Goal: Task Accomplishment & Management: Manage account settings

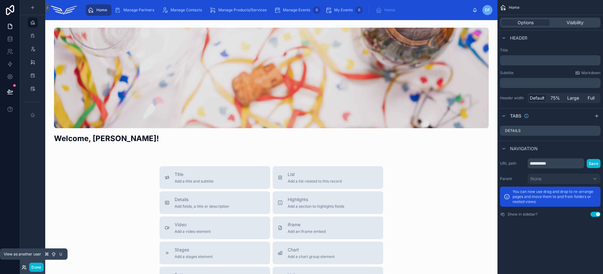
click at [23, 266] on icon at bounding box center [24, 267] width 5 height 5
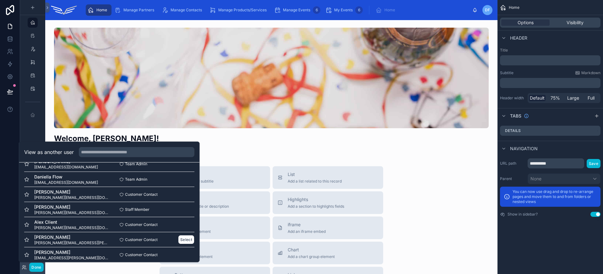
scroll to position [25, 0]
click at [179, 225] on button "Select" at bounding box center [186, 225] width 16 height 9
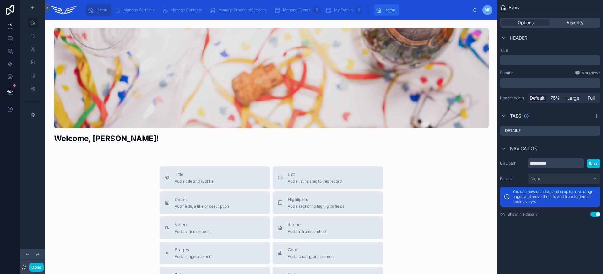
click at [374, 12] on link "Home" at bounding box center [386, 9] width 26 height 11
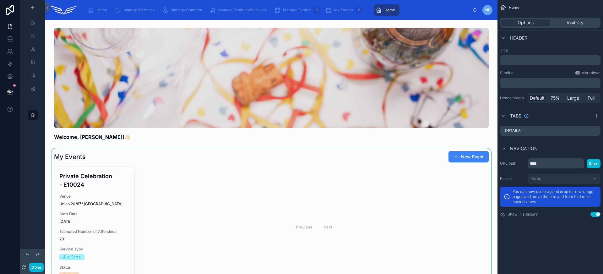
click at [101, 191] on div at bounding box center [271, 218] width 442 height 141
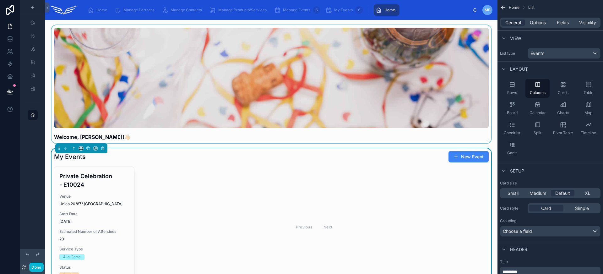
click at [110, 134] on div at bounding box center [271, 84] width 442 height 118
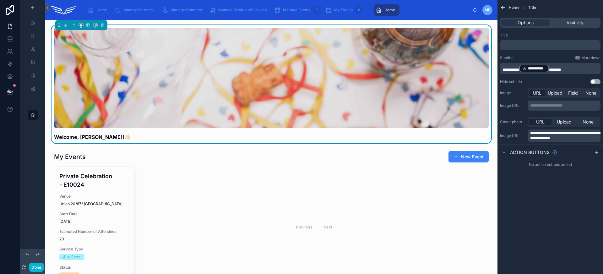
click at [571, 67] on p "**********" at bounding box center [550, 68] width 97 height 9
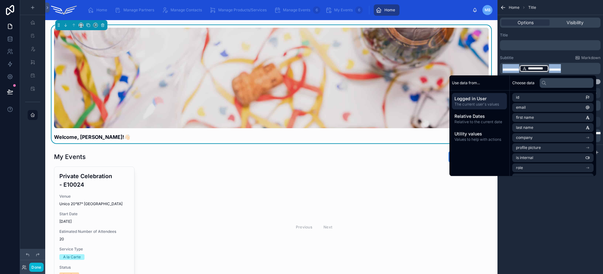
copy p "**********"
click at [99, 10] on span "Home" at bounding box center [101, 10] width 11 height 5
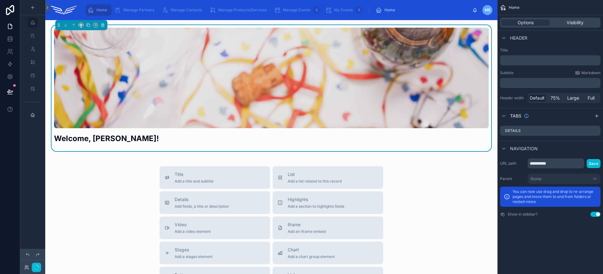
click at [150, 148] on div "Welcome, Maria!" at bounding box center [271, 140] width 434 height 15
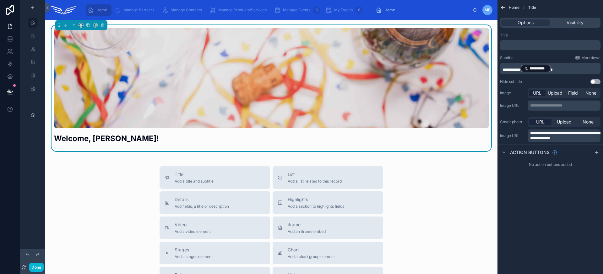
click at [570, 71] on p "**********" at bounding box center [550, 68] width 97 height 9
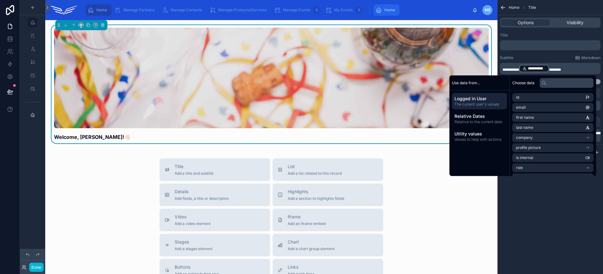
click at [385, 14] on div "Home" at bounding box center [386, 10] width 22 height 10
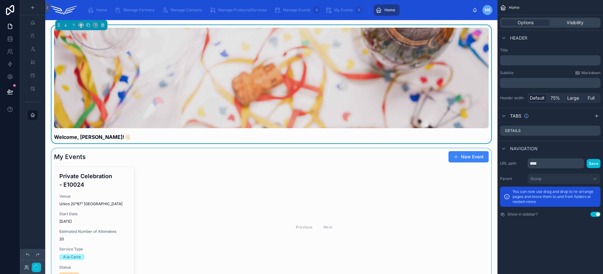
click at [107, 208] on div at bounding box center [271, 218] width 442 height 141
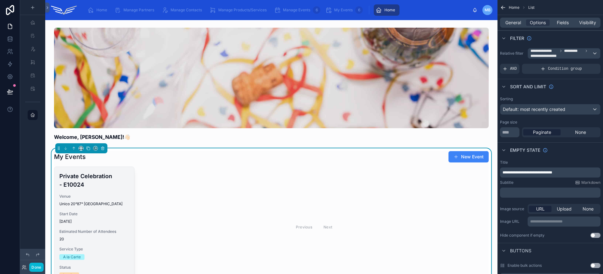
click at [106, 197] on span "Venue" at bounding box center [94, 196] width 70 height 5
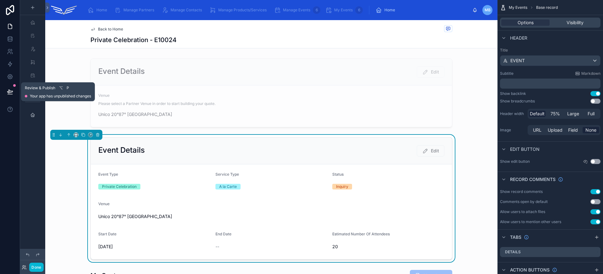
click at [11, 89] on icon at bounding box center [10, 92] width 6 height 6
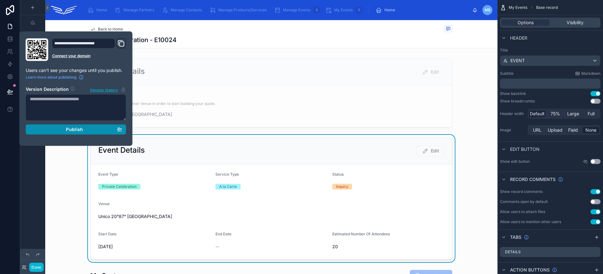
click at [68, 131] on span "Publish" at bounding box center [74, 129] width 17 height 6
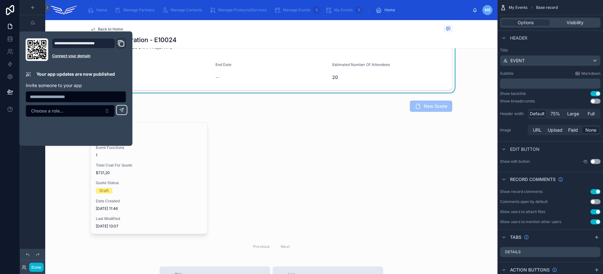
scroll to position [179, 0]
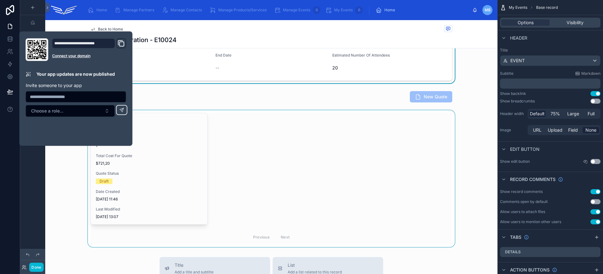
click at [305, 203] on div at bounding box center [271, 178] width 452 height 137
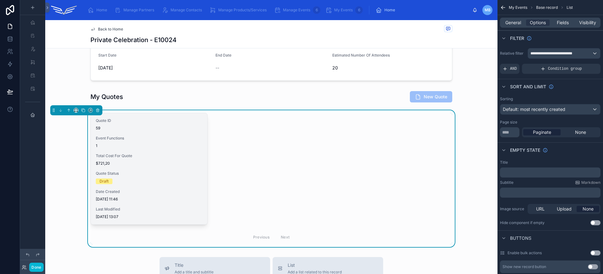
click at [149, 136] on span "Event Functions" at bounding box center [149, 138] width 106 height 5
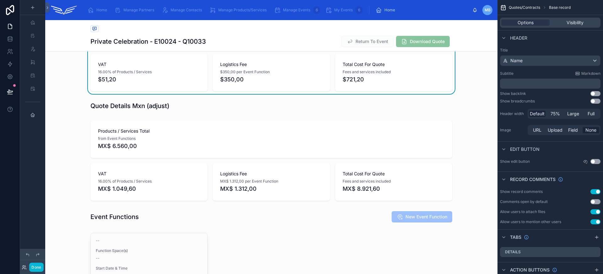
scroll to position [264, 0]
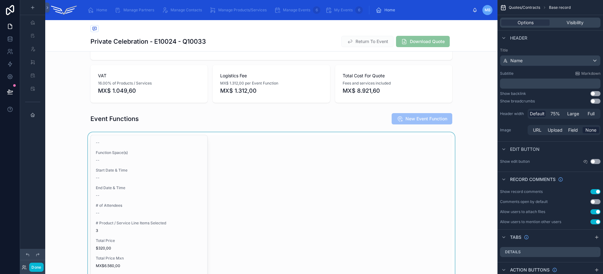
click at [168, 172] on div at bounding box center [271, 222] width 452 height 181
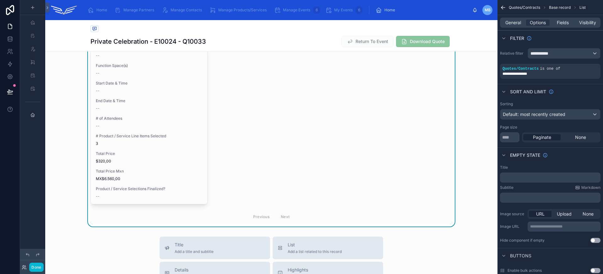
scroll to position [324, 0]
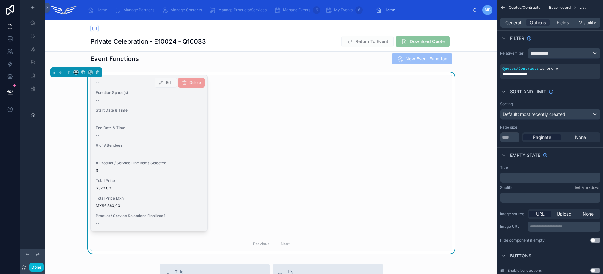
click at [174, 166] on div "# Product / Service Line Items Selected 3" at bounding box center [149, 166] width 106 height 13
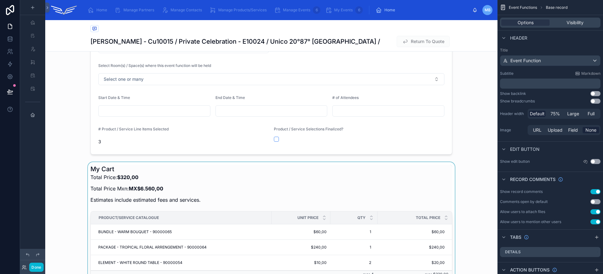
scroll to position [175, 0]
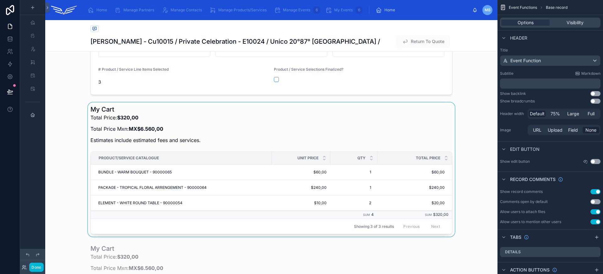
click at [226, 131] on div at bounding box center [271, 169] width 452 height 134
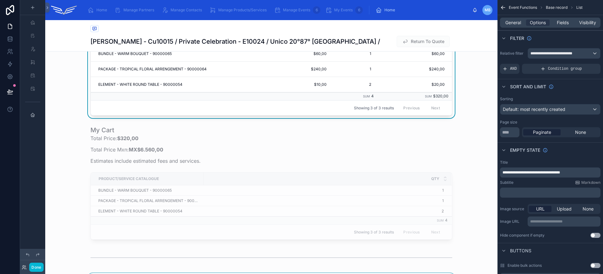
scroll to position [238, 0]
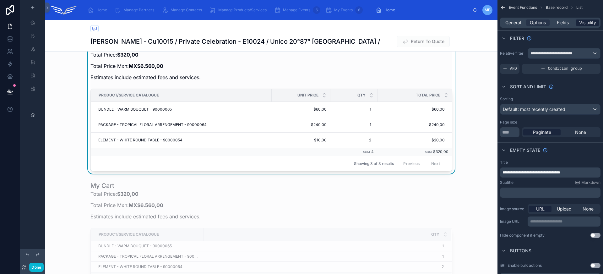
click at [584, 24] on span "Visibility" at bounding box center [587, 22] width 17 height 6
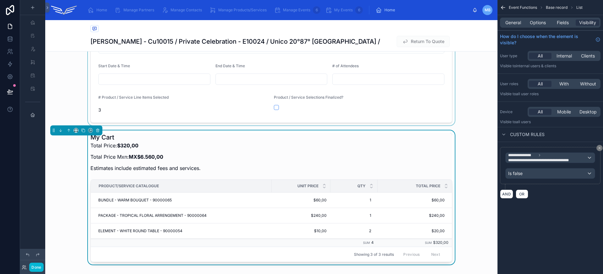
scroll to position [182, 0]
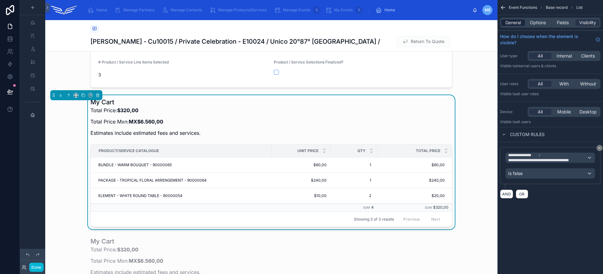
click at [507, 22] on span "General" at bounding box center [513, 22] width 16 height 6
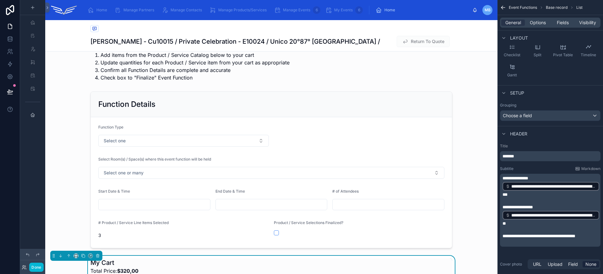
scroll to position [0, 0]
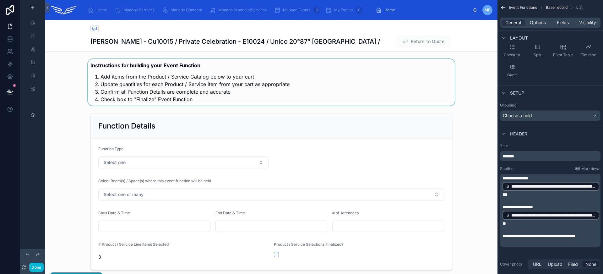
click at [132, 100] on div at bounding box center [271, 82] width 452 height 46
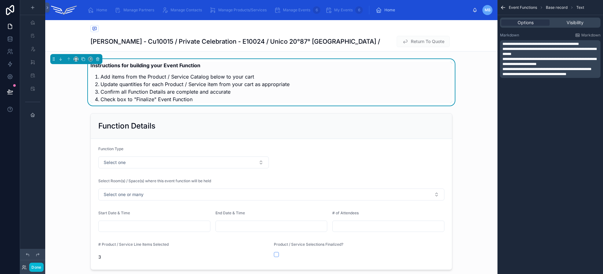
click at [119, 97] on li "Check box to "Finalize" Event Function" at bounding box center [276, 99] width 352 height 8
drag, startPoint x: 509, startPoint y: 78, endPoint x: 573, endPoint y: 80, distance: 64.7
click at [566, 76] on span "**********" at bounding box center [534, 74] width 64 height 4
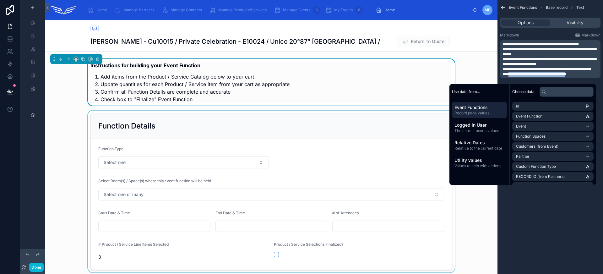
scroll to position [15, 0]
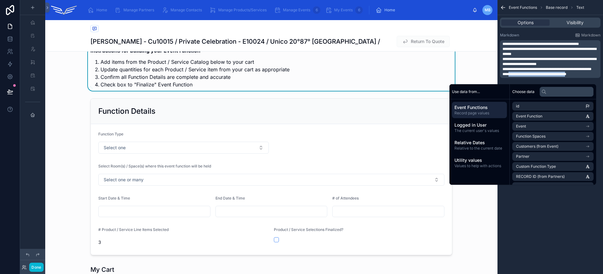
click at [557, 76] on span "**********" at bounding box center [534, 74] width 64 height 4
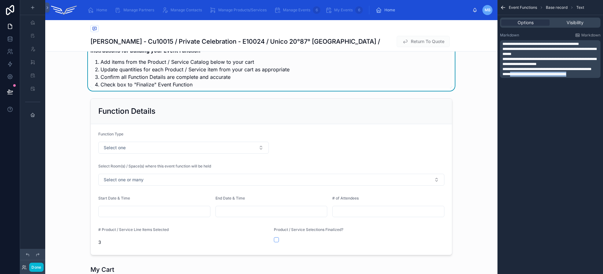
drag, startPoint x: 579, startPoint y: 78, endPoint x: 511, endPoint y: 79, distance: 68.4
click at [511, 77] on p "**********" at bounding box center [550, 74] width 97 height 5
drag, startPoint x: 507, startPoint y: 79, endPoint x: 528, endPoint y: 85, distance: 21.4
click at [528, 77] on p "**********" at bounding box center [550, 74] width 97 height 5
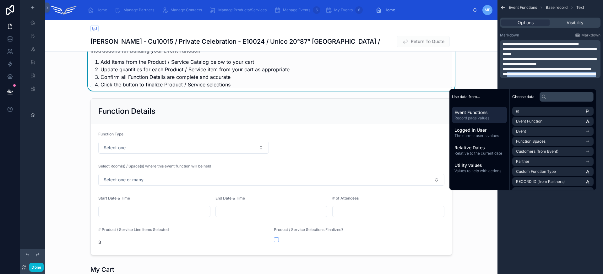
copy span "**********"
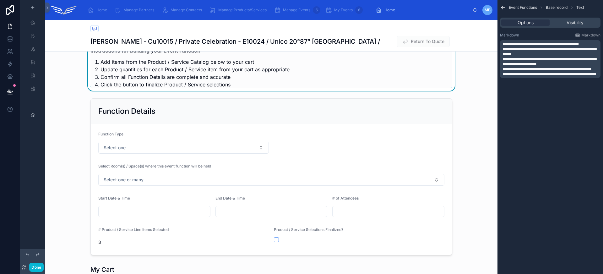
click at [229, 81] on li "Click the button to finalize Product / Service selections" at bounding box center [276, 85] width 352 height 8
drag, startPoint x: 507, startPoint y: 78, endPoint x: 537, endPoint y: 90, distance: 32.5
click at [537, 90] on div "**********" at bounding box center [549, 60] width 105 height 60
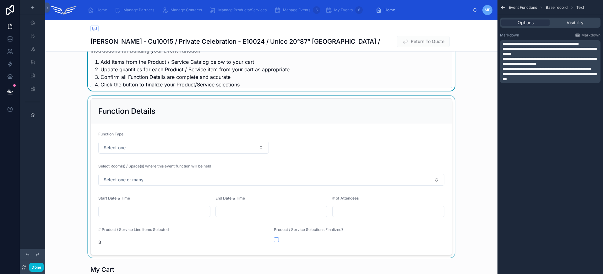
click at [341, 165] on div at bounding box center [271, 177] width 452 height 162
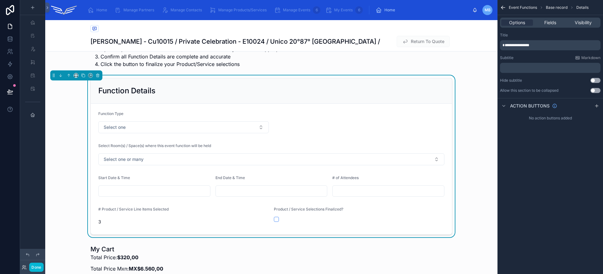
scroll to position [126, 0]
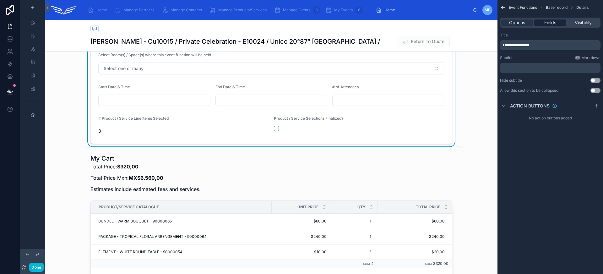
click at [558, 24] on div "Fields" at bounding box center [550, 22] width 32 height 6
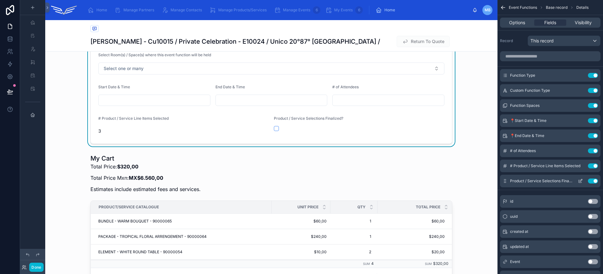
click at [580, 180] on icon "scrollable content" at bounding box center [579, 180] width 5 height 5
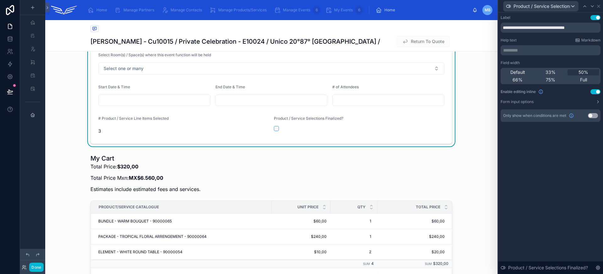
click at [595, 92] on button "Use setting" at bounding box center [595, 91] width 10 height 5
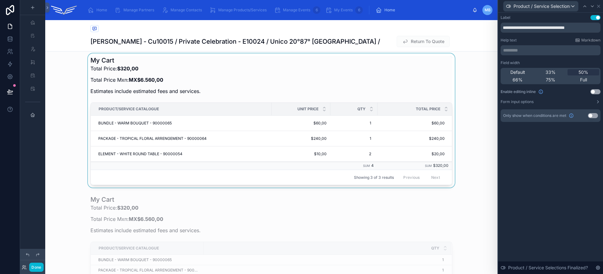
scroll to position [199, 0]
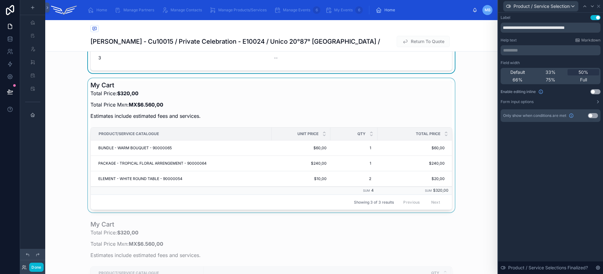
click at [379, 105] on div at bounding box center [271, 145] width 452 height 134
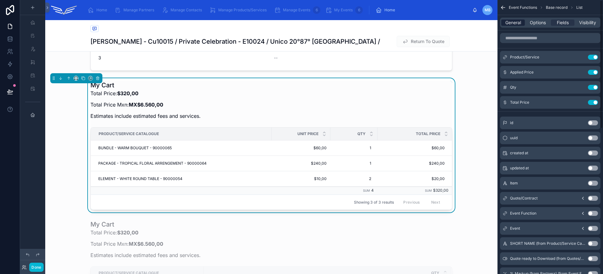
click at [513, 23] on span "General" at bounding box center [513, 22] width 16 height 6
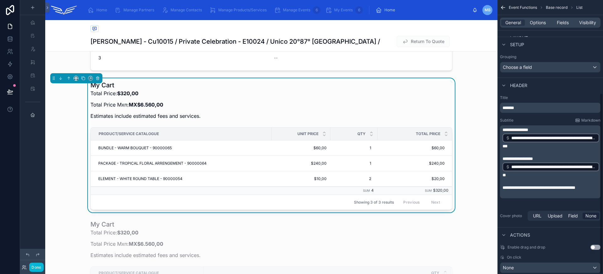
scroll to position [140, 0]
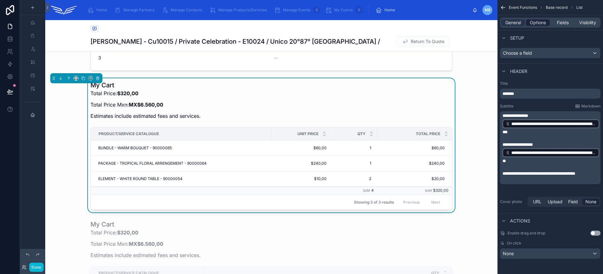
click at [539, 24] on span "Options" at bounding box center [537, 22] width 16 height 6
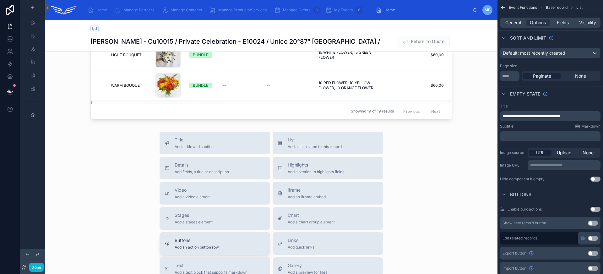
scroll to position [691, 0]
click at [204, 242] on span "Buttons" at bounding box center [196, 240] width 44 height 6
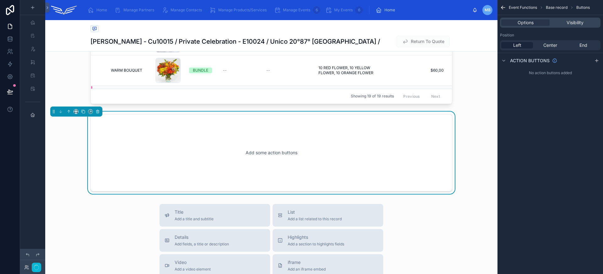
scroll to position [716, 0]
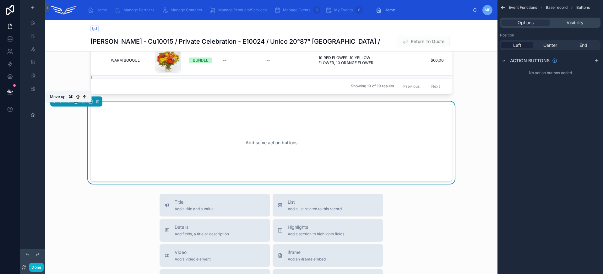
click at [69, 104] on icon at bounding box center [69, 101] width 4 height 4
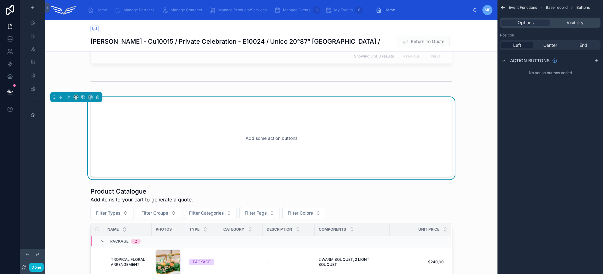
scroll to position [457, 0]
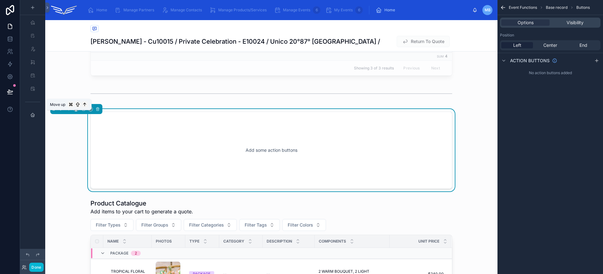
click at [69, 111] on button at bounding box center [68, 108] width 7 height 7
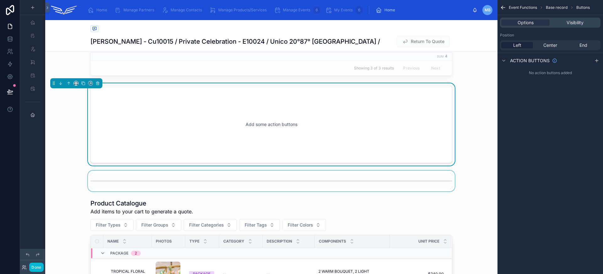
scroll to position [329, 0]
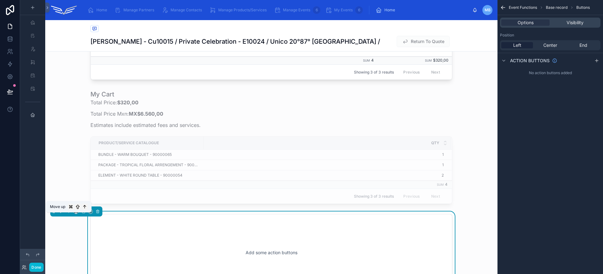
click at [70, 213] on icon at bounding box center [69, 211] width 4 height 4
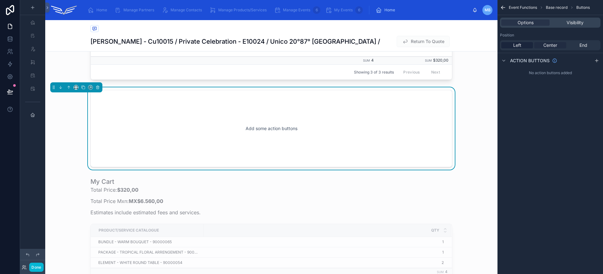
click at [553, 46] on span "Center" at bounding box center [550, 45] width 14 height 6
click at [521, 44] on div "Left" at bounding box center [517, 45] width 32 height 6
click at [596, 61] on icon "scrollable content" at bounding box center [596, 60] width 0 height 3
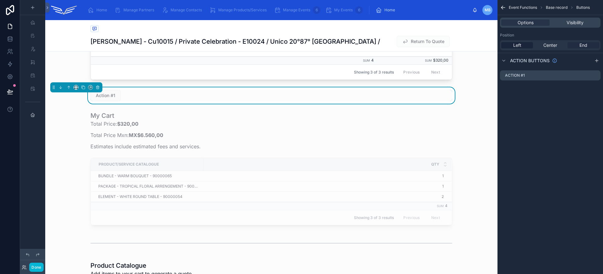
click at [577, 46] on div "End" at bounding box center [583, 45] width 32 height 6
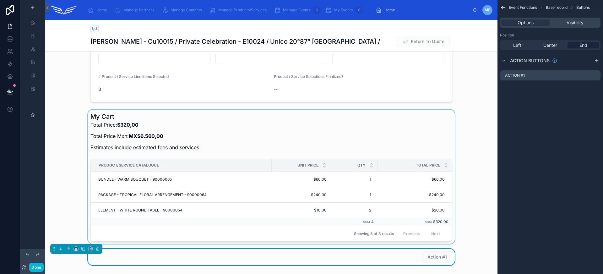
scroll to position [217, 0]
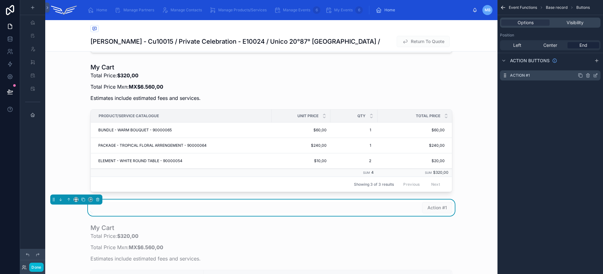
click at [593, 76] on icon "scrollable content" at bounding box center [595, 75] width 5 height 5
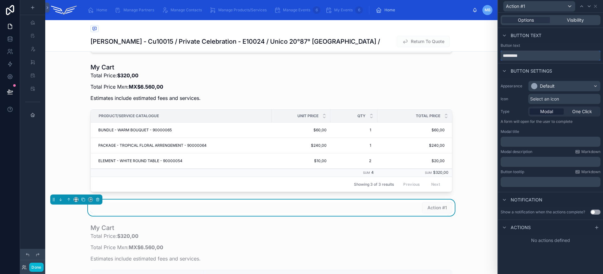
click at [533, 58] on input "*********" at bounding box center [550, 56] width 100 height 10
paste input "**********"
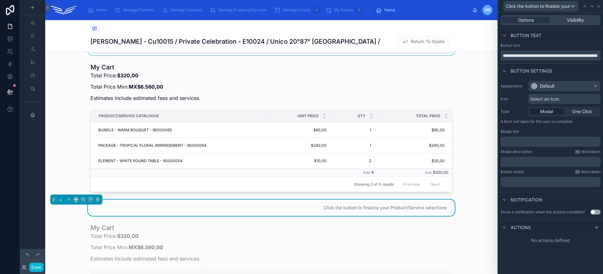
drag, startPoint x: 517, startPoint y: 55, endPoint x: 476, endPoint y: 55, distance: 40.5
click at [476, 55] on div "**********" at bounding box center [301, 137] width 603 height 274
click at [523, 56] on input "**********" at bounding box center [550, 56] width 100 height 10
type input "**********"
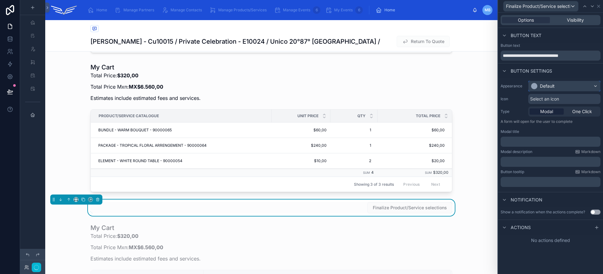
click at [571, 89] on div "Default" at bounding box center [564, 86] width 72 height 10
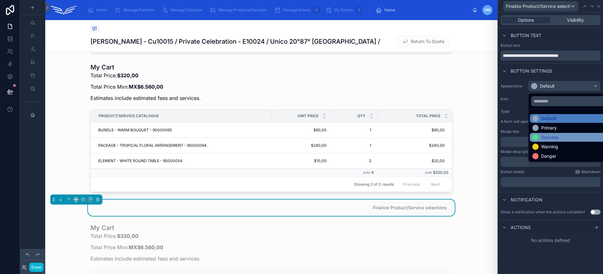
click at [562, 137] on div "Success" at bounding box center [571, 137] width 78 height 6
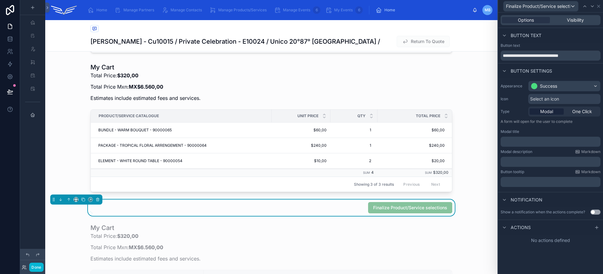
click at [552, 100] on span "Select an icon" at bounding box center [544, 99] width 29 height 6
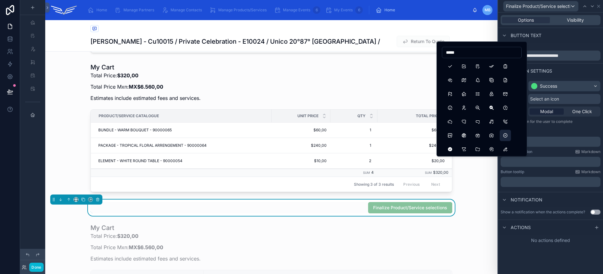
type input "*****"
click at [505, 132] on button "CircleCheck" at bounding box center [504, 135] width 11 height 11
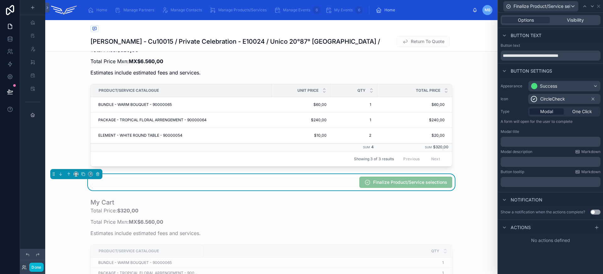
scroll to position [243, 0]
click at [533, 138] on p "﻿" at bounding box center [551, 141] width 96 height 6
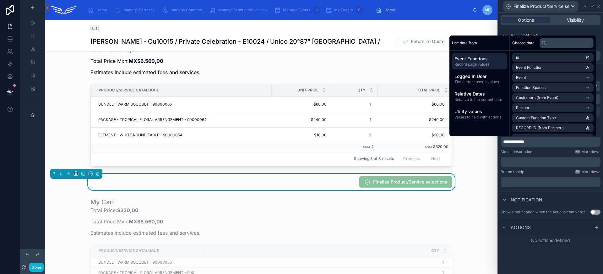
click at [558, 233] on div "Actions" at bounding box center [550, 226] width 105 height 15
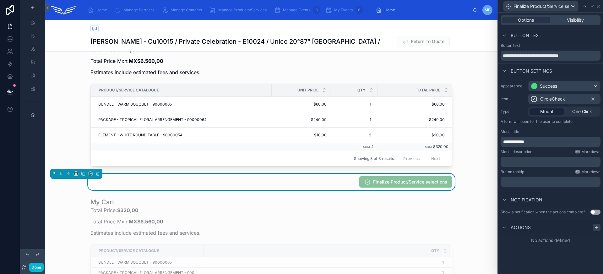
click at [598, 228] on icon at bounding box center [596, 227] width 5 height 5
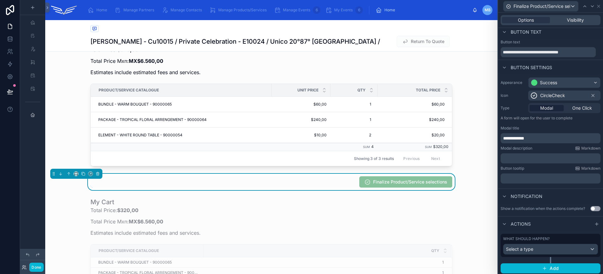
scroll to position [5, 0]
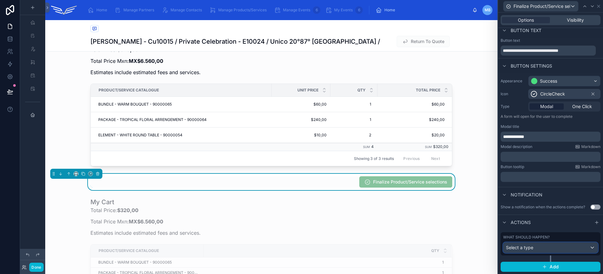
click at [556, 247] on div "Select a type" at bounding box center [550, 247] width 94 height 10
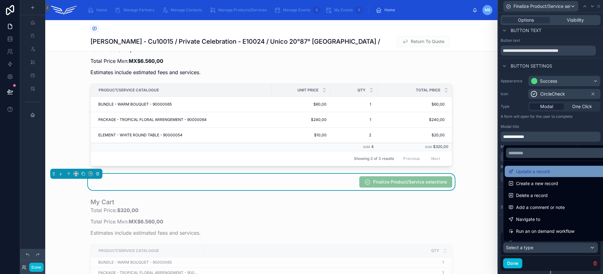
click at [539, 170] on span "Update a record" at bounding box center [533, 172] width 34 height 8
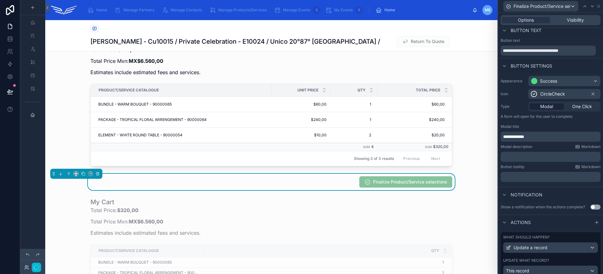
scroll to position [135, 0]
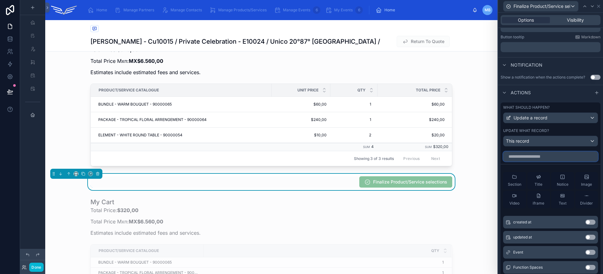
click at [537, 158] on input "text" at bounding box center [550, 156] width 95 height 10
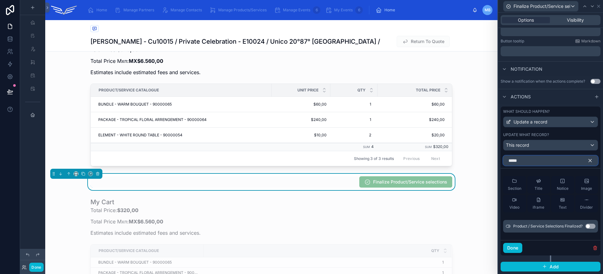
type input "*****"
drag, startPoint x: 584, startPoint y: 224, endPoint x: 579, endPoint y: 225, distance: 5.1
click at [585, 224] on button "Use setting" at bounding box center [590, 225] width 10 height 5
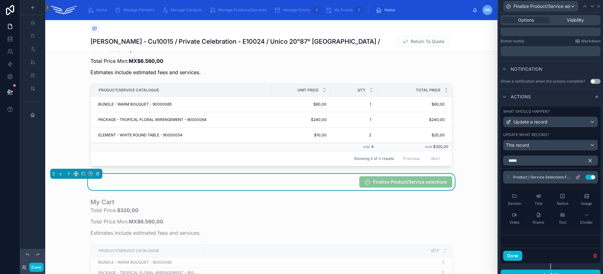
click at [575, 176] on icon at bounding box center [577, 176] width 5 height 5
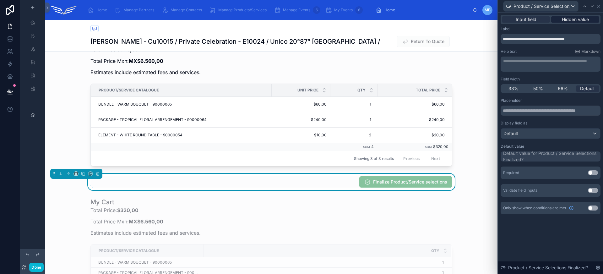
click at [583, 20] on span "Hidden value" at bounding box center [574, 19] width 27 height 6
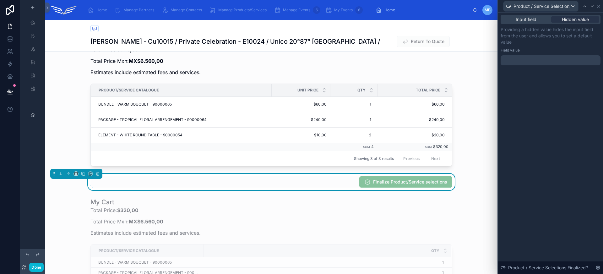
click at [557, 60] on div at bounding box center [550, 60] width 100 height 10
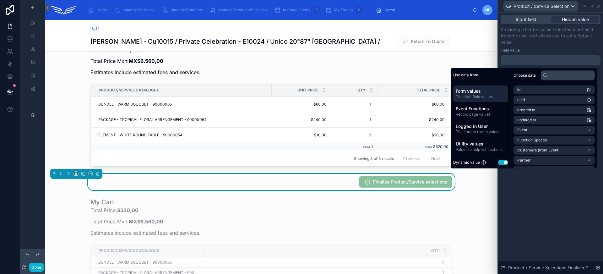
click at [498, 163] on button "Use setting" at bounding box center [503, 162] width 10 height 5
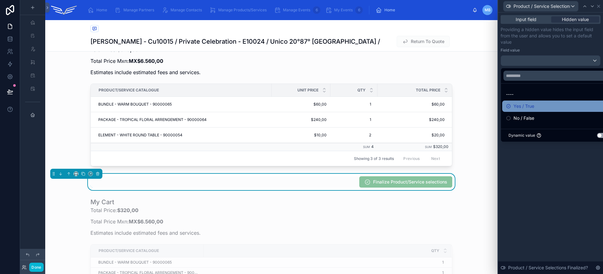
click at [527, 103] on span "Yes / True" at bounding box center [523, 106] width 21 height 8
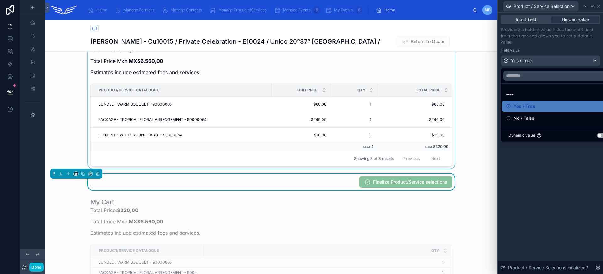
scroll to position [187, 0]
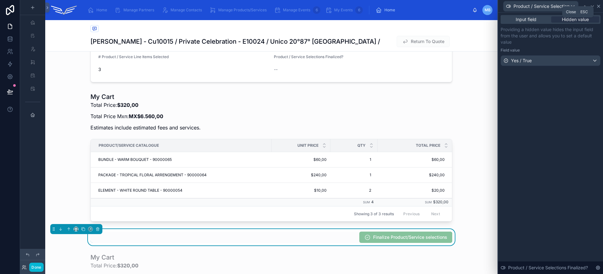
click at [598, 6] on icon at bounding box center [598, 6] width 3 height 3
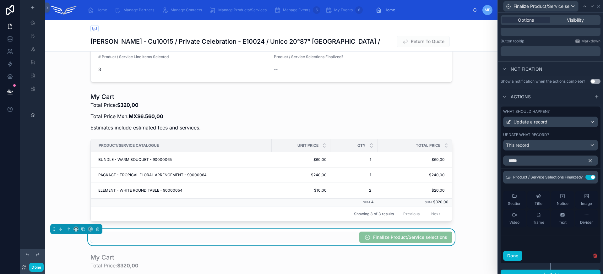
scroll to position [0, 0]
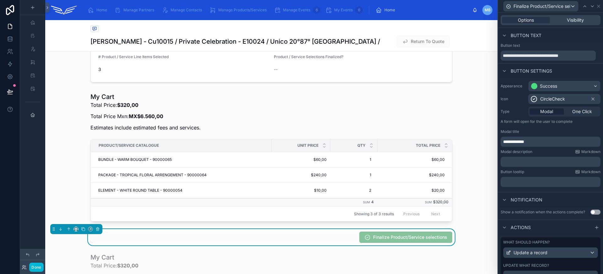
click at [528, 162] on p "﻿" at bounding box center [551, 161] width 96 height 6
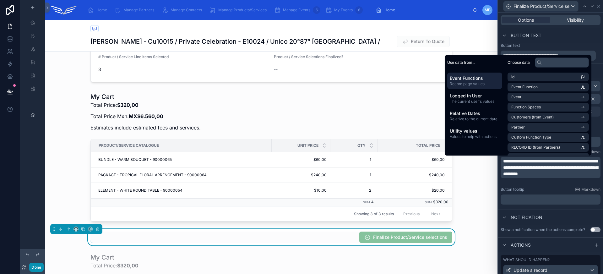
click at [40, 266] on button "Done" at bounding box center [36, 266] width 14 height 9
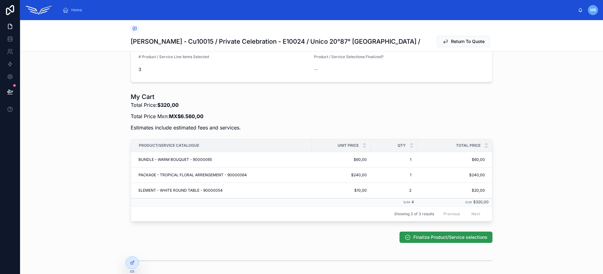
click at [433, 240] on span "Finalize Product/Service selections" at bounding box center [450, 237] width 74 height 6
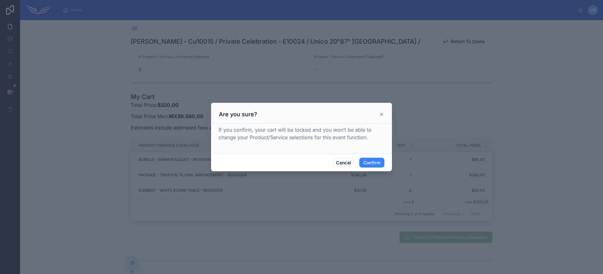
click at [382, 113] on icon at bounding box center [381, 114] width 5 height 5
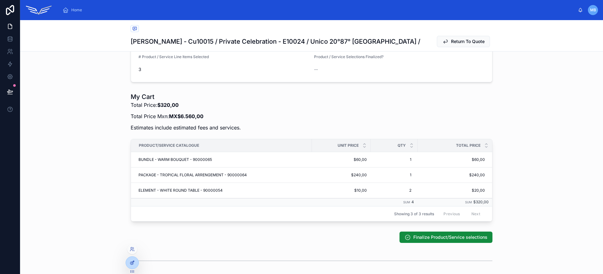
click at [135, 262] on div at bounding box center [132, 262] width 13 height 12
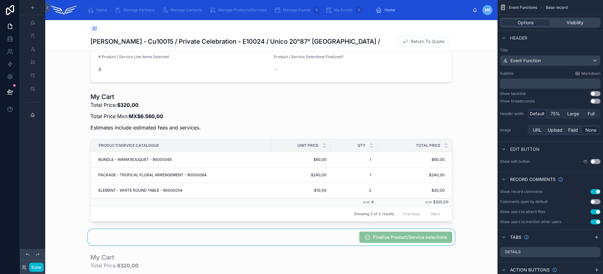
click at [345, 242] on div at bounding box center [271, 237] width 452 height 16
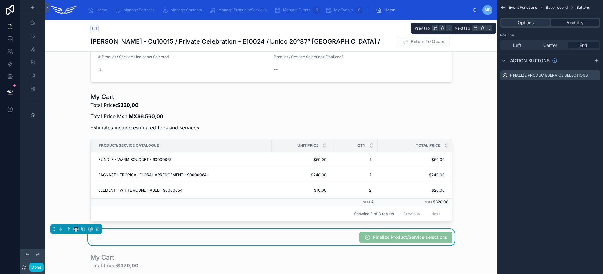
click at [577, 22] on span "Visibility" at bounding box center [574, 22] width 17 height 6
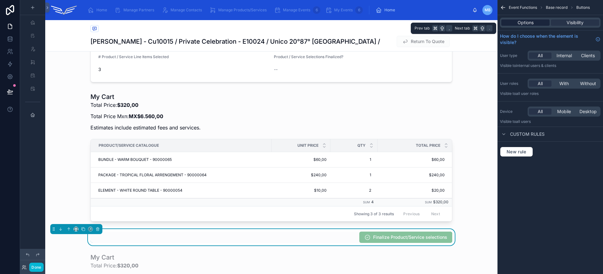
click at [527, 23] on span "Options" at bounding box center [525, 22] width 16 height 6
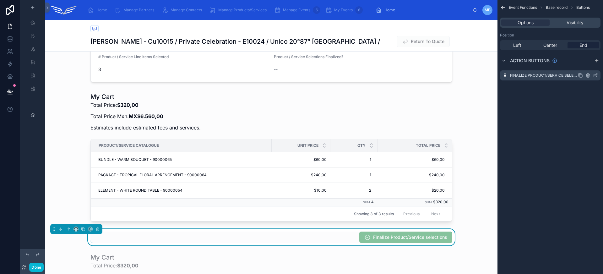
click at [595, 75] on icon "scrollable content" at bounding box center [595, 75] width 5 height 5
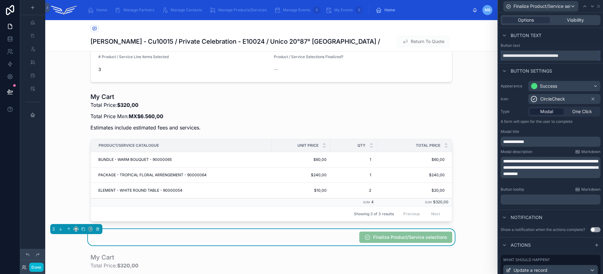
click at [554, 56] on input "**********" at bounding box center [550, 56] width 100 height 10
click at [556, 56] on input "**********" at bounding box center [550, 56] width 100 height 10
type input "**********"
click at [550, 83] on div "Success" at bounding box center [548, 86] width 17 height 6
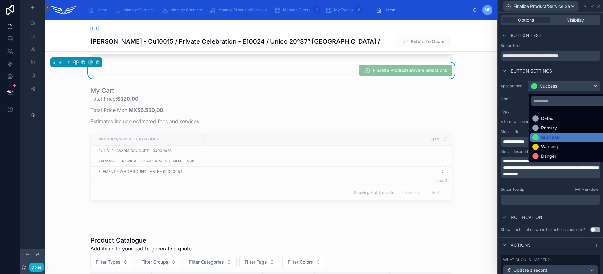
scroll to position [377, 0]
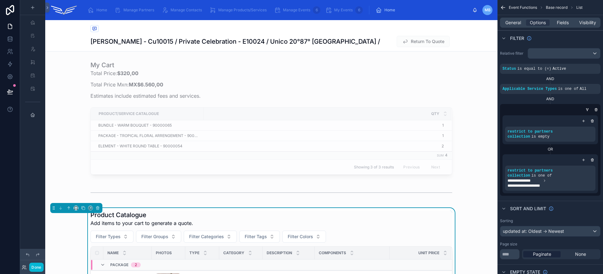
scroll to position [248, 0]
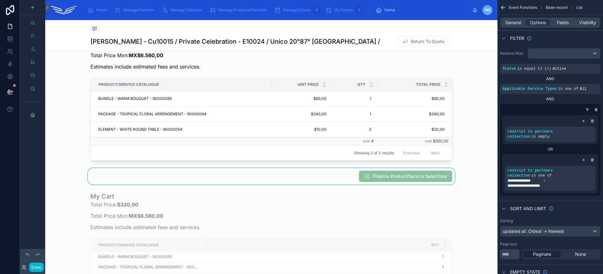
click at [314, 180] on div at bounding box center [271, 176] width 452 height 16
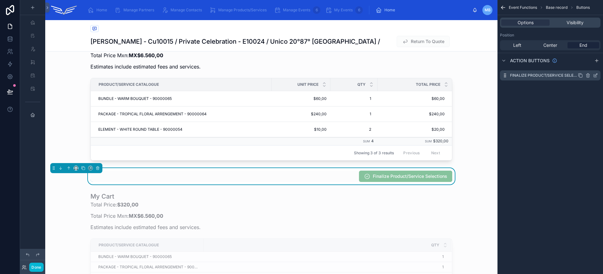
click at [594, 75] on icon "scrollable content" at bounding box center [595, 75] width 5 height 5
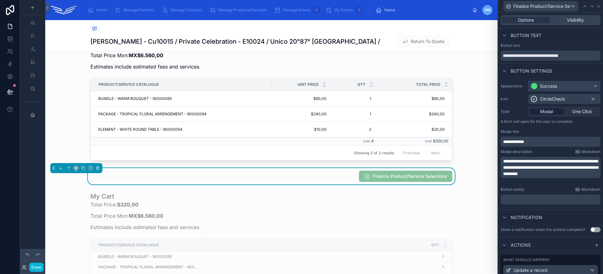
click at [561, 84] on div "Success" at bounding box center [564, 86] width 72 height 10
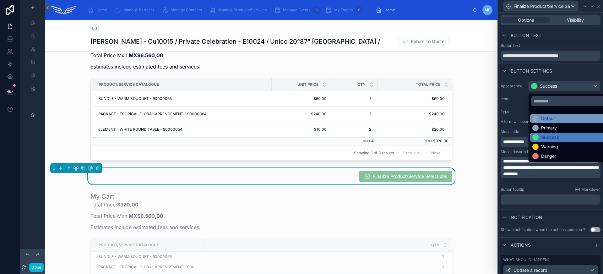
click at [556, 115] on div "Default" at bounding box center [569, 118] width 74 height 6
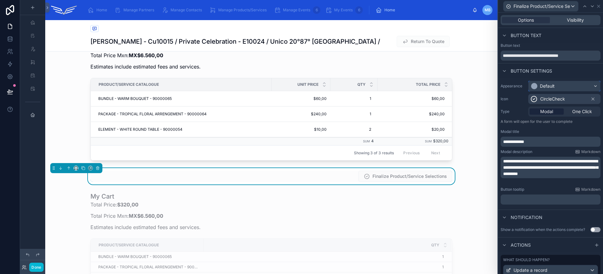
click at [556, 88] on div "Default" at bounding box center [564, 86] width 72 height 10
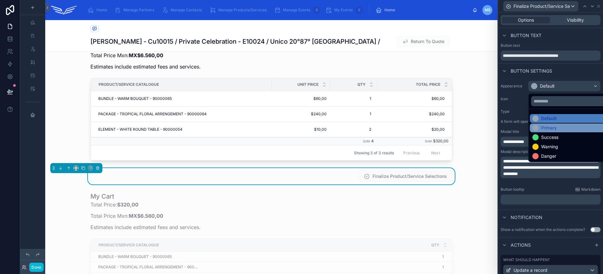
click at [553, 126] on div "Primary" at bounding box center [549, 128] width 16 height 6
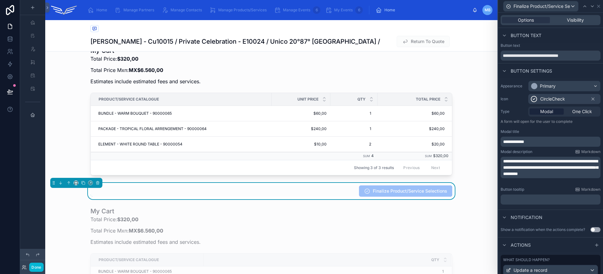
scroll to position [233, 0]
click at [567, 19] on span "Visibility" at bounding box center [574, 20] width 17 height 6
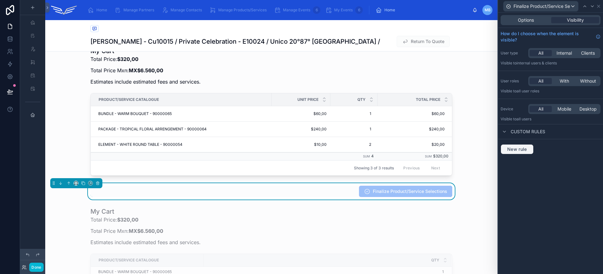
click at [523, 152] on span "New rule" at bounding box center [516, 149] width 25 height 6
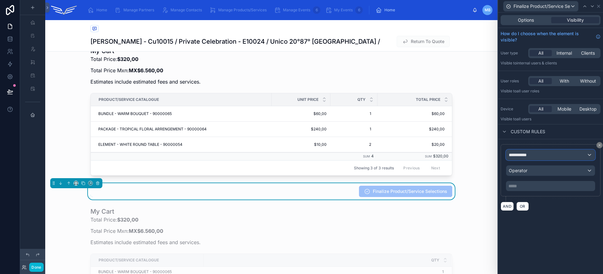
click at [538, 159] on div "**********" at bounding box center [550, 155] width 89 height 10
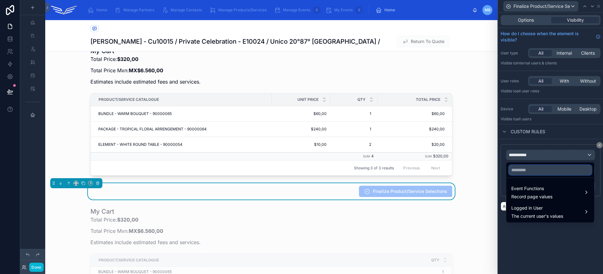
click at [535, 168] on input "text" at bounding box center [549, 170] width 83 height 10
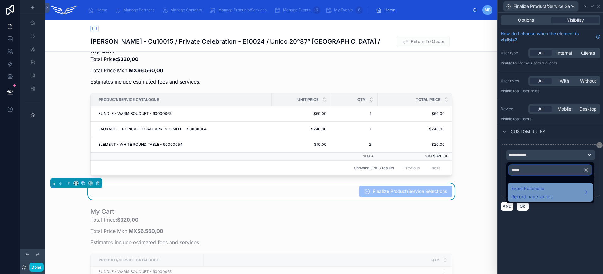
type input "*****"
click at [541, 189] on span "Event Functions" at bounding box center [531, 189] width 41 height 8
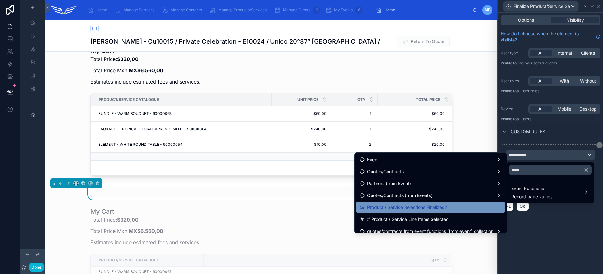
click at [432, 205] on span "Product / Service Selections Finalized?" at bounding box center [407, 207] width 80 height 8
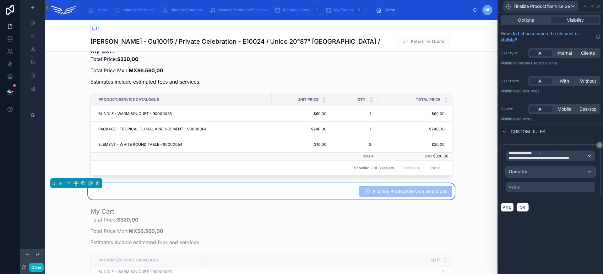
click at [552, 174] on div "Operator" at bounding box center [550, 171] width 89 height 10
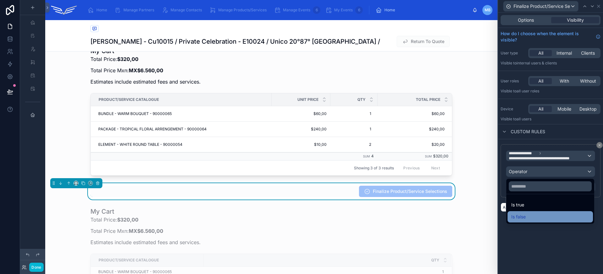
click at [542, 216] on div "Is false" at bounding box center [550, 217] width 78 height 8
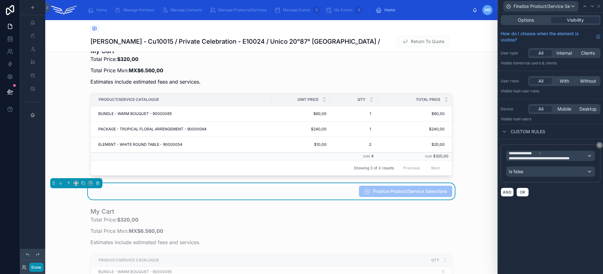
click at [39, 270] on button "Done" at bounding box center [36, 266] width 14 height 9
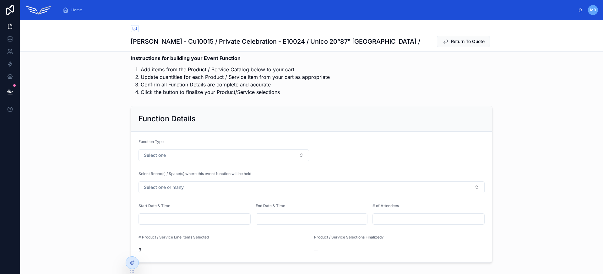
scroll to position [0, 0]
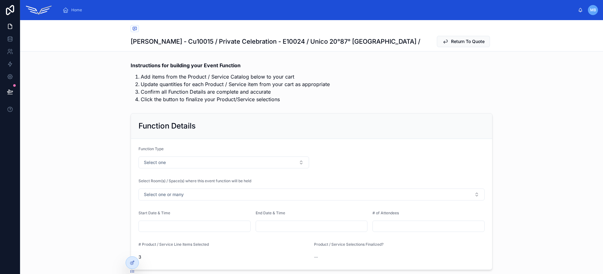
click at [192, 81] on li "Update quantities for each Product / Service item from your cart as appropriate" at bounding box center [317, 84] width 352 height 8
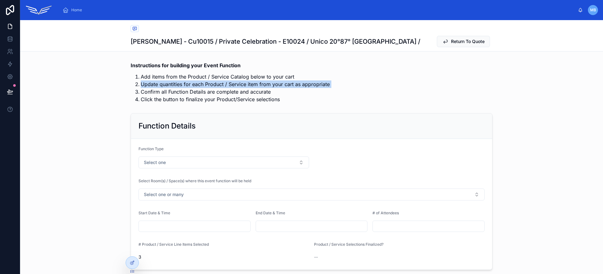
click at [192, 81] on li "Update quantities for each Product / Service item from your cart as appropriate" at bounding box center [317, 84] width 352 height 8
click at [203, 81] on li "Update quantities for each Product / Service item from your cart as appropriate" at bounding box center [317, 84] width 352 height 8
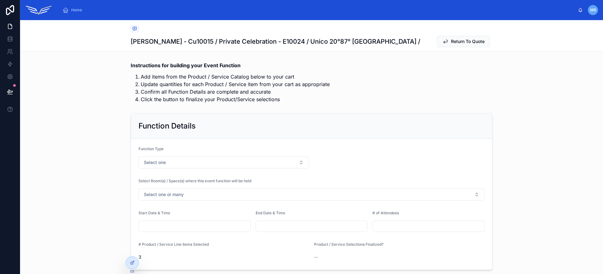
click at [213, 73] on li "Add items from the Product / Service Catalog below to your cart" at bounding box center [317, 77] width 352 height 8
click at [214, 82] on li "Update quantities for each Product / Service item from your cart as appropriate" at bounding box center [317, 84] width 352 height 8
click at [226, 93] on li "Confirm all Function Details are complete and accurate" at bounding box center [317, 92] width 352 height 8
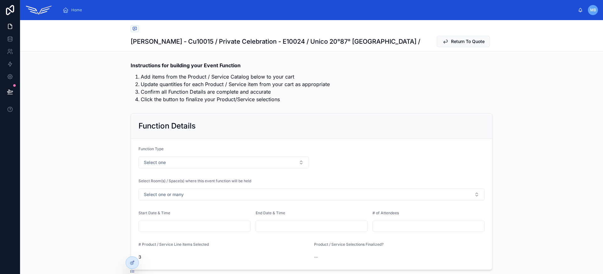
click at [226, 93] on li "Confirm all Function Details are complete and accurate" at bounding box center [317, 92] width 352 height 8
click at [230, 94] on li "Confirm all Function Details are complete and accurate" at bounding box center [317, 92] width 352 height 8
click at [196, 88] on li "Confirm all Function Details are complete and accurate" at bounding box center [317, 92] width 352 height 8
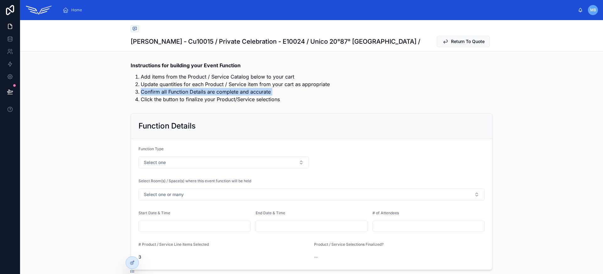
click at [196, 88] on li "Confirm all Function Details are complete and accurate" at bounding box center [317, 92] width 352 height 8
click at [201, 90] on li "Confirm all Function Details are complete and accurate" at bounding box center [317, 92] width 352 height 8
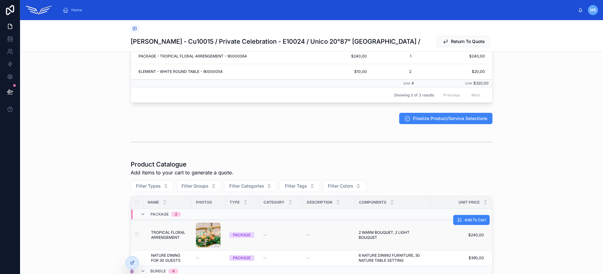
scroll to position [306, 0]
click at [132, 258] on div at bounding box center [132, 262] width 13 height 12
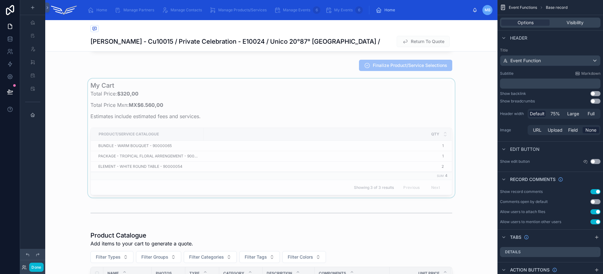
scroll to position [352, 0]
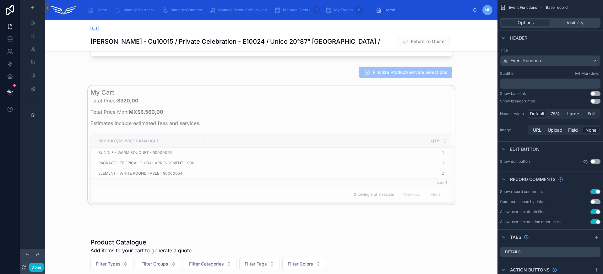
click at [258, 126] on div at bounding box center [271, 144] width 452 height 119
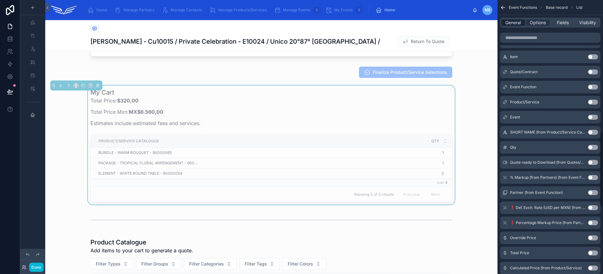
click at [517, 23] on span "General" at bounding box center [513, 22] width 16 height 6
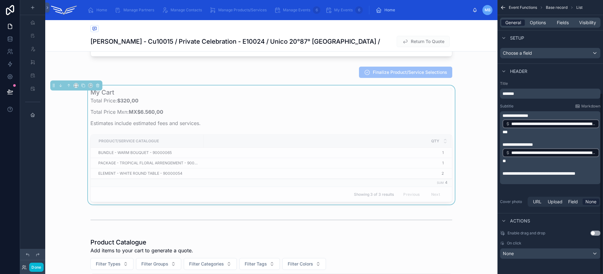
scroll to position [140, 0]
click at [508, 135] on p "﻿" at bounding box center [550, 138] width 97 height 6
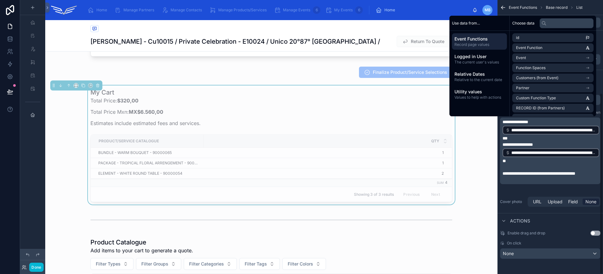
scroll to position [134, 0]
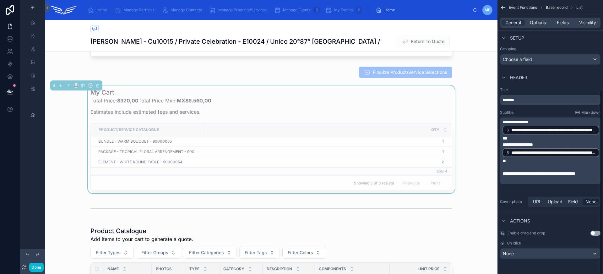
click at [512, 167] on p "﻿" at bounding box center [550, 167] width 97 height 6
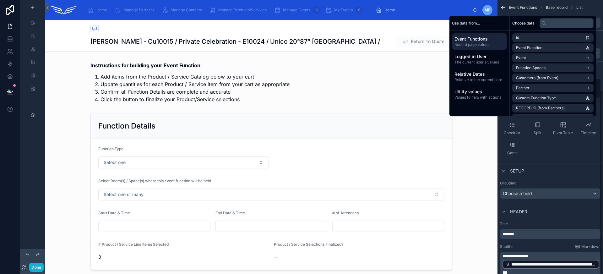
scroll to position [134, 0]
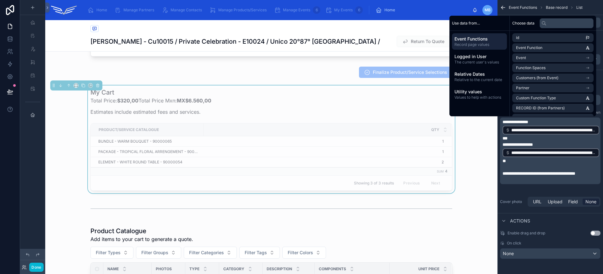
click at [503, 143] on span "**********" at bounding box center [517, 144] width 30 height 4
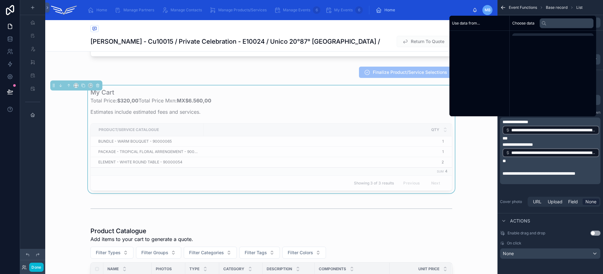
scroll to position [140, 0]
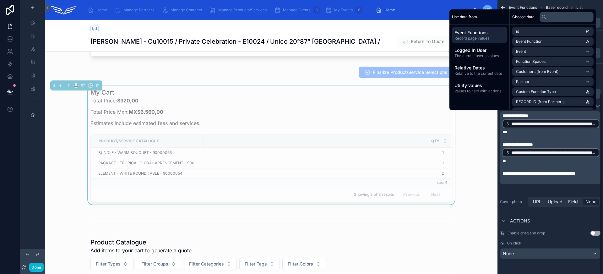
click at [502, 115] on span "**********" at bounding box center [515, 115] width 26 height 4
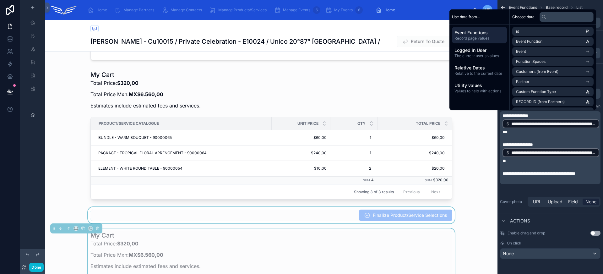
scroll to position [266, 0]
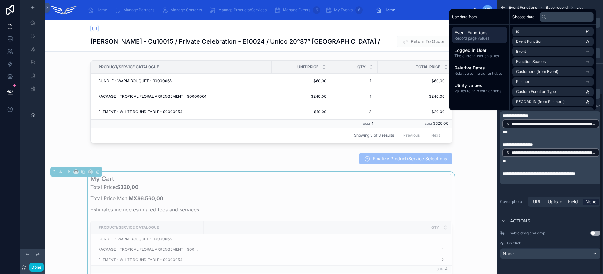
click at [523, 183] on p "﻿" at bounding box center [550, 179] width 97 height 6
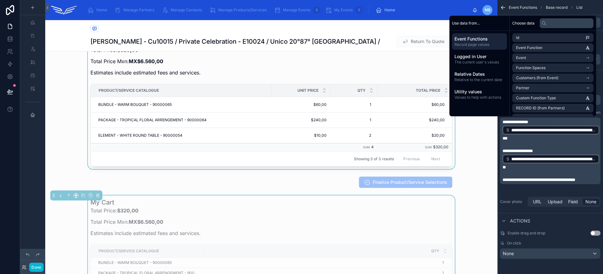
scroll to position [206, 0]
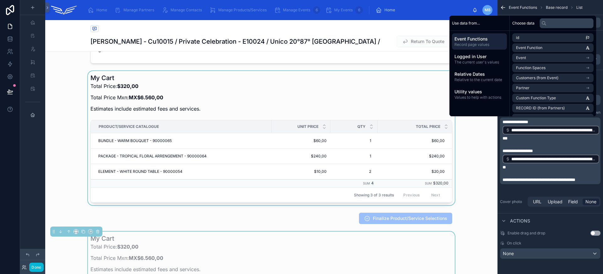
click at [205, 106] on div at bounding box center [271, 138] width 452 height 134
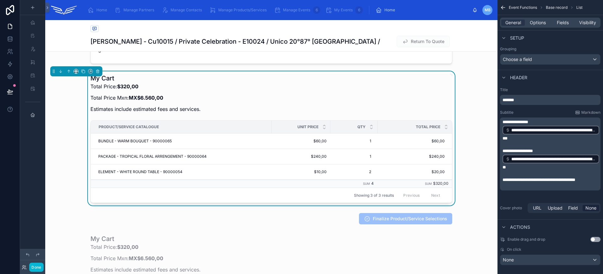
scroll to position [201, 0]
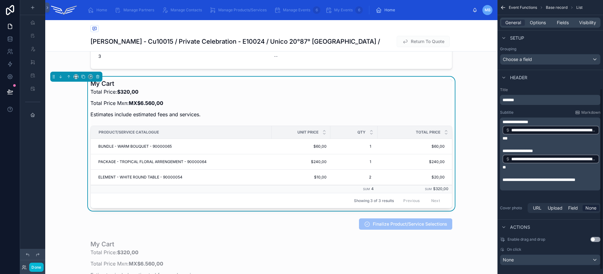
click at [502, 122] on span "**********" at bounding box center [515, 122] width 26 height 4
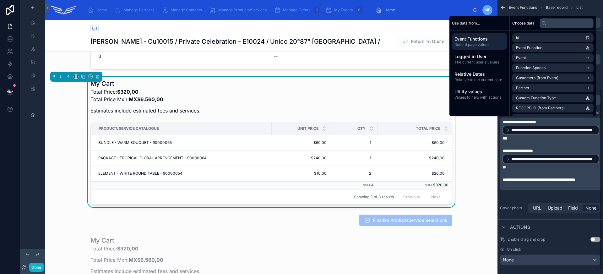
click at [502, 149] on div "**********" at bounding box center [550, 153] width 100 height 73
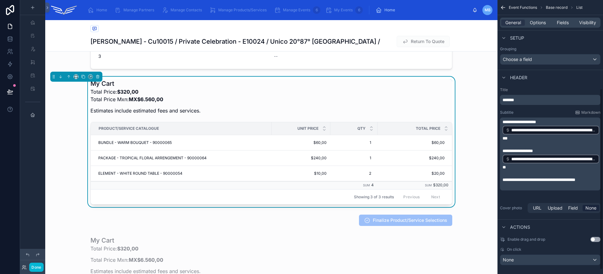
click at [503, 149] on span "**********" at bounding box center [517, 150] width 30 height 4
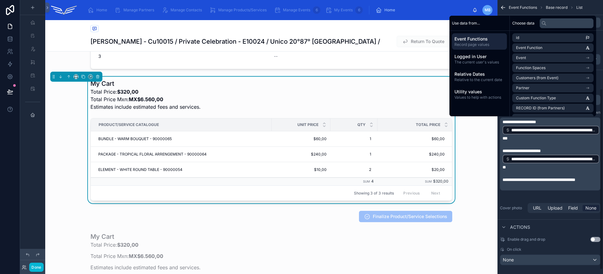
click at [503, 179] on span "**********" at bounding box center [538, 179] width 73 height 4
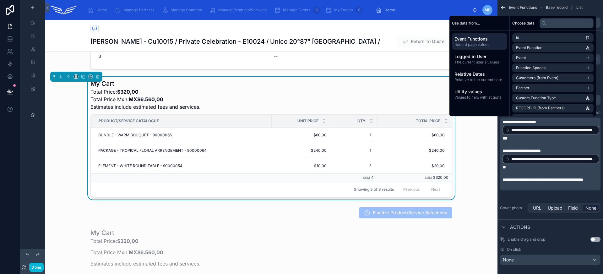
click at [548, 183] on p "**********" at bounding box center [550, 179] width 97 height 6
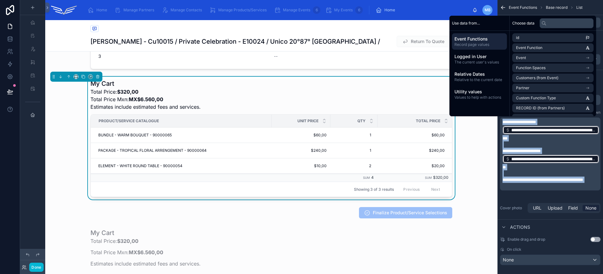
copy div "**********"
click at [537, 189] on p "﻿" at bounding box center [550, 186] width 97 height 6
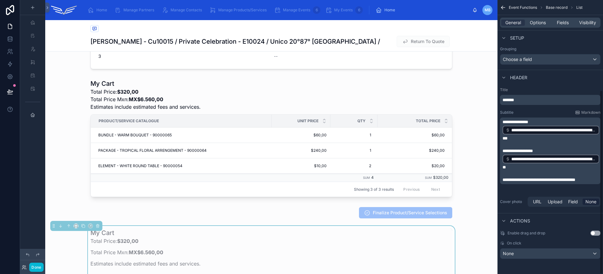
click at [534, 137] on p "**********" at bounding box center [550, 130] width 97 height 23
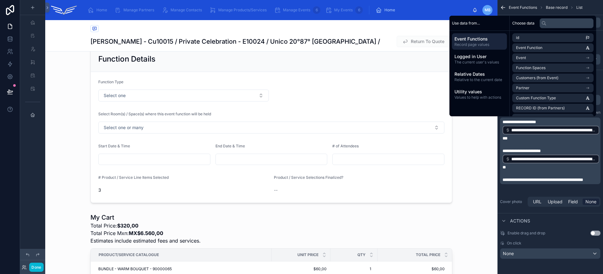
scroll to position [0, 0]
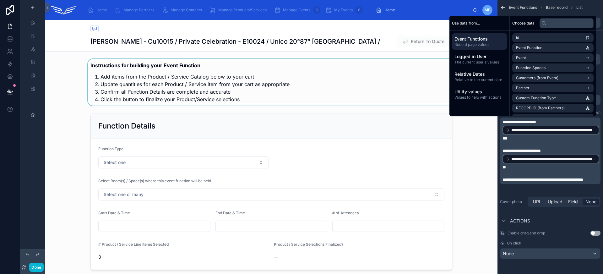
click at [200, 101] on div at bounding box center [271, 82] width 452 height 46
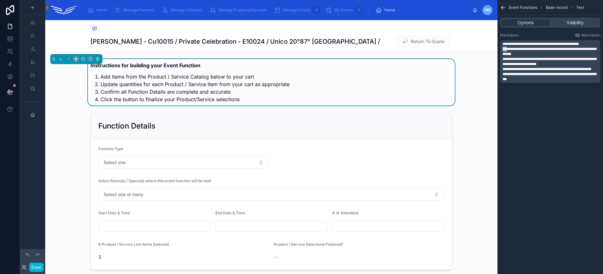
drag, startPoint x: 506, startPoint y: 49, endPoint x: 496, endPoint y: 49, distance: 10.0
click at [496, 49] on div "Home Manage Partners Manage Contacts Manage Products/Services Manage Events 6 M…" at bounding box center [323, 137] width 557 height 274
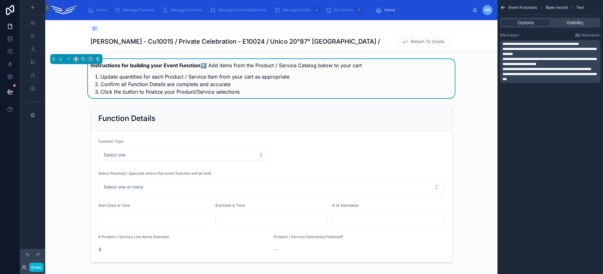
click at [502, 48] on span "**********" at bounding box center [549, 51] width 94 height 9
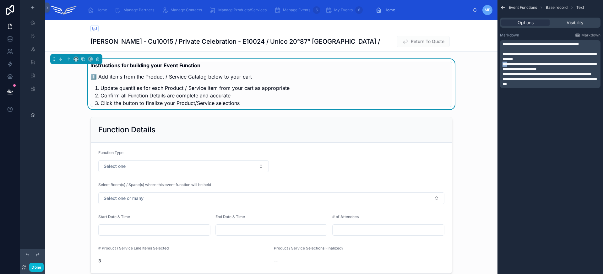
drag, startPoint x: 507, startPoint y: 64, endPoint x: 499, endPoint y: 62, distance: 7.7
click at [499, 62] on div "**********" at bounding box center [549, 62] width 105 height 65
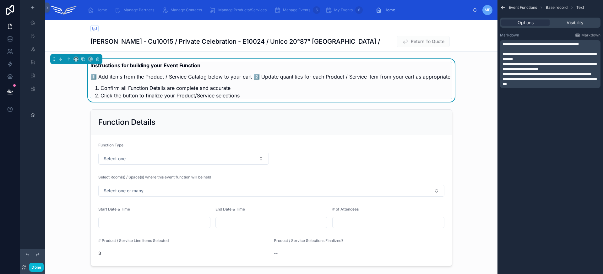
click at [537, 58] on p "**********" at bounding box center [550, 56] width 97 height 10
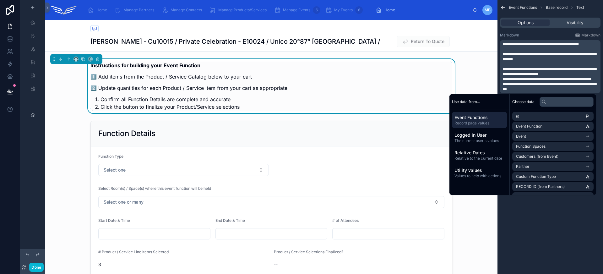
click at [531, 59] on span "**********" at bounding box center [549, 56] width 94 height 9
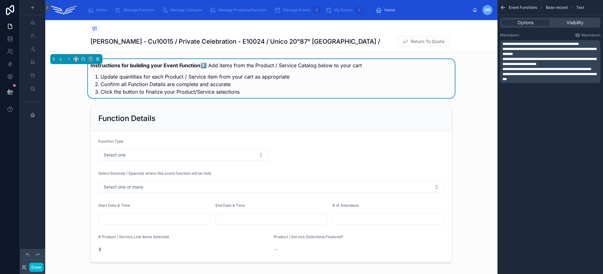
click at [529, 60] on span "**********" at bounding box center [549, 61] width 94 height 9
drag, startPoint x: 507, startPoint y: 48, endPoint x: 495, endPoint y: 48, distance: 11.6
click at [495, 48] on div "Home Manage Partners Manage Contacts Manage Products/Services Manage Events 6 M…" at bounding box center [323, 137] width 557 height 274
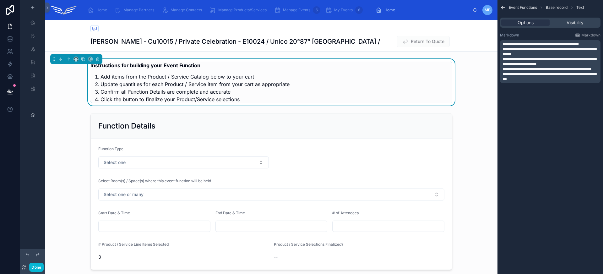
click at [502, 50] on span "**********" at bounding box center [549, 51] width 94 height 9
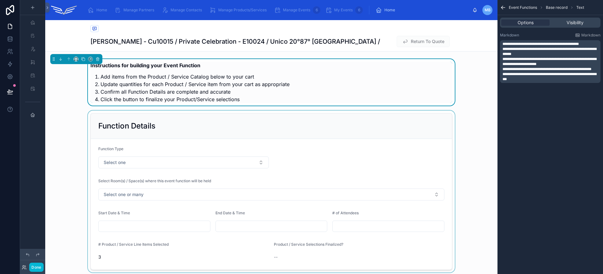
click at [62, 113] on div at bounding box center [271, 191] width 452 height 162
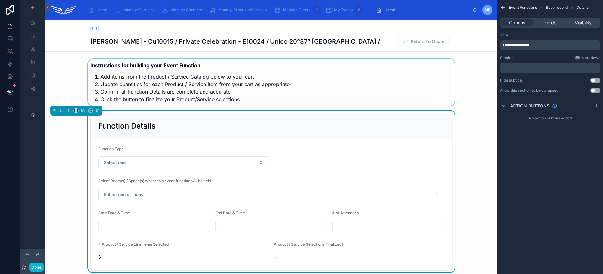
click at [297, 75] on div at bounding box center [271, 82] width 452 height 46
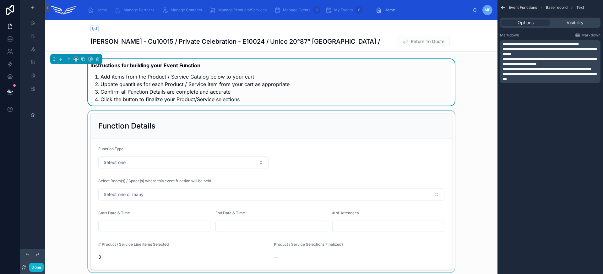
click at [522, 50] on span "**********" at bounding box center [549, 51] width 94 height 9
click at [502, 43] on div "**********" at bounding box center [550, 61] width 100 height 43
click at [502, 43] on span "**********" at bounding box center [540, 44] width 76 height 4
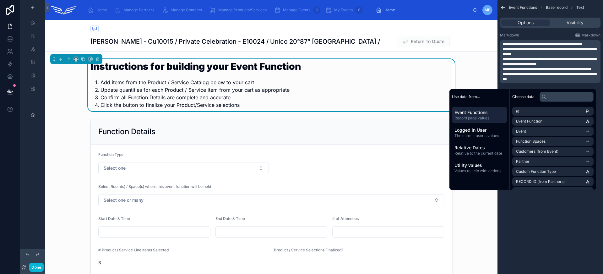
click at [503, 45] on span "**********" at bounding box center [541, 44] width 79 height 4
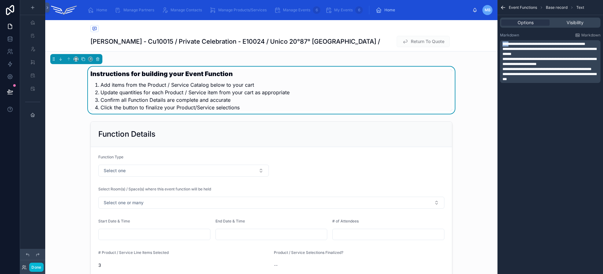
drag, startPoint x: 511, startPoint y: 44, endPoint x: 482, endPoint y: 45, distance: 28.6
click at [482, 45] on div "Home Manage Partners Manage Contacts Manage Products/Services Manage Events 6 M…" at bounding box center [323, 137] width 557 height 274
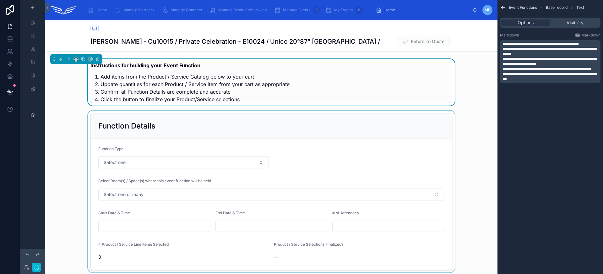
click at [68, 145] on div at bounding box center [271, 191] width 452 height 162
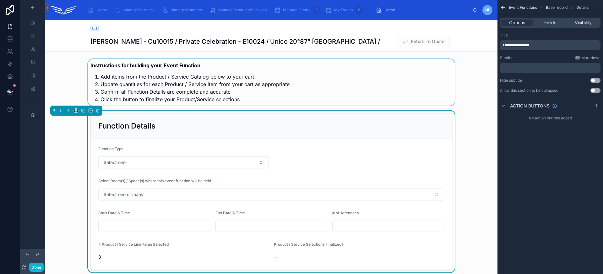
click at [231, 74] on div at bounding box center [271, 82] width 452 height 46
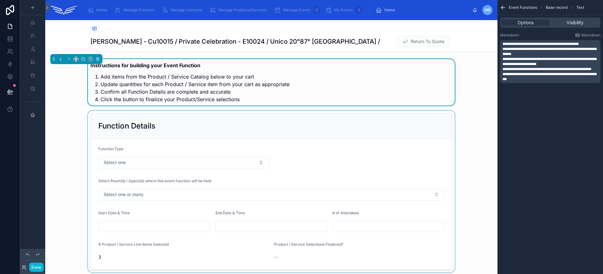
click at [231, 118] on div at bounding box center [271, 191] width 452 height 162
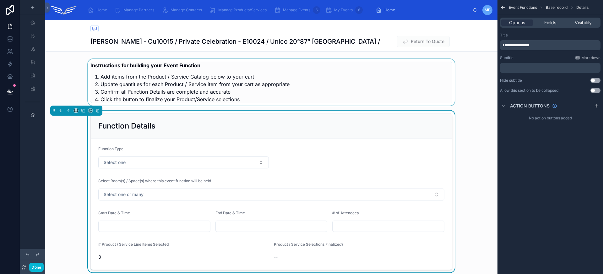
click at [242, 73] on div at bounding box center [271, 82] width 452 height 46
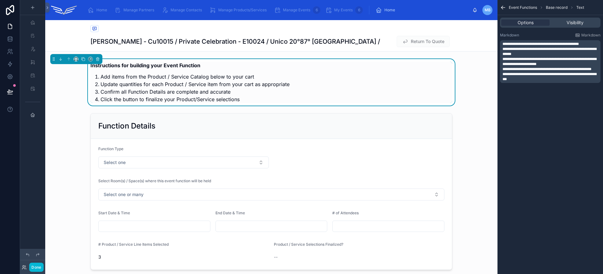
click at [515, 47] on span "**********" at bounding box center [549, 51] width 94 height 9
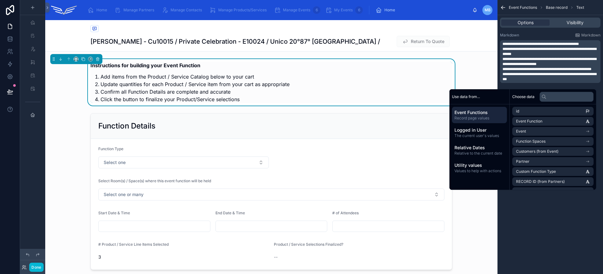
click at [507, 47] on span "**********" at bounding box center [549, 51] width 94 height 9
click at [517, 67] on span "**********" at bounding box center [546, 69] width 89 height 4
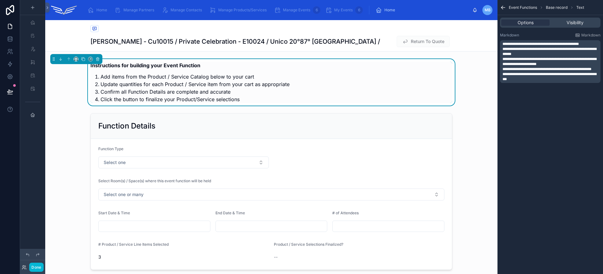
click at [506, 47] on span "**********" at bounding box center [549, 51] width 94 height 9
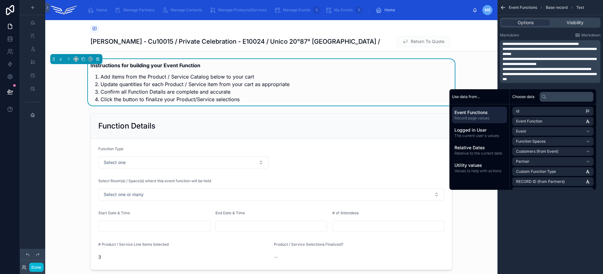
click at [547, 59] on span "**********" at bounding box center [549, 61] width 94 height 9
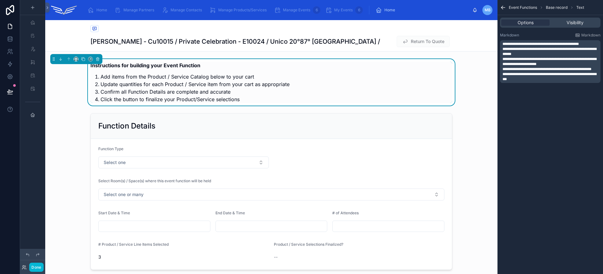
click at [502, 48] on span "**********" at bounding box center [549, 51] width 94 height 9
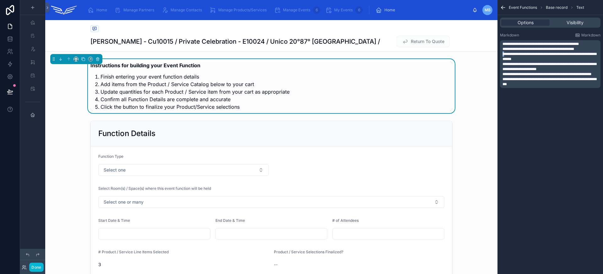
click at [501, 53] on div "**********" at bounding box center [550, 64] width 100 height 48
click at [502, 54] on div "**********" at bounding box center [550, 64] width 100 height 48
click at [501, 63] on div "**********" at bounding box center [550, 64] width 100 height 48
click at [501, 84] on div "**********" at bounding box center [550, 64] width 100 height 48
click at [581, 48] on p "**********" at bounding box center [550, 48] width 97 height 5
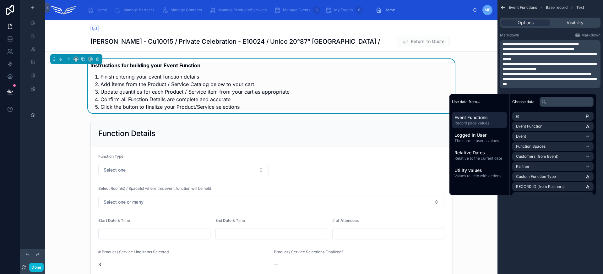
click at [564, 56] on p "**********" at bounding box center [550, 56] width 97 height 10
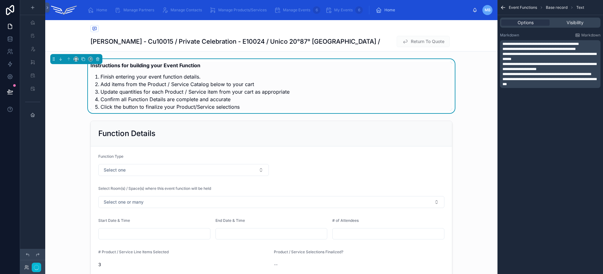
click at [564, 59] on p "**********" at bounding box center [550, 56] width 97 height 10
click at [565, 68] on p "**********" at bounding box center [550, 67] width 97 height 10
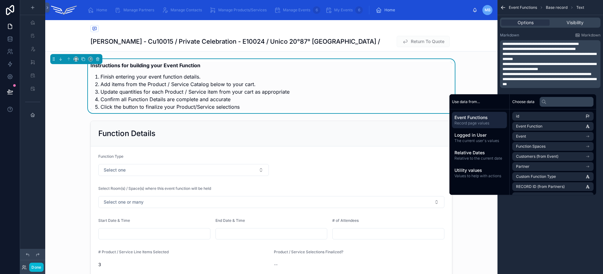
click at [545, 77] on p "**********" at bounding box center [550, 74] width 97 height 5
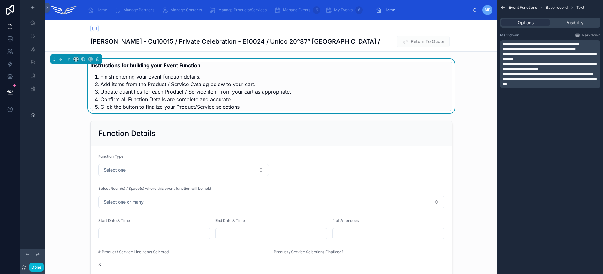
click at [541, 87] on p "**********" at bounding box center [550, 82] width 97 height 10
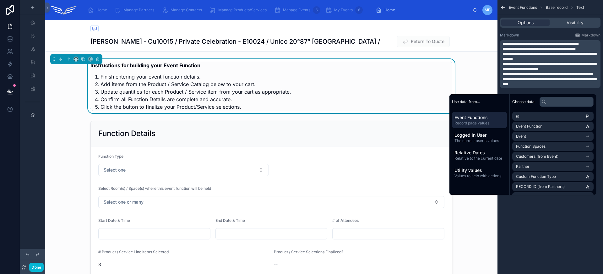
click at [77, 101] on div "Instructions for building your Event Function Finish entering your event functi…" at bounding box center [271, 86] width 452 height 54
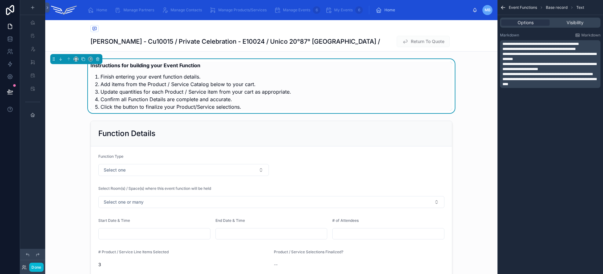
click at [71, 102] on div "Instructions for building your Event Function Finish entering your event functi…" at bounding box center [271, 86] width 452 height 54
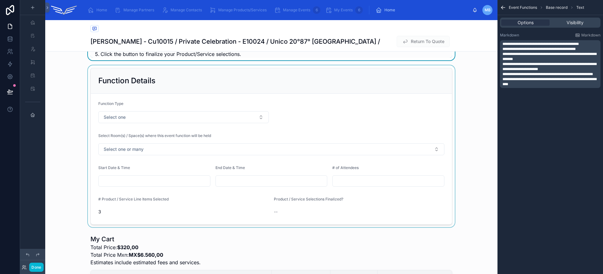
scroll to position [222, 0]
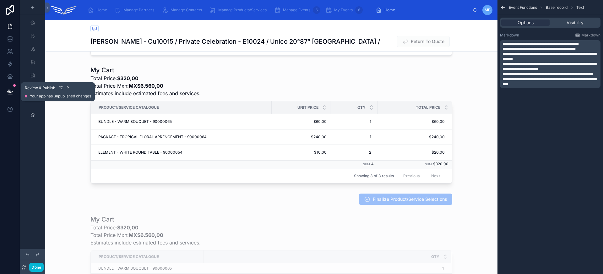
click at [9, 92] on icon at bounding box center [10, 92] width 6 height 6
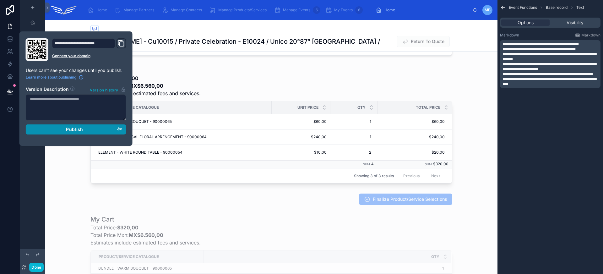
click at [81, 128] on span "Publish" at bounding box center [74, 129] width 17 height 6
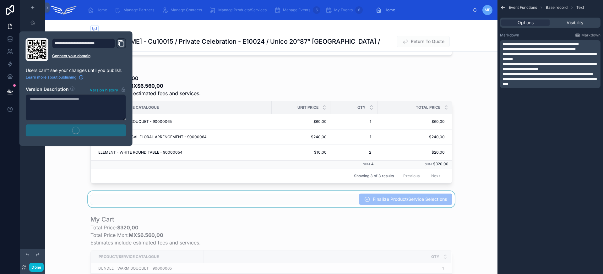
scroll to position [283, 0]
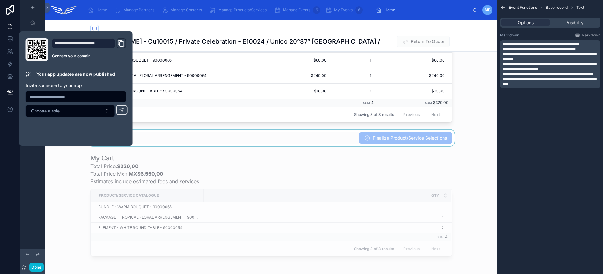
click at [295, 145] on div at bounding box center [271, 138] width 452 height 16
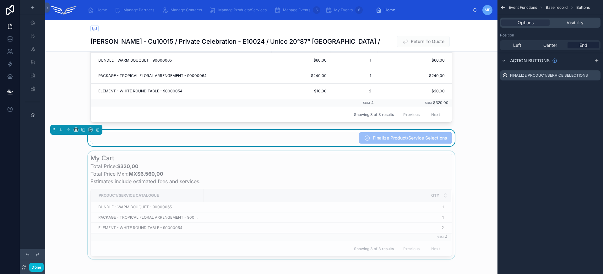
click at [423, 163] on div at bounding box center [271, 205] width 452 height 108
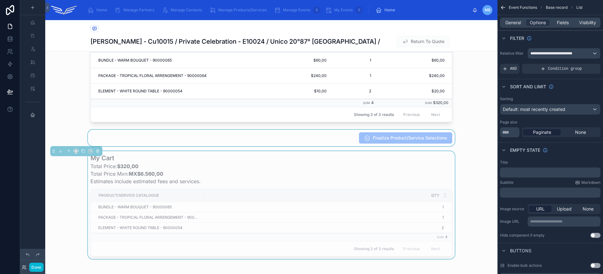
click at [245, 142] on div at bounding box center [271, 138] width 452 height 16
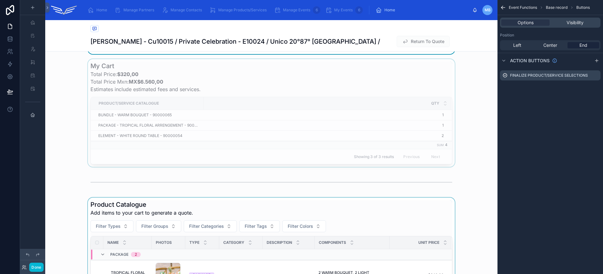
scroll to position [338, 0]
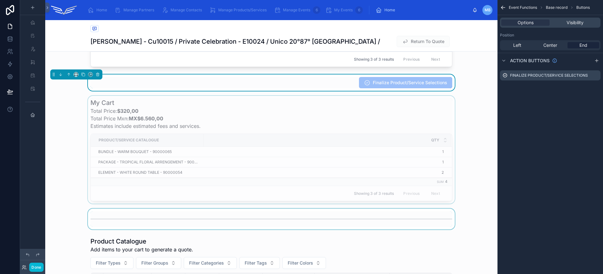
click at [116, 222] on div at bounding box center [271, 218] width 452 height 21
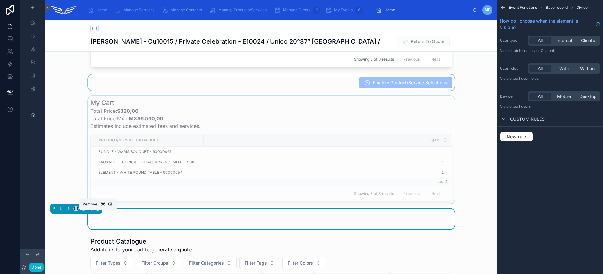
click at [99, 210] on icon at bounding box center [97, 208] width 3 height 3
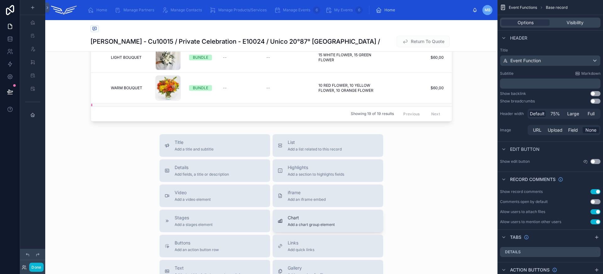
scroll to position [725, 0]
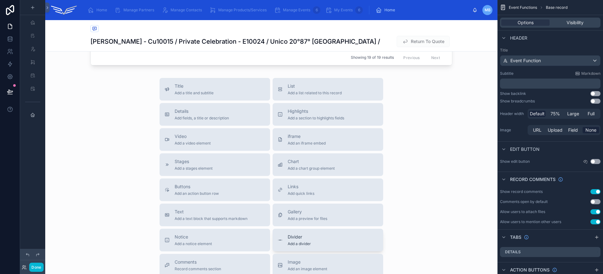
click at [298, 239] on span "Divider" at bounding box center [298, 237] width 23 height 6
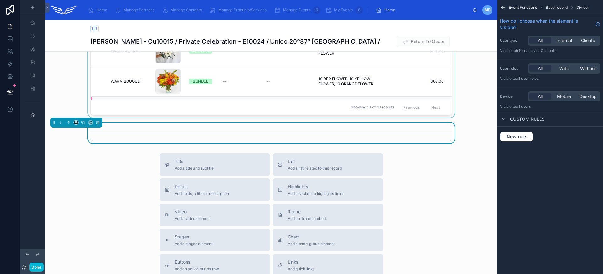
scroll to position [666, 0]
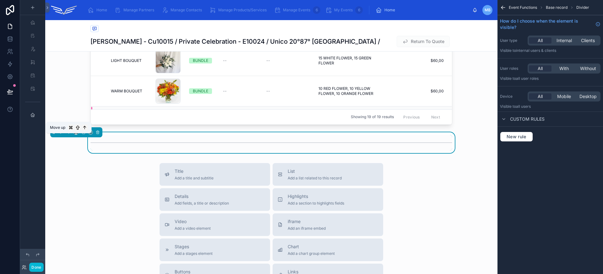
click at [70, 132] on icon at bounding box center [69, 131] width 1 height 1
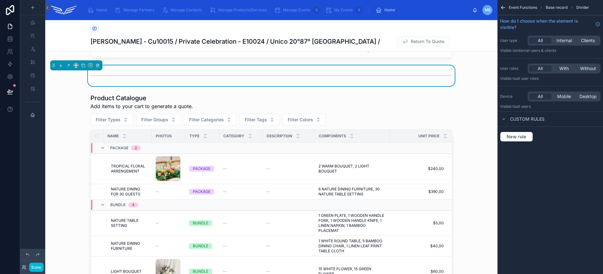
scroll to position [425, 0]
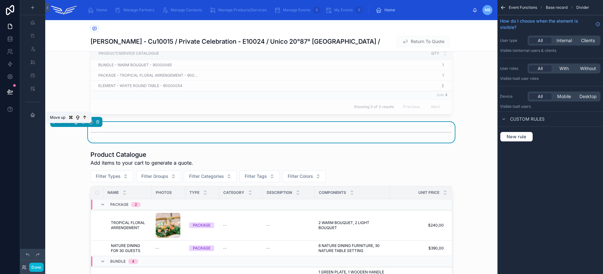
click at [68, 124] on icon at bounding box center [69, 122] width 4 height 4
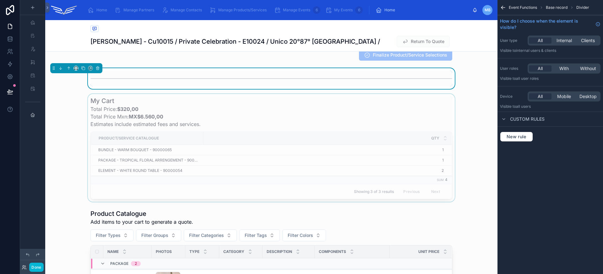
scroll to position [305, 0]
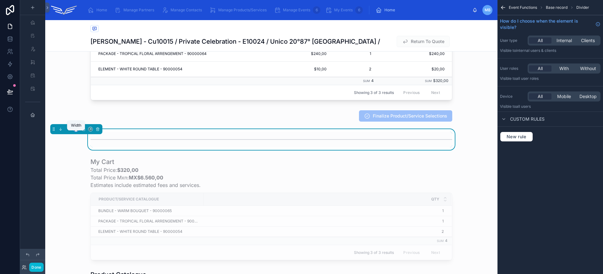
click at [75, 131] on icon at bounding box center [76, 129] width 4 height 4
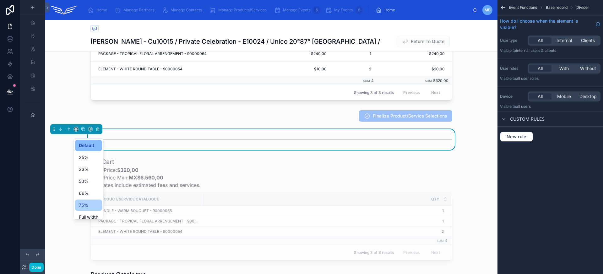
click at [84, 201] on span "75%" at bounding box center [83, 205] width 9 height 8
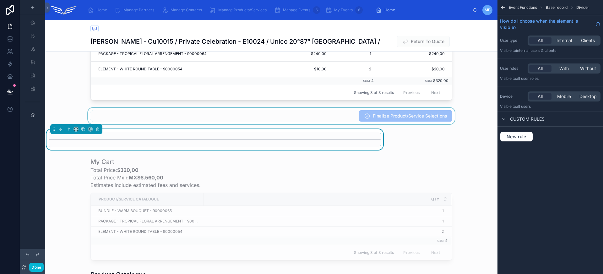
click at [402, 121] on div at bounding box center [271, 116] width 452 height 16
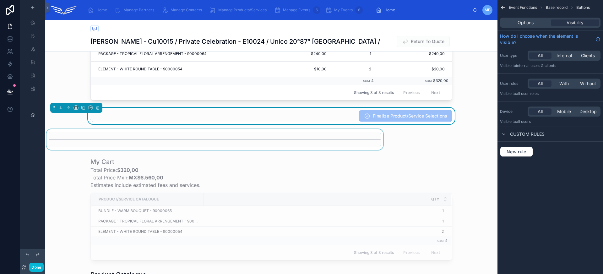
click at [108, 142] on div at bounding box center [214, 139] width 339 height 21
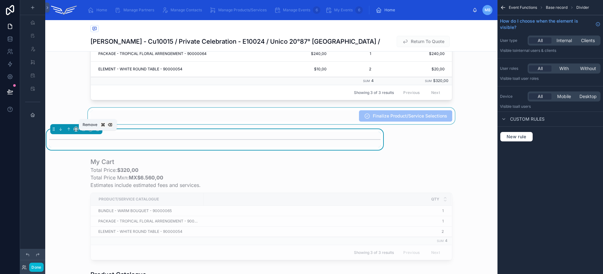
click at [98, 130] on icon at bounding box center [98, 129] width 0 height 1
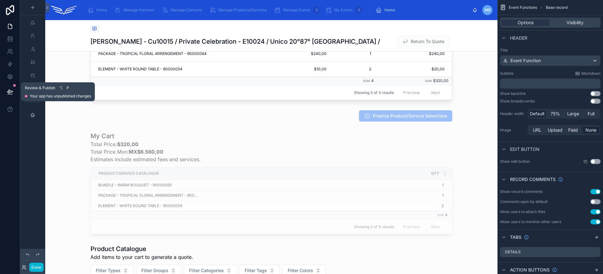
click at [6, 91] on button at bounding box center [10, 92] width 14 height 18
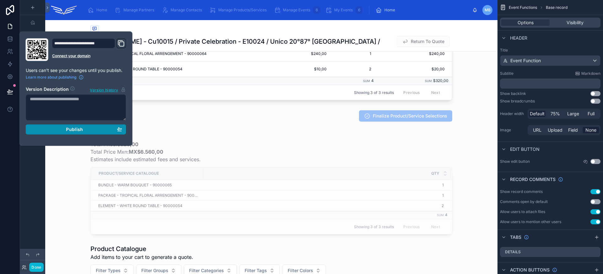
click at [81, 130] on span "Publish" at bounding box center [74, 129] width 17 height 6
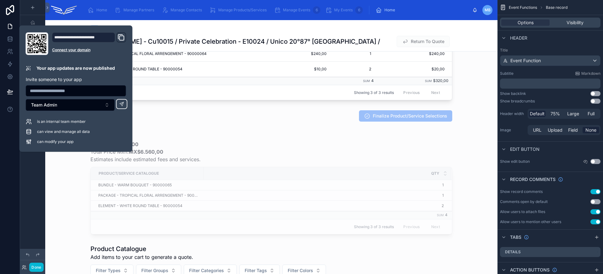
click at [238, 111] on div "Instructions for building your Event Function Finish entering your event functi…" at bounding box center [271, 121] width 452 height 734
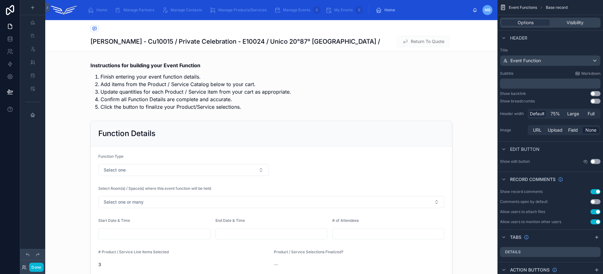
click at [424, 41] on span "Return To Quote" at bounding box center [422, 42] width 53 height 6
click at [31, 117] on div "scrollable content" at bounding box center [33, 115] width 8 height 10
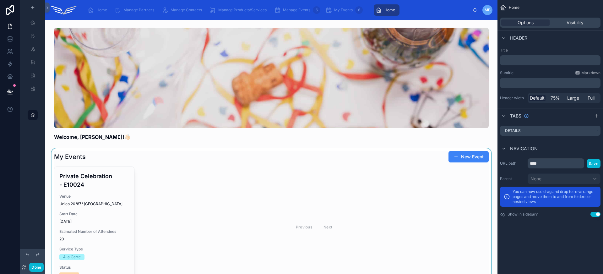
click at [101, 199] on div at bounding box center [271, 218] width 442 height 141
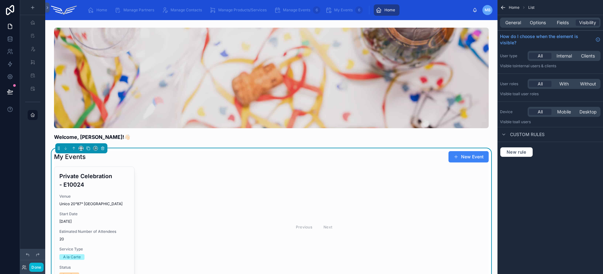
click at [188, 157] on div "My Events New Event" at bounding box center [271, 157] width 434 height 12
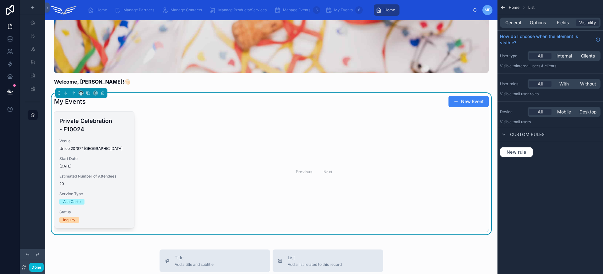
click at [94, 165] on span "[DATE]" at bounding box center [94, 166] width 70 height 5
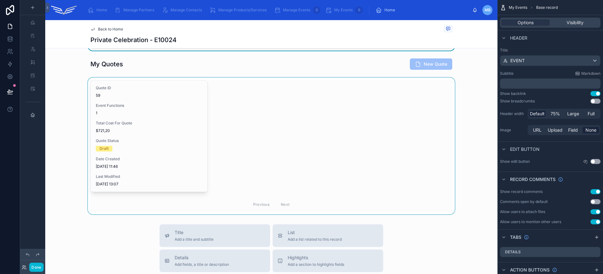
scroll to position [184, 0]
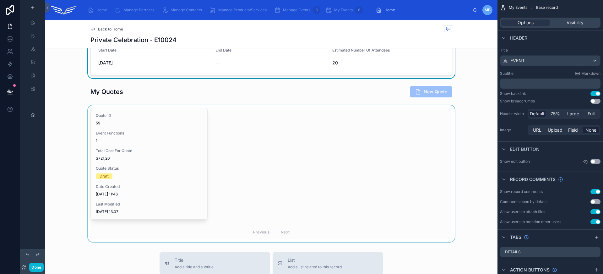
click at [153, 148] on div at bounding box center [271, 173] width 452 height 137
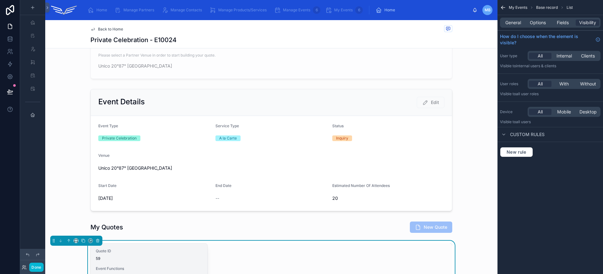
scroll to position [0, 0]
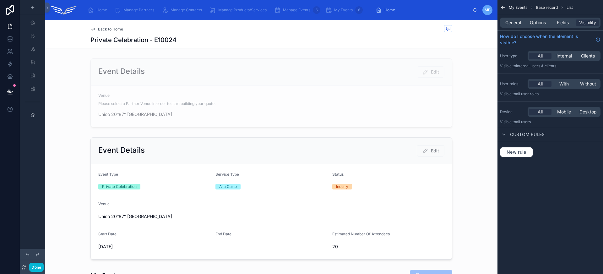
click at [116, 31] on span "Back to Home" at bounding box center [110, 29] width 25 height 5
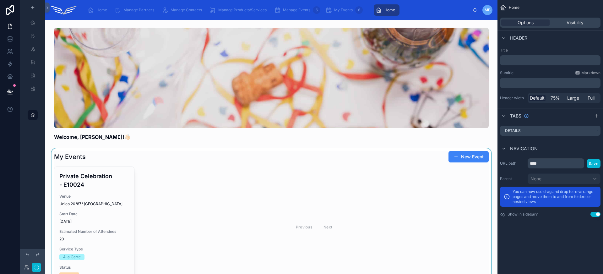
scroll to position [62, 0]
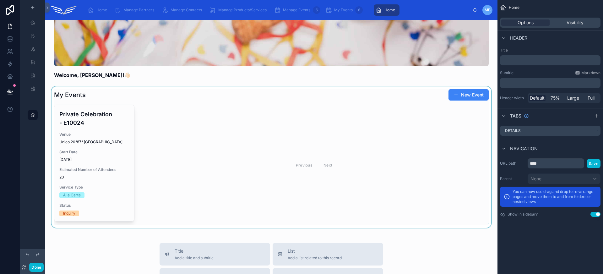
click at [176, 188] on div at bounding box center [271, 156] width 442 height 141
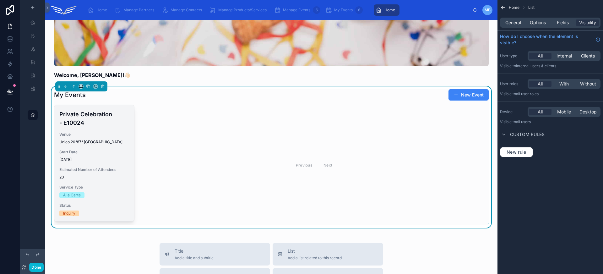
click at [119, 169] on span "Estimated Number of Attendees" at bounding box center [94, 169] width 70 height 5
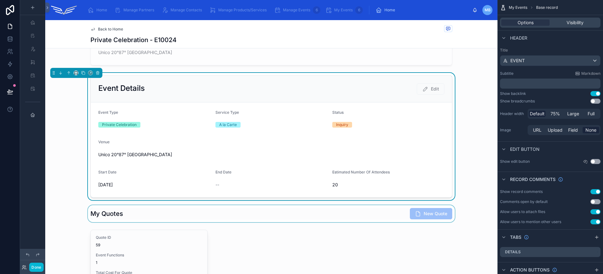
click at [170, 215] on div at bounding box center [271, 213] width 452 height 17
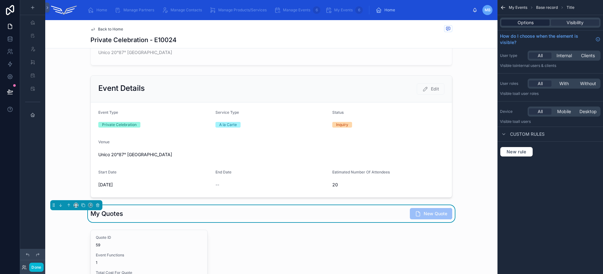
click at [531, 22] on span "Options" at bounding box center [525, 22] width 16 height 6
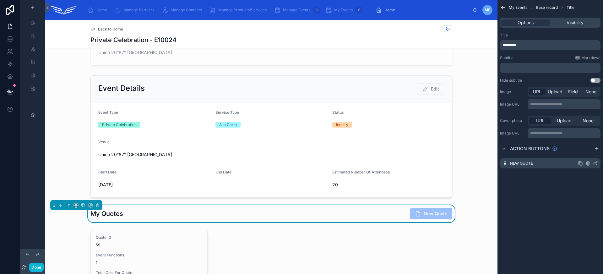
click at [594, 163] on icon "scrollable content" at bounding box center [595, 162] width 3 height 3
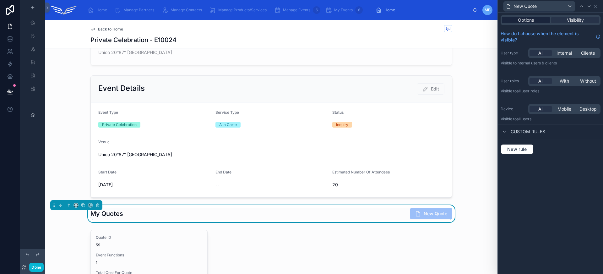
click at [540, 20] on div "Options" at bounding box center [526, 20] width 48 height 6
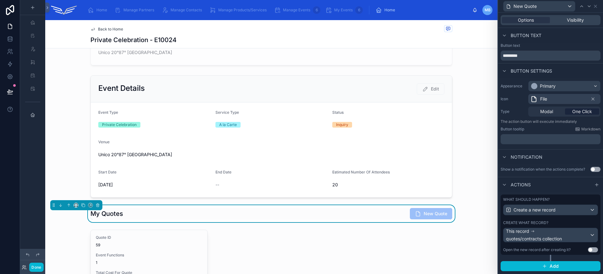
click at [559, 99] on div "File" at bounding box center [564, 99] width 72 height 10
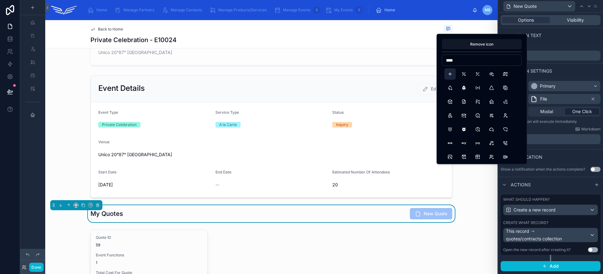
type input "****"
click at [449, 76] on button "Plus" at bounding box center [449, 73] width 11 height 11
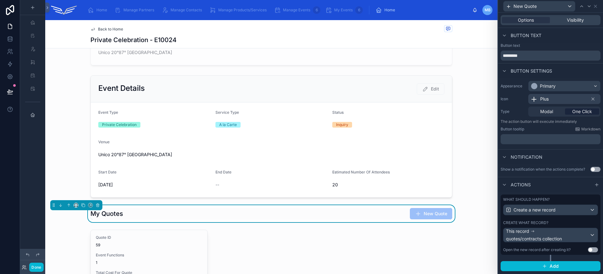
click at [102, 31] on span "Back to Home" at bounding box center [110, 29] width 25 height 5
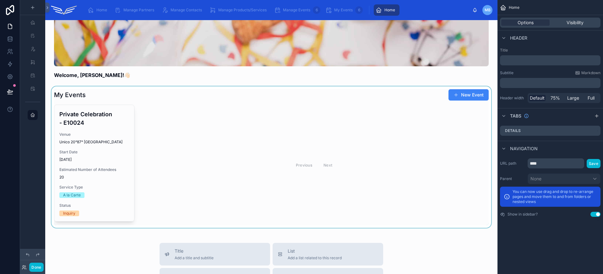
click at [101, 137] on div at bounding box center [271, 156] width 442 height 141
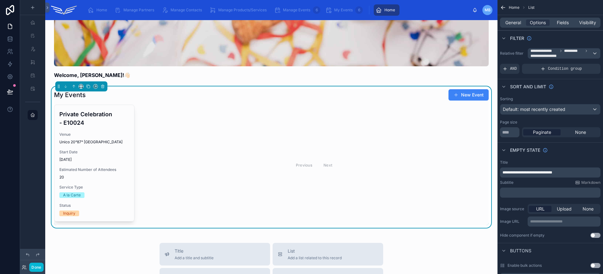
click at [101, 157] on span "[DATE]" at bounding box center [94, 159] width 70 height 5
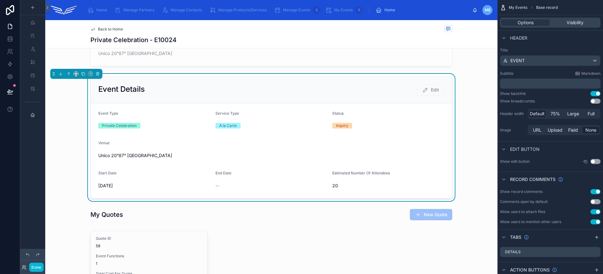
scroll to position [193, 0]
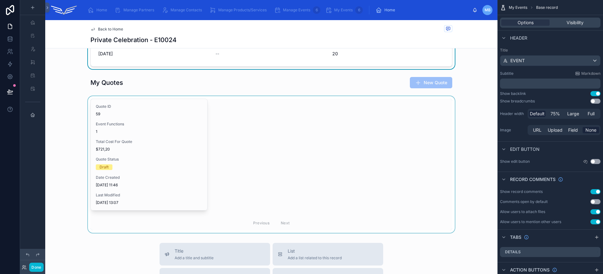
click at [214, 135] on div at bounding box center [271, 164] width 452 height 137
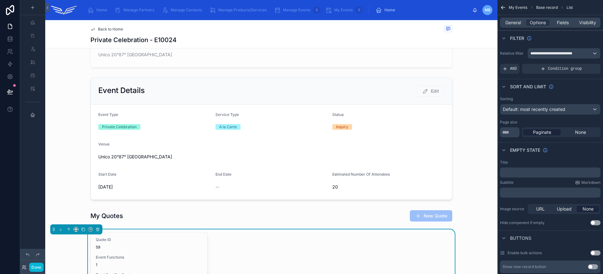
scroll to position [1, 0]
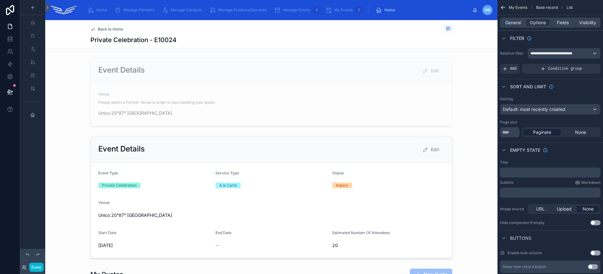
click at [111, 29] on span "Back to Home" at bounding box center [110, 29] width 25 height 5
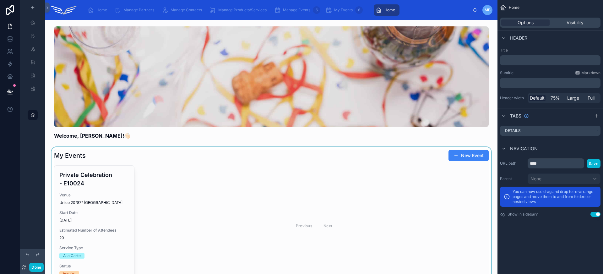
click at [104, 170] on div at bounding box center [271, 217] width 442 height 141
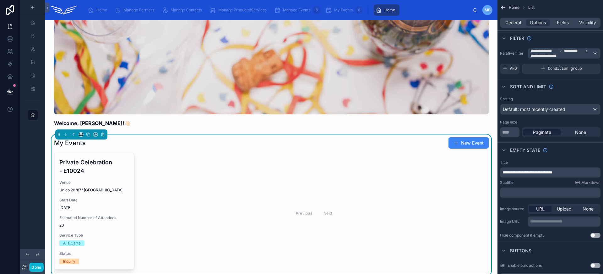
scroll to position [26, 0]
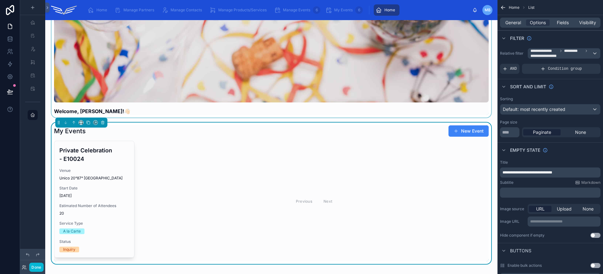
click at [143, 113] on div at bounding box center [271, 58] width 442 height 118
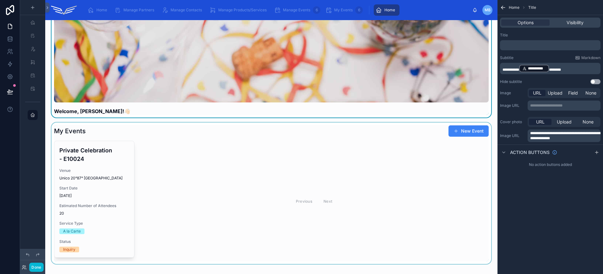
click at [95, 173] on div at bounding box center [271, 192] width 442 height 141
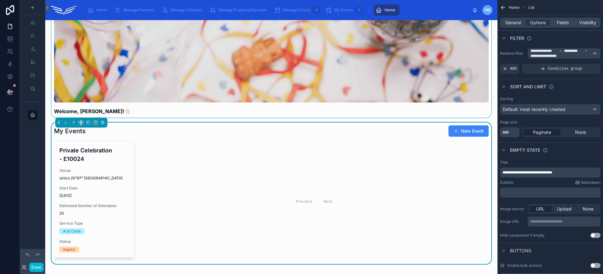
click at [133, 113] on div at bounding box center [271, 58] width 442 height 118
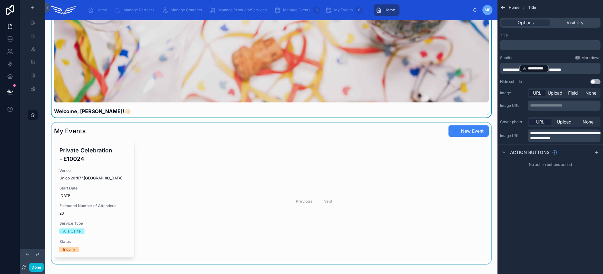
click at [576, 69] on p "**********" at bounding box center [550, 68] width 97 height 9
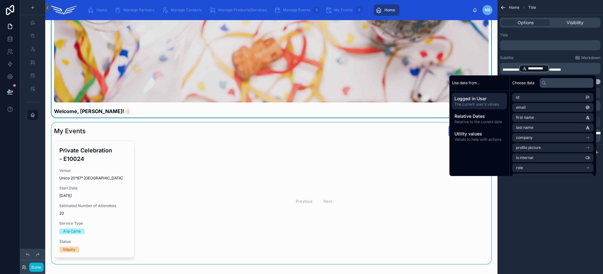
scroll to position [0, 0]
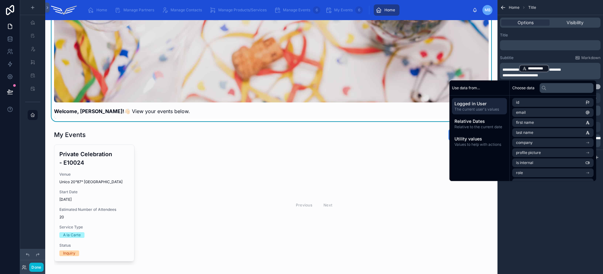
click at [502, 73] on span "**********" at bounding box center [519, 75] width 35 height 4
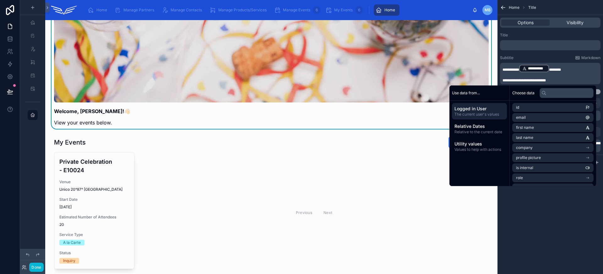
click at [502, 73] on p "﻿" at bounding box center [550, 75] width 97 height 5
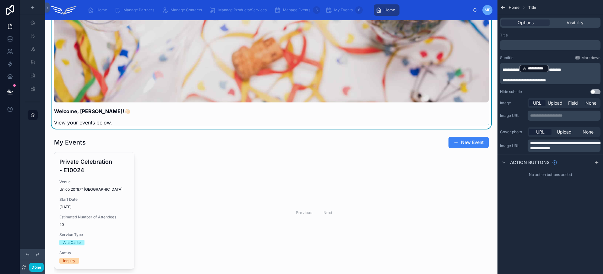
click at [502, 73] on p "﻿" at bounding box center [550, 75] width 97 height 5
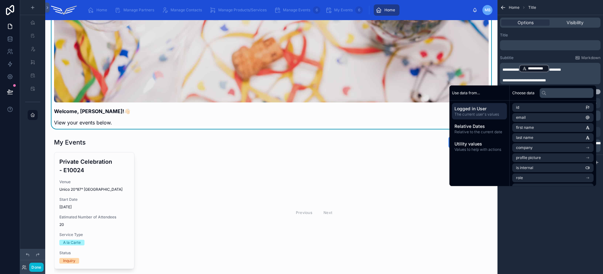
click at [534, 78] on span "**********" at bounding box center [523, 80] width 43 height 4
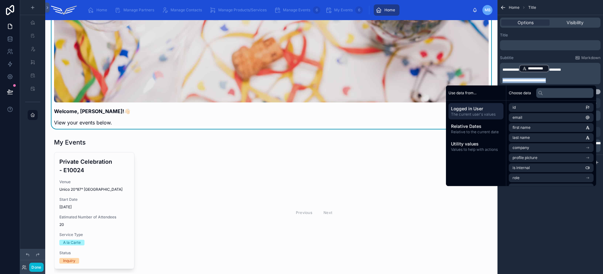
click at [534, 78] on span "**********" at bounding box center [523, 80] width 43 height 4
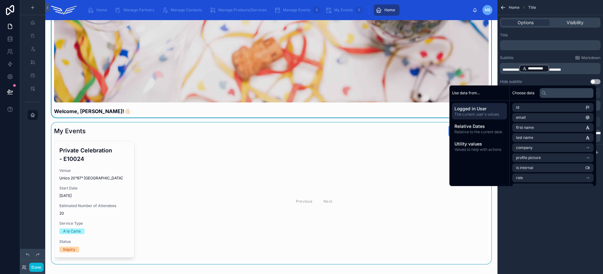
click at [268, 147] on div at bounding box center [271, 192] width 442 height 141
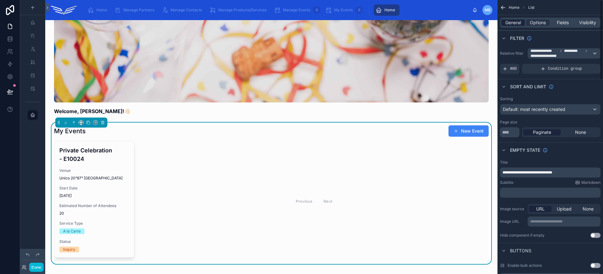
click at [516, 21] on span "General" at bounding box center [513, 22] width 16 height 6
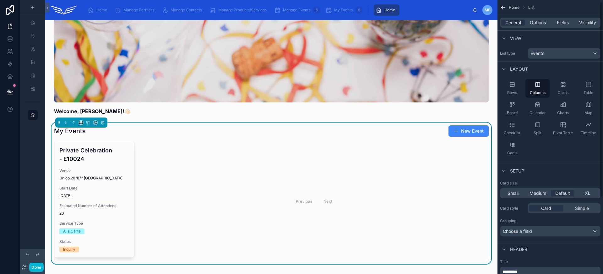
scroll to position [109, 0]
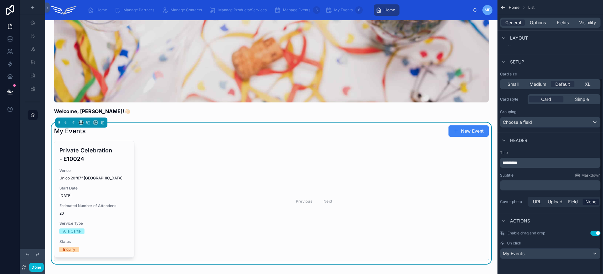
click at [528, 166] on div "*********" at bounding box center [550, 163] width 100 height 10
click at [527, 164] on p "*********" at bounding box center [550, 162] width 97 height 6
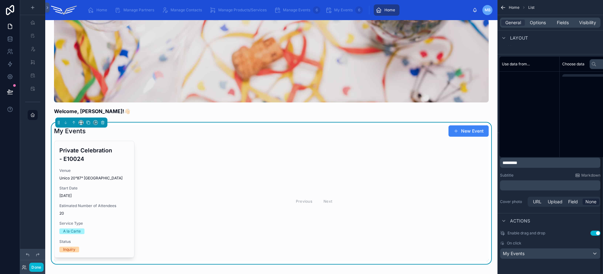
click at [527, 164] on p "*********" at bounding box center [550, 162] width 97 height 6
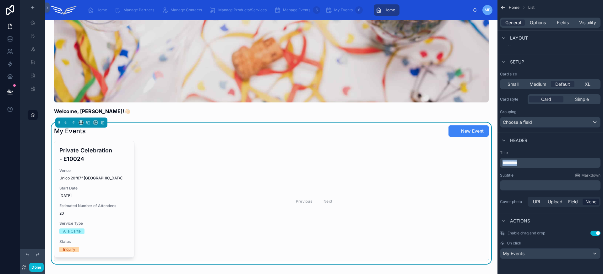
click at [527, 164] on p "*********" at bounding box center [550, 162] width 97 height 6
click at [279, 198] on div "Previous Next" at bounding box center [313, 201] width 349 height 121
click at [312, 115] on div at bounding box center [271, 58] width 442 height 118
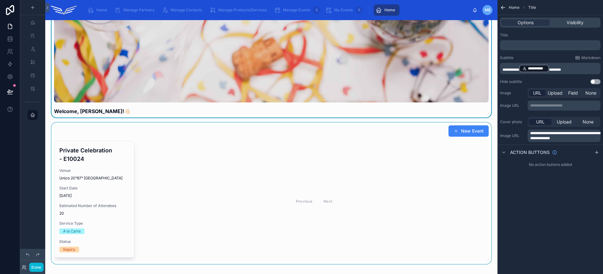
click at [304, 134] on div at bounding box center [271, 192] width 442 height 141
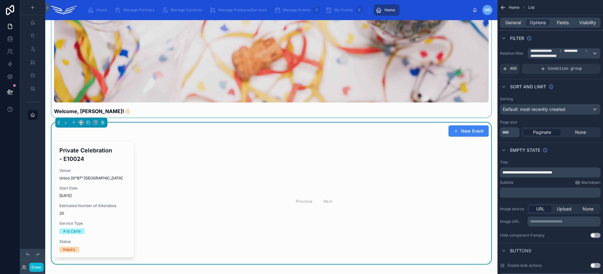
click at [305, 116] on div at bounding box center [271, 58] width 442 height 118
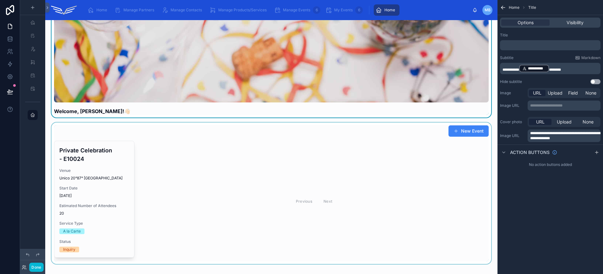
click at [521, 46] on p "﻿" at bounding box center [550, 45] width 97 height 5
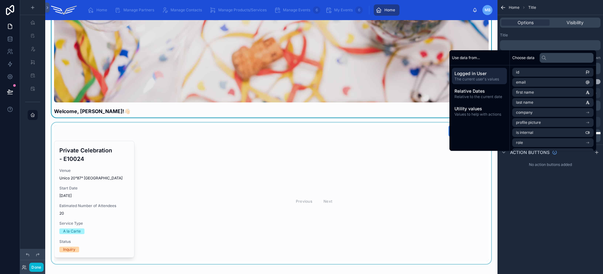
click at [572, 38] on div "Title ﻿" at bounding box center [550, 42] width 100 height 18
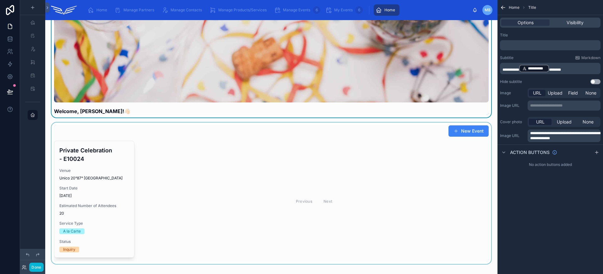
click at [577, 66] on p "**********" at bounding box center [550, 68] width 97 height 9
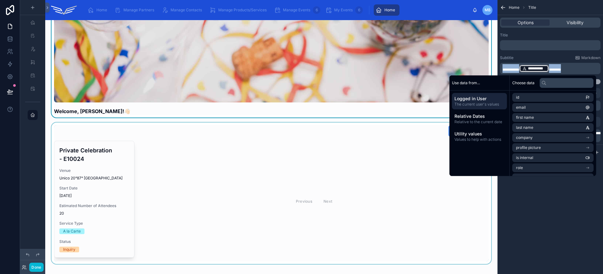
copy p "**********"
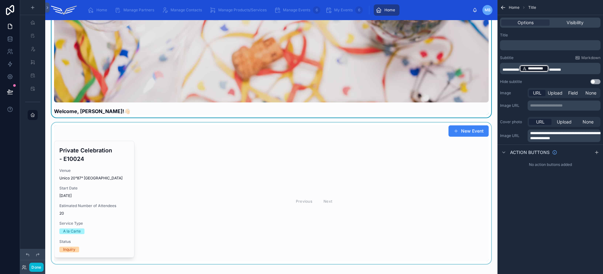
click at [555, 46] on p "﻿" at bounding box center [550, 45] width 97 height 5
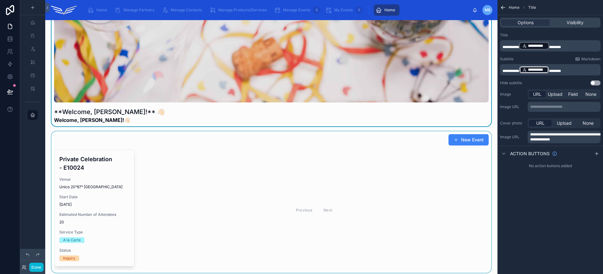
click at [266, 152] on div at bounding box center [271, 201] width 442 height 141
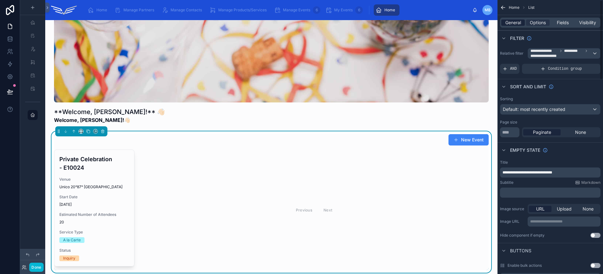
click at [516, 22] on span "General" at bounding box center [513, 22] width 16 height 6
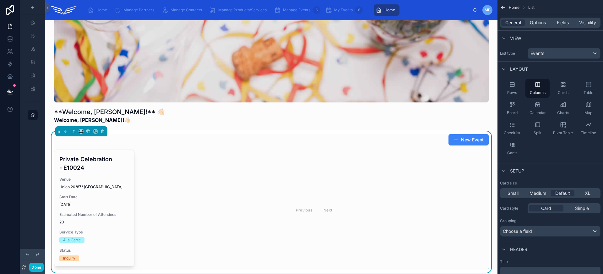
click at [538, 19] on div "General Options Fields Visibility" at bounding box center [550, 23] width 100 height 10
click at [539, 27] on div "General Options Fields Visibility" at bounding box center [550, 23] width 100 height 10
click at [540, 25] on span "Options" at bounding box center [537, 22] width 16 height 6
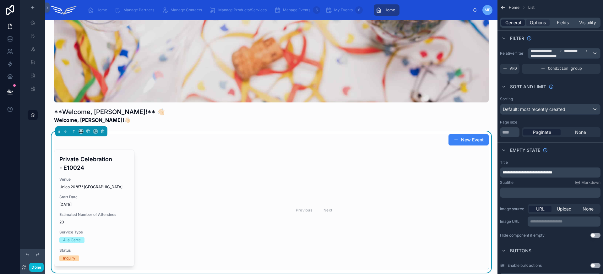
click at [519, 25] on span "General" at bounding box center [513, 22] width 16 height 6
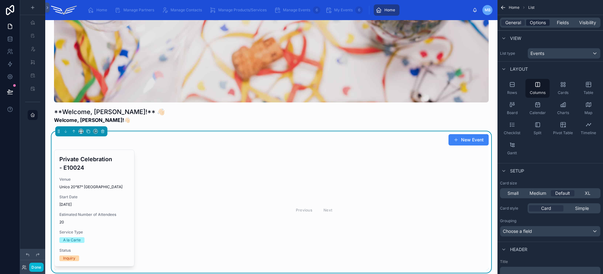
click at [539, 22] on span "Options" at bounding box center [537, 22] width 16 height 6
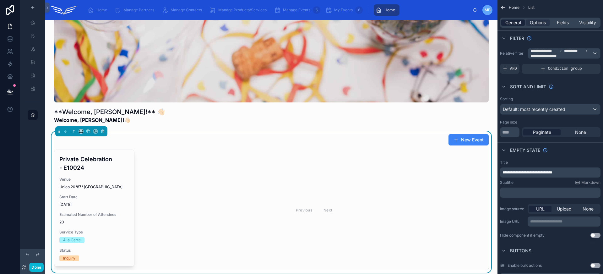
click at [509, 22] on span "General" at bounding box center [513, 22] width 16 height 6
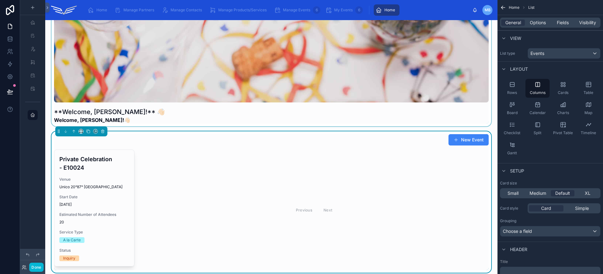
click at [302, 124] on div at bounding box center [271, 62] width 442 height 127
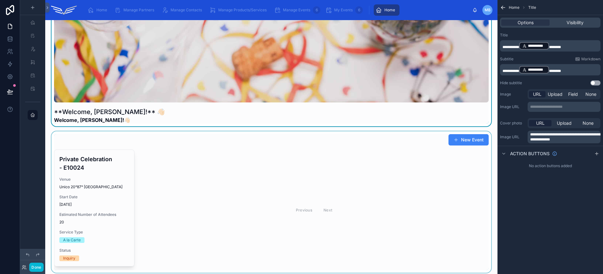
click at [561, 47] on span "********" at bounding box center [555, 47] width 12 height 4
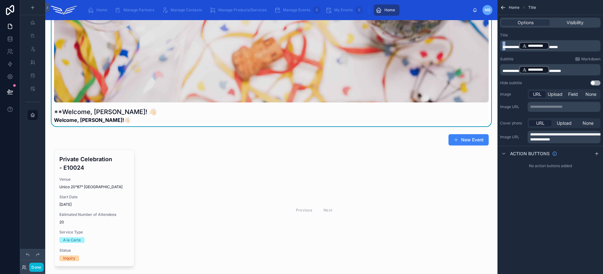
drag, startPoint x: 506, startPoint y: 46, endPoint x: 499, endPoint y: 46, distance: 6.9
click at [499, 46] on div "**********" at bounding box center [549, 59] width 105 height 58
click at [571, 70] on p "**********" at bounding box center [550, 69] width 97 height 9
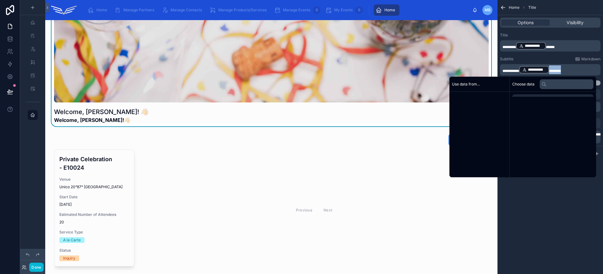
click at [571, 70] on p "**********" at bounding box center [550, 69] width 97 height 9
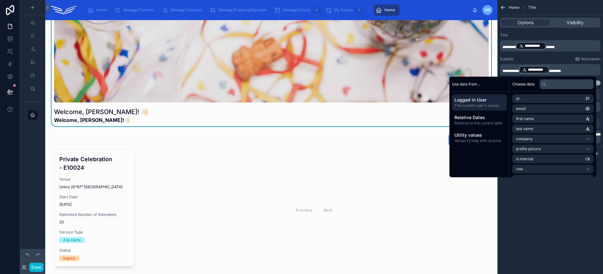
click at [517, 69] on span "**********" at bounding box center [510, 71] width 17 height 4
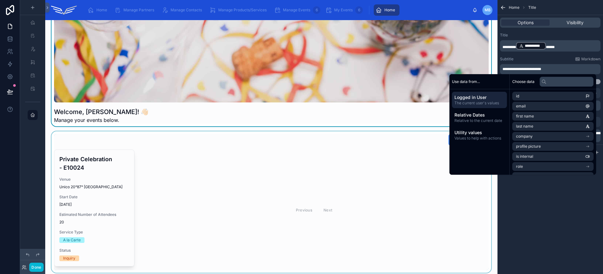
click at [191, 158] on div at bounding box center [271, 201] width 442 height 141
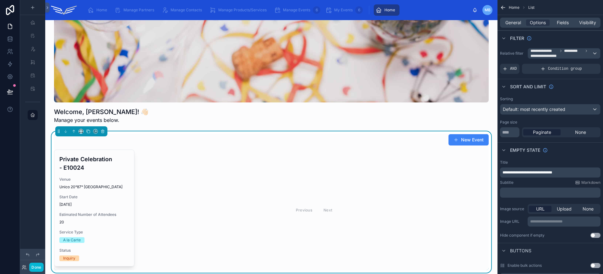
scroll to position [38, 0]
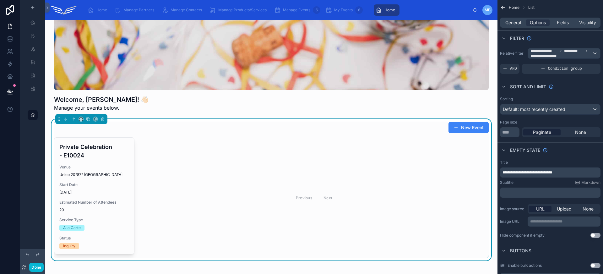
click at [203, 218] on div "Previous Next" at bounding box center [313, 197] width 349 height 121
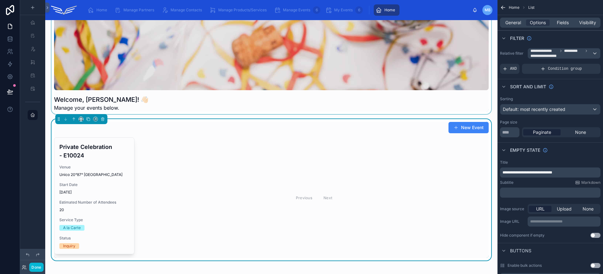
click at [203, 109] on div at bounding box center [271, 50] width 442 height 127
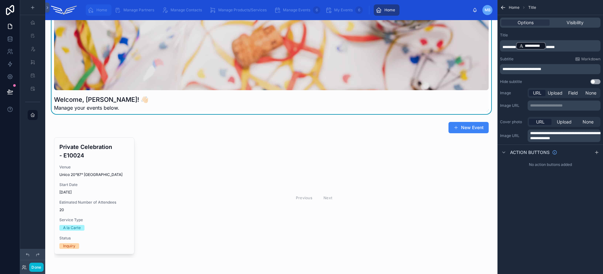
click at [99, 8] on span "Home" at bounding box center [101, 10] width 11 height 5
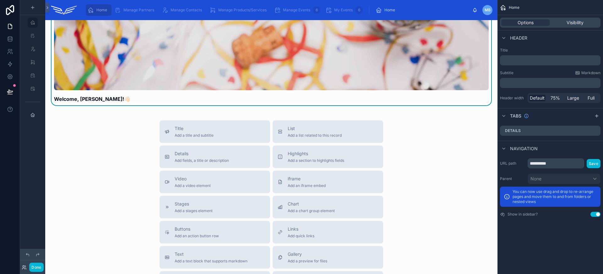
click at [337, 60] on div at bounding box center [271, 40] width 434 height 100
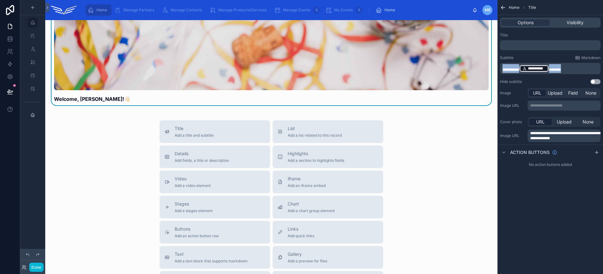
drag, startPoint x: 574, startPoint y: 67, endPoint x: 488, endPoint y: 67, distance: 86.3
click at [488, 67] on div "**********" at bounding box center [323, 137] width 557 height 274
click at [538, 42] on div "﻿" at bounding box center [550, 45] width 100 height 10
click at [540, 49] on div "﻿" at bounding box center [550, 45] width 100 height 10
click at [540, 46] on p "﻿" at bounding box center [550, 45] width 97 height 5
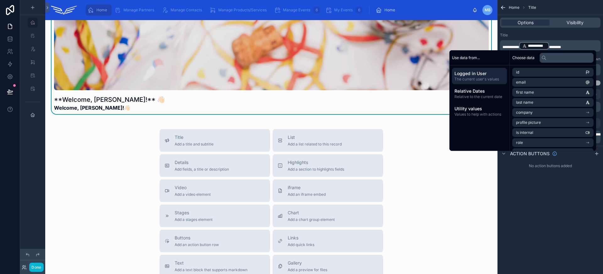
click at [561, 46] on span "********" at bounding box center [555, 47] width 12 height 4
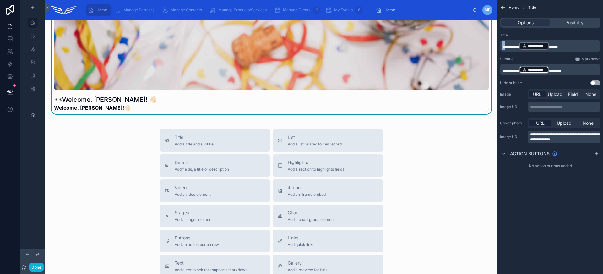
click at [499, 46] on div "**********" at bounding box center [549, 59] width 105 height 58
click at [574, 67] on p "**********" at bounding box center [550, 69] width 97 height 9
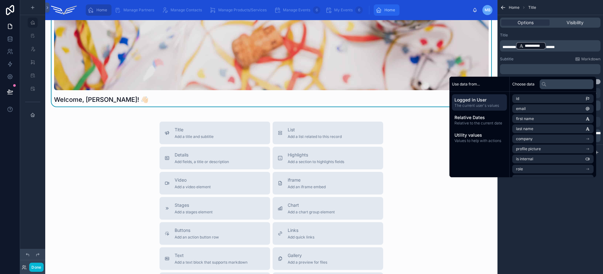
click at [377, 11] on icon "scrollable content" at bounding box center [378, 10] width 6 height 6
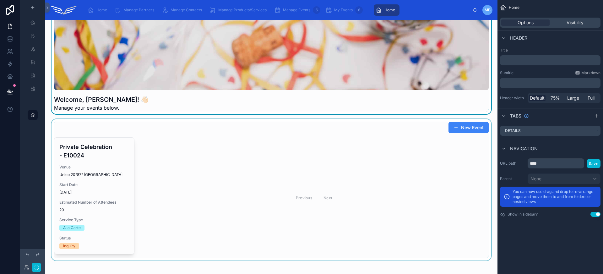
click at [170, 155] on div at bounding box center [271, 189] width 442 height 141
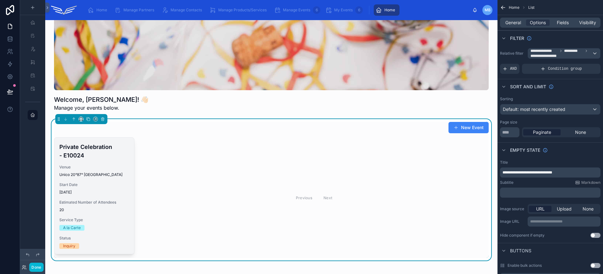
click at [108, 187] on span "Start Date" at bounding box center [94, 184] width 70 height 5
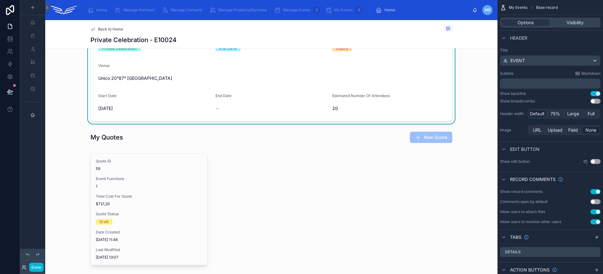
scroll to position [145, 0]
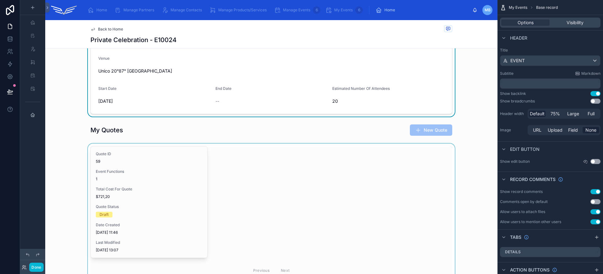
click at [150, 180] on div at bounding box center [271, 211] width 452 height 137
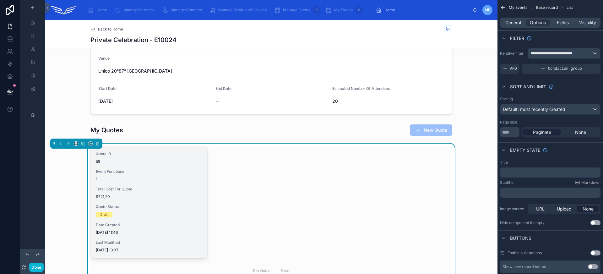
click at [158, 192] on div "Total Cost For Quote $721,20" at bounding box center [149, 192] width 106 height 13
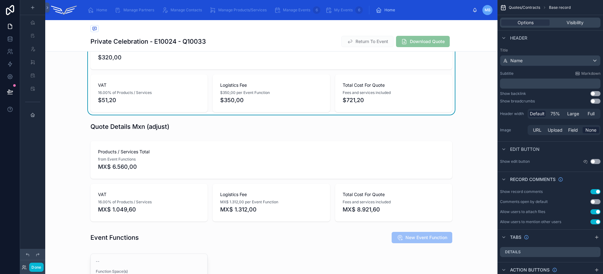
click at [310, 40] on div "Private Celebration - E10024 - Q10033 Return To Event Download Quote" at bounding box center [271, 41] width 362 height 12
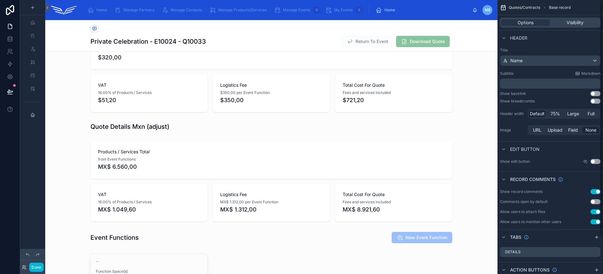
click at [593, 95] on button "Use setting" at bounding box center [595, 93] width 10 height 5
click at [116, 30] on span "Back to My Events" at bounding box center [114, 29] width 33 height 5
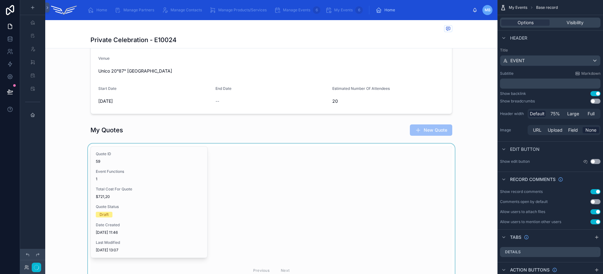
click at [141, 182] on div at bounding box center [271, 211] width 452 height 137
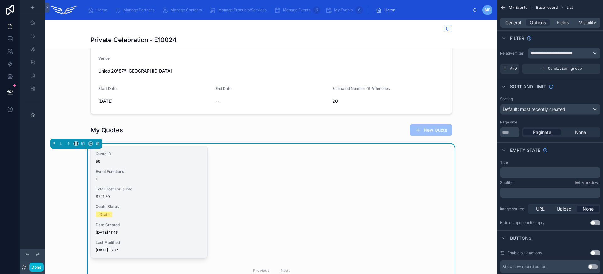
click at [147, 187] on span "Total Cost For Quote" at bounding box center [149, 188] width 106 height 5
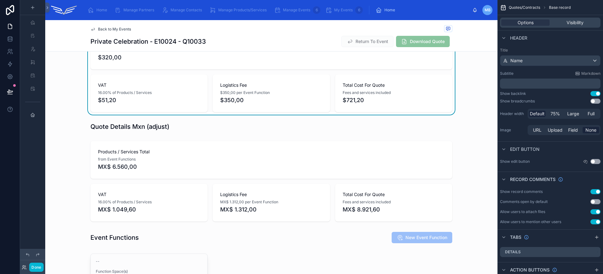
click at [314, 31] on div "Back to My Events" at bounding box center [271, 29] width 362 height 8
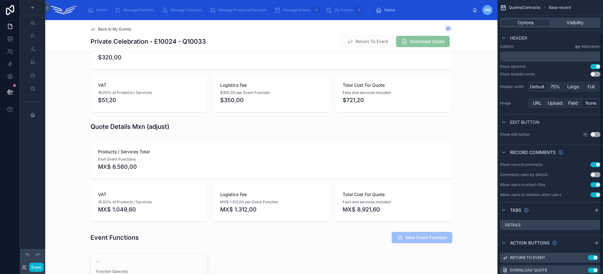
scroll to position [43, 0]
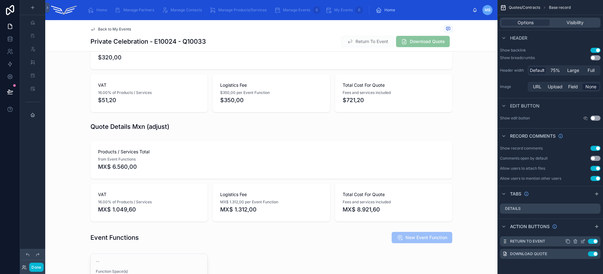
click at [576, 241] on icon "scrollable content" at bounding box center [574, 241] width 5 height 5
click at [584, 230] on icon at bounding box center [584, 229] width 1 height 1
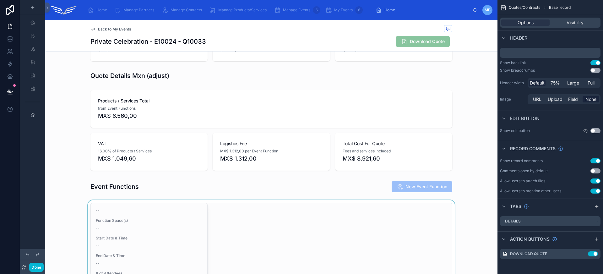
scroll to position [209, 0]
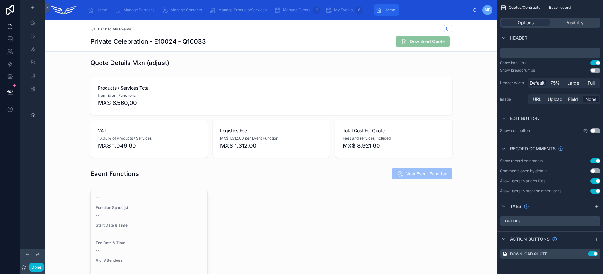
click at [390, 12] on span "Home" at bounding box center [389, 10] width 11 height 5
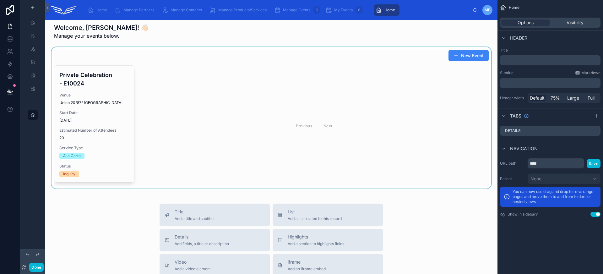
scroll to position [86, 0]
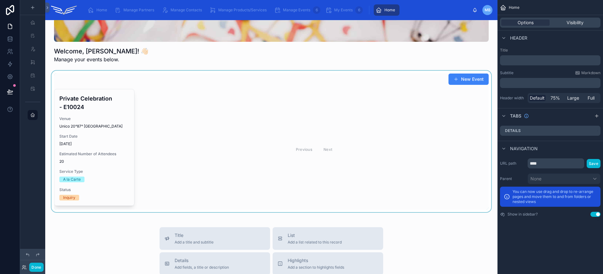
click at [95, 143] on div at bounding box center [271, 141] width 442 height 141
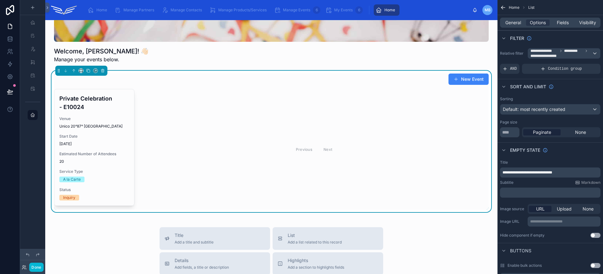
click at [96, 147] on div "Private Celebration - E10024 Venue Unico 20°87° [GEOGRAPHIC_DATA] Start Date [D…" at bounding box center [94, 147] width 80 height 116
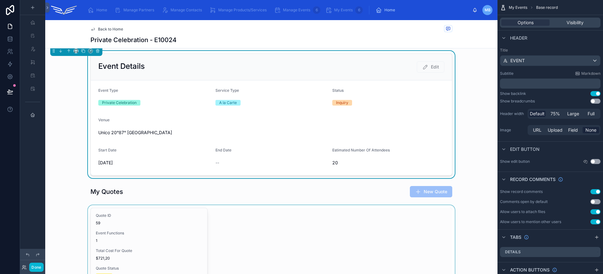
scroll to position [126, 0]
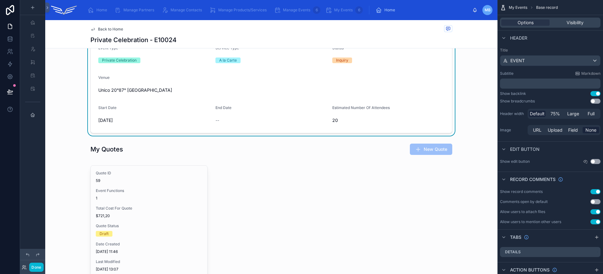
click at [98, 28] on span "Back to Home" at bounding box center [110, 29] width 25 height 5
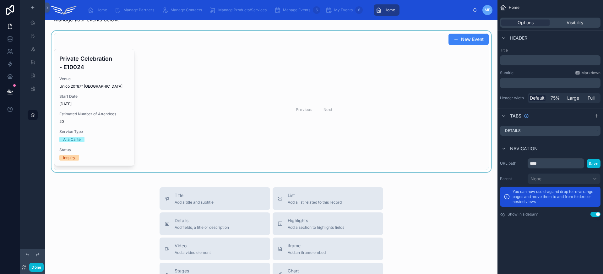
click at [177, 98] on div at bounding box center [271, 101] width 442 height 141
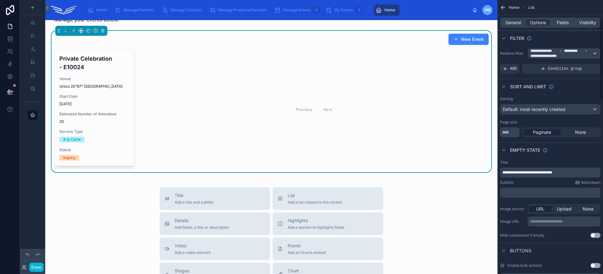
scroll to position [133, 0]
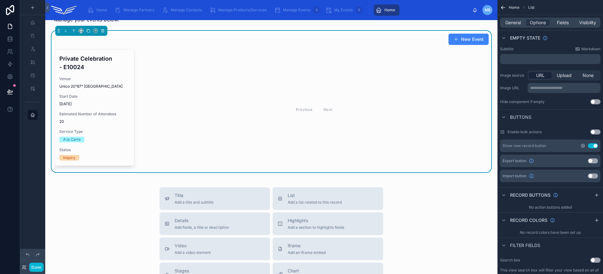
click at [584, 146] on icon "scrollable content" at bounding box center [582, 145] width 5 height 5
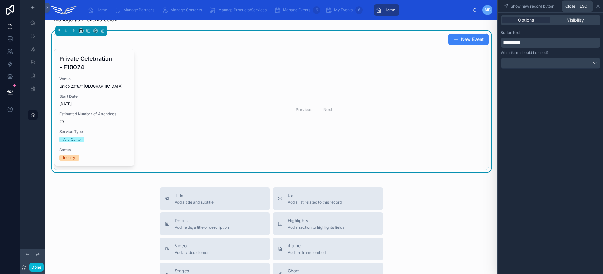
click at [599, 6] on icon at bounding box center [597, 6] width 5 height 5
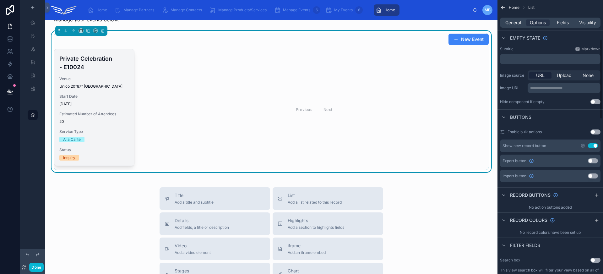
click at [113, 77] on span "Venue" at bounding box center [94, 78] width 70 height 5
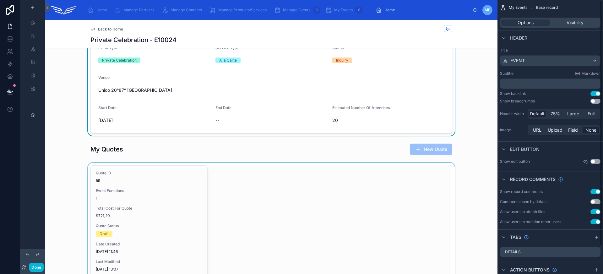
click at [271, 187] on div at bounding box center [271, 231] width 452 height 137
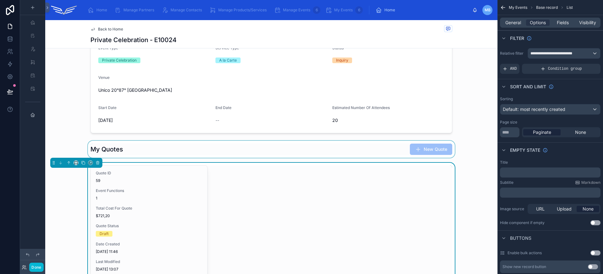
click at [276, 154] on div at bounding box center [271, 149] width 452 height 17
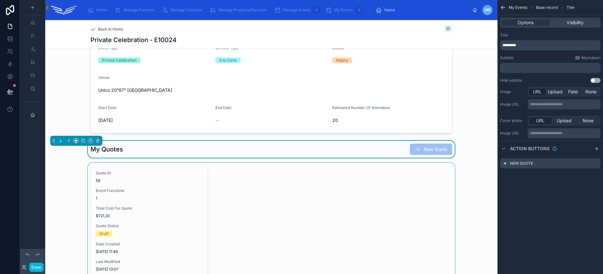
scroll to position [137, 0]
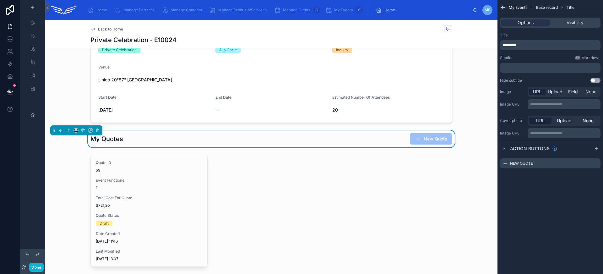
click at [576, 26] on div "Options Visibility" at bounding box center [550, 23] width 100 height 10
click at [576, 24] on span "Visibility" at bounding box center [574, 22] width 17 height 6
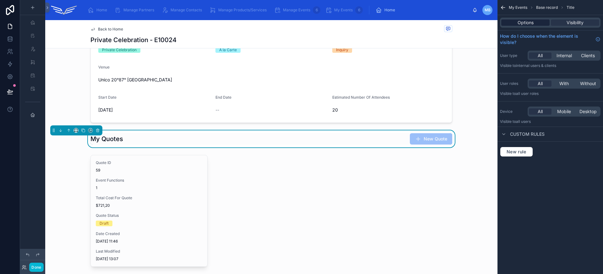
click at [529, 24] on span "Options" at bounding box center [525, 22] width 16 height 6
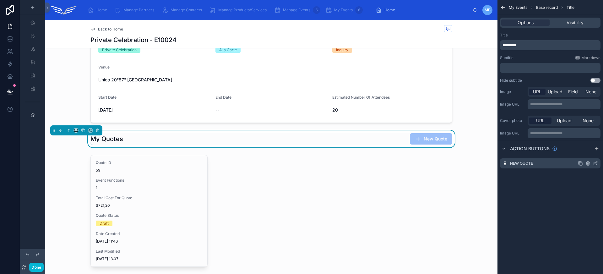
click at [595, 163] on icon "scrollable content" at bounding box center [595, 163] width 5 height 5
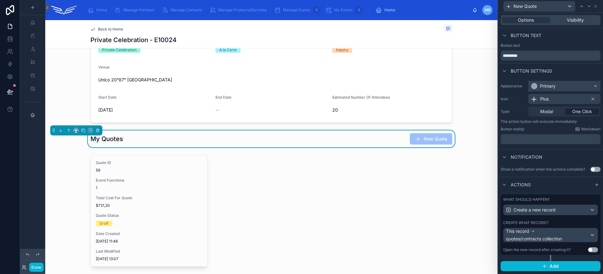
click at [555, 87] on div "Primary" at bounding box center [548, 86] width 16 height 6
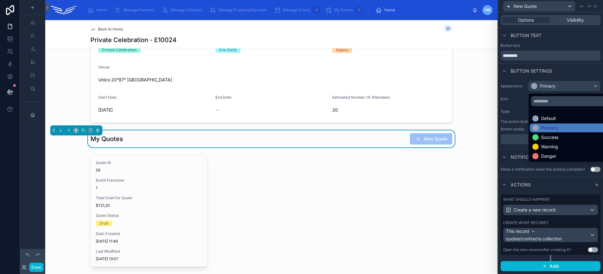
click at [554, 86] on div at bounding box center [550, 137] width 105 height 274
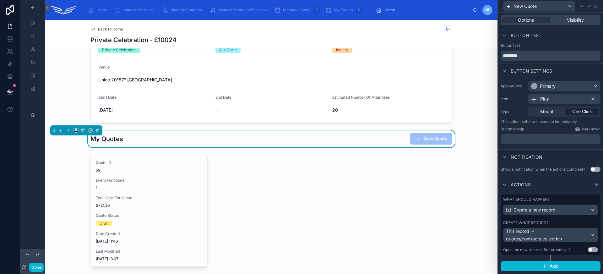
click at [551, 100] on div "Plus" at bounding box center [564, 99] width 72 height 10
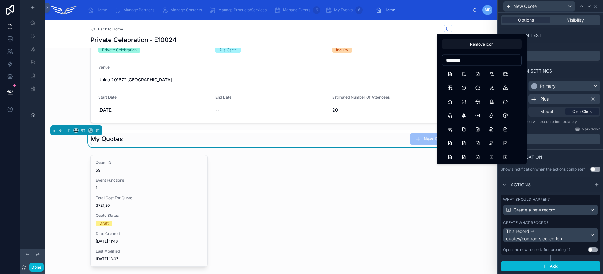
click at [454, 57] on input "*********" at bounding box center [481, 60] width 79 height 9
type input "********"
click at [449, 73] on button "FilePlus" at bounding box center [449, 73] width 11 height 11
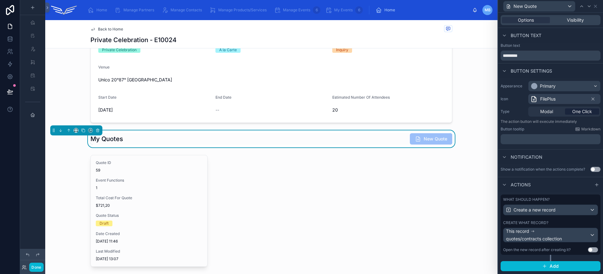
click at [570, 97] on div "FilePlus" at bounding box center [564, 99] width 72 height 10
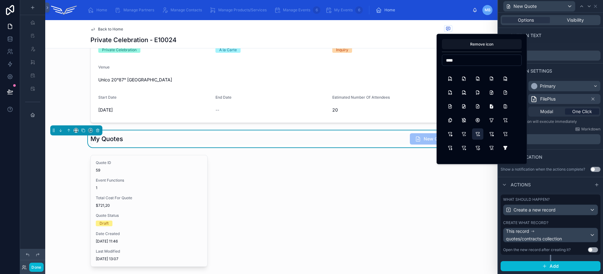
scroll to position [208, 0]
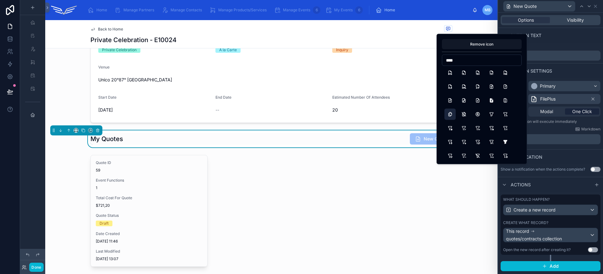
type input "****"
click at [450, 116] on button "Files" at bounding box center [449, 114] width 11 height 11
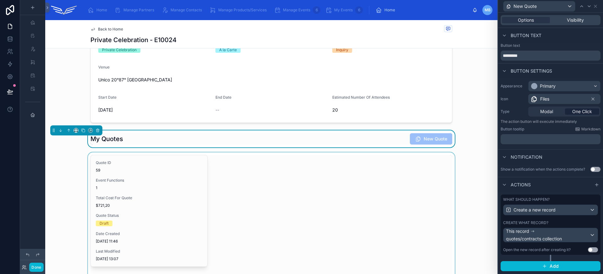
click at [257, 168] on div at bounding box center [271, 220] width 452 height 137
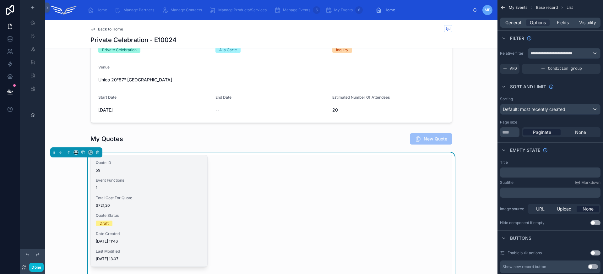
click at [172, 186] on div "1" at bounding box center [149, 187] width 106 height 5
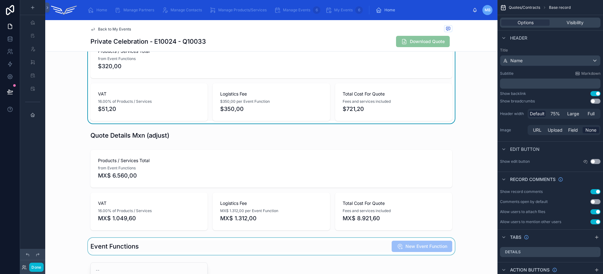
click at [349, 241] on div at bounding box center [271, 246] width 452 height 17
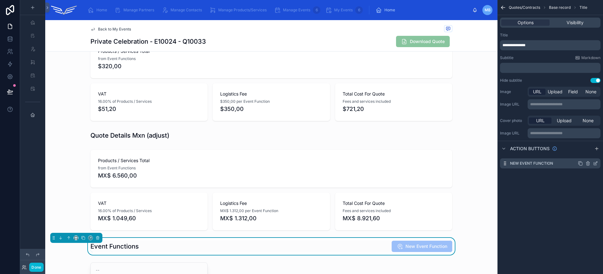
click at [595, 163] on icon "scrollable content" at bounding box center [595, 163] width 5 height 5
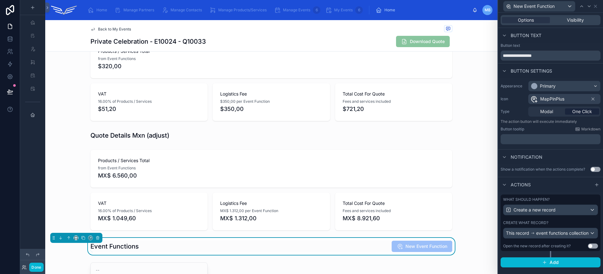
click at [566, 99] on div "MapPinPlus" at bounding box center [564, 99] width 72 height 10
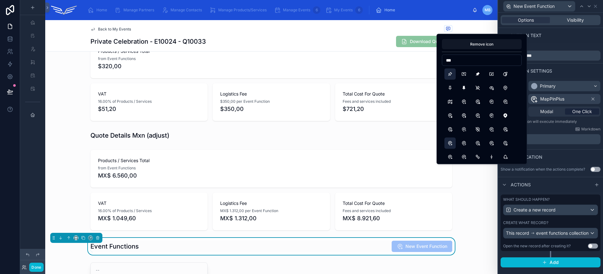
type input "***"
click at [453, 76] on button "Pin" at bounding box center [449, 73] width 11 height 11
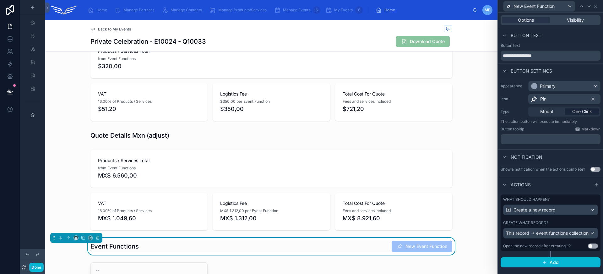
click at [586, 98] on div "Pin" at bounding box center [564, 99] width 72 height 10
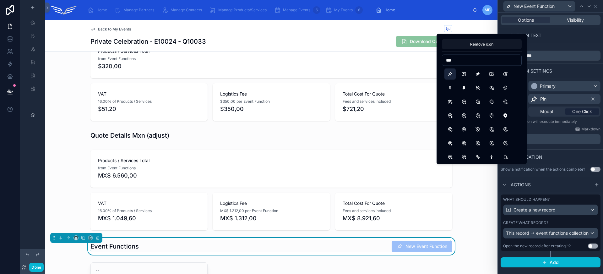
click at [451, 60] on input "***" at bounding box center [481, 60] width 79 height 9
type input "****"
click at [505, 91] on button "CopyPlus" at bounding box center [504, 87] width 11 height 11
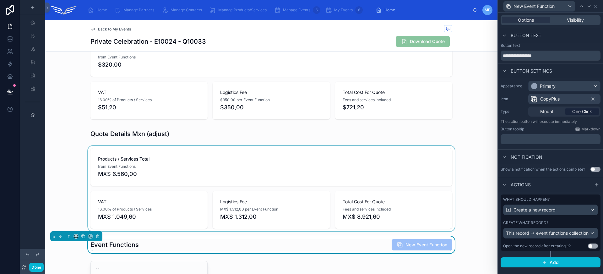
scroll to position [151, 0]
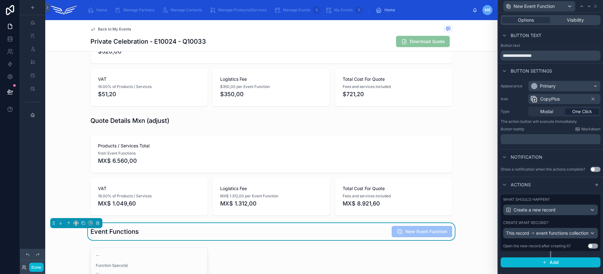
click at [109, 29] on span "Back to My Events" at bounding box center [114, 29] width 33 height 5
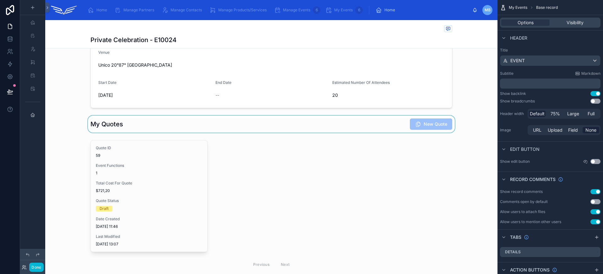
click at [336, 130] on div at bounding box center [271, 123] width 452 height 17
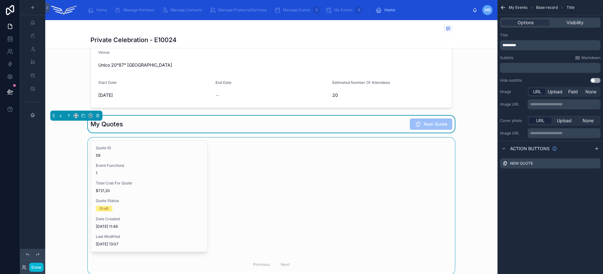
click at [155, 165] on div at bounding box center [271, 205] width 452 height 137
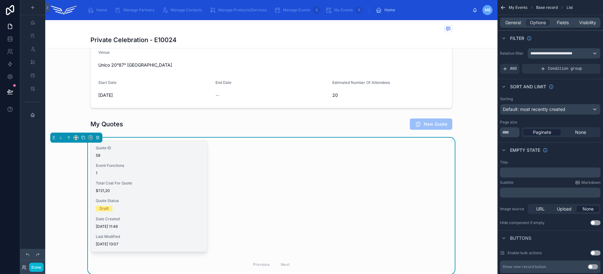
click at [160, 190] on span "$721,20" at bounding box center [149, 190] width 106 height 5
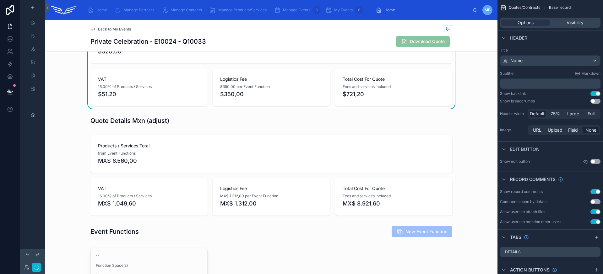
scroll to position [164, 0]
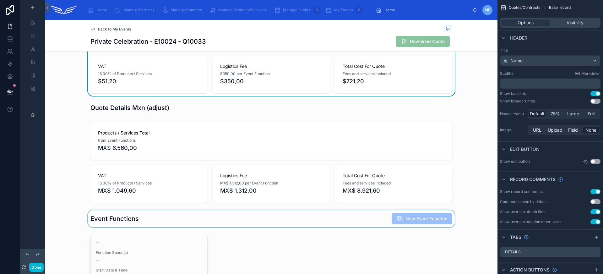
click at [312, 217] on div at bounding box center [271, 218] width 452 height 17
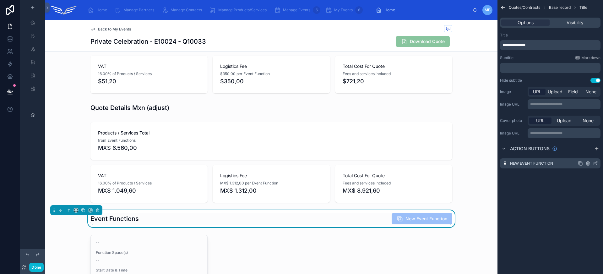
click at [595, 163] on icon "scrollable content" at bounding box center [595, 163] width 5 height 5
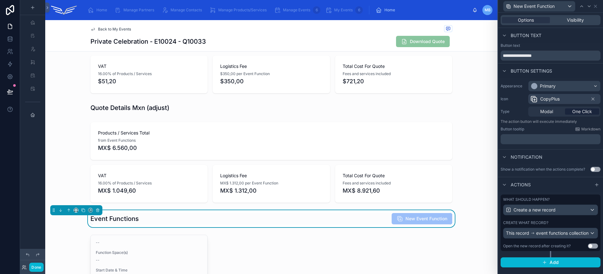
click at [554, 99] on span "CopyPlus" at bounding box center [549, 99] width 19 height 6
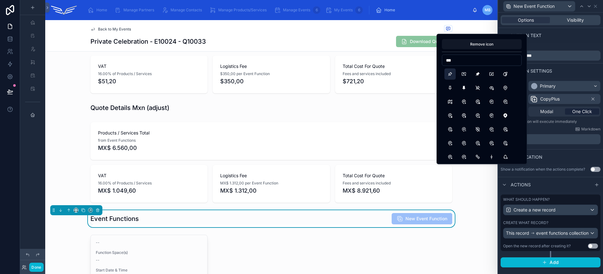
type input "***"
click at [452, 74] on button "Pin" at bounding box center [449, 73] width 11 height 11
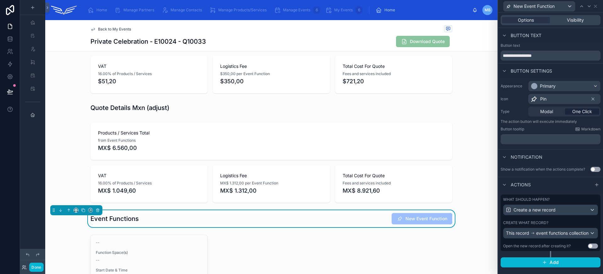
click at [571, 108] on div "One Click" at bounding box center [582, 111] width 34 height 6
click at [570, 100] on div "Pin" at bounding box center [564, 99] width 72 height 10
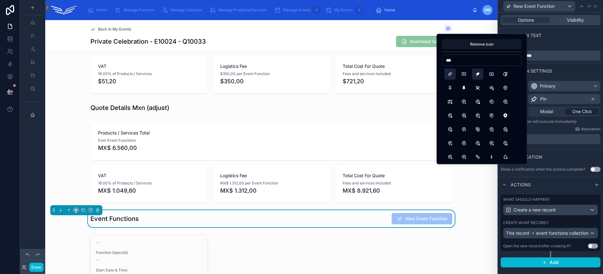
type input "***"
click at [478, 74] on button "PinFilled" at bounding box center [477, 73] width 11 height 11
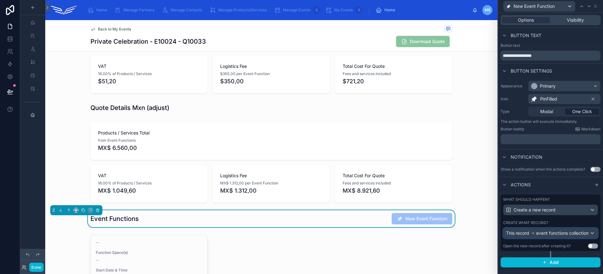
click at [562, 235] on div "This record event functions collection" at bounding box center [547, 233] width 83 height 6
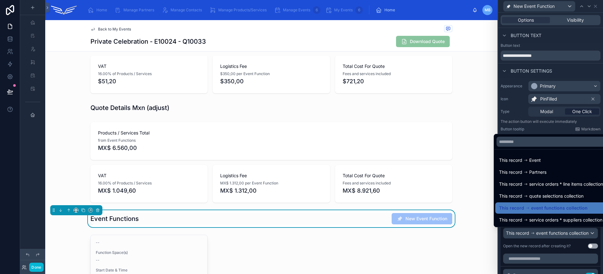
click at [562, 235] on div at bounding box center [550, 137] width 105 height 274
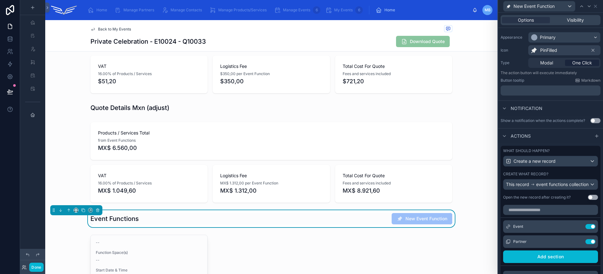
scroll to position [22, 0]
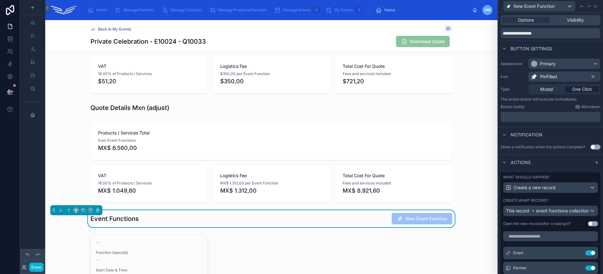
click at [553, 78] on span "PinFilled" at bounding box center [548, 76] width 17 height 6
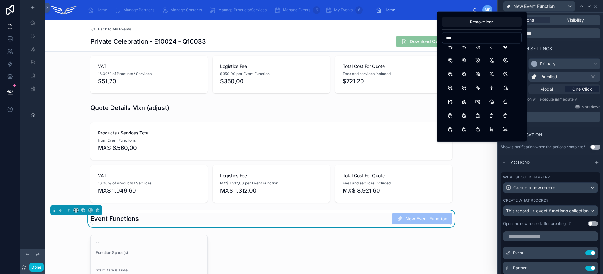
scroll to position [46, 0]
type input "***"
click at [505, 52] on button "MapPinFilled" at bounding box center [504, 47] width 11 height 11
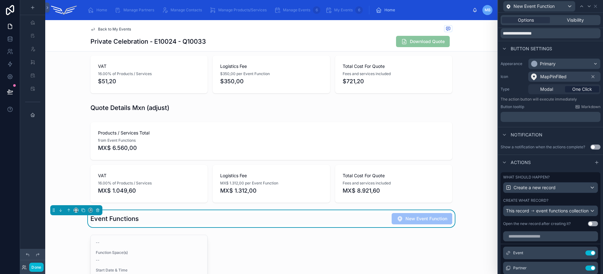
click at [580, 77] on div "MapPinFilled" at bounding box center [564, 77] width 72 height 10
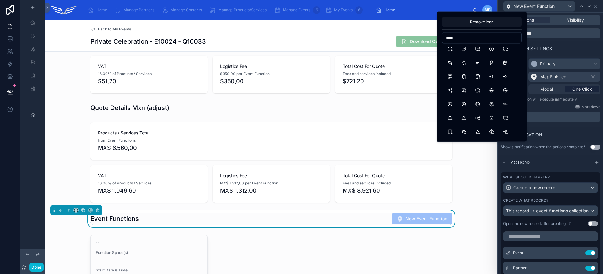
scroll to position [24, 0]
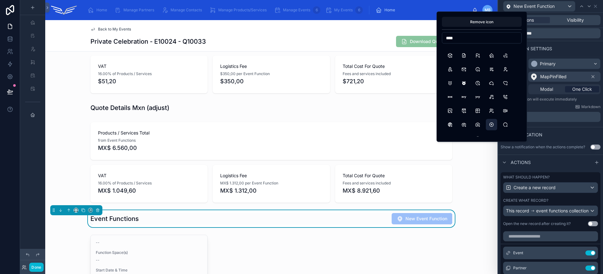
type input "****"
click at [493, 123] on button "CirclePlus" at bounding box center [491, 124] width 11 height 11
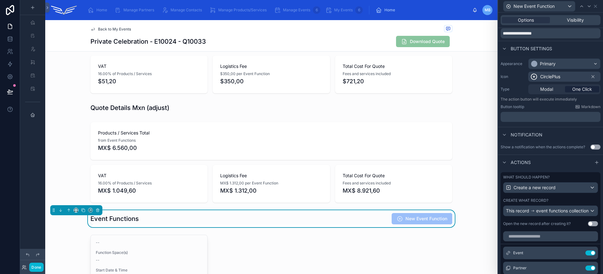
click at [566, 79] on div "CirclePlus" at bounding box center [564, 77] width 72 height 10
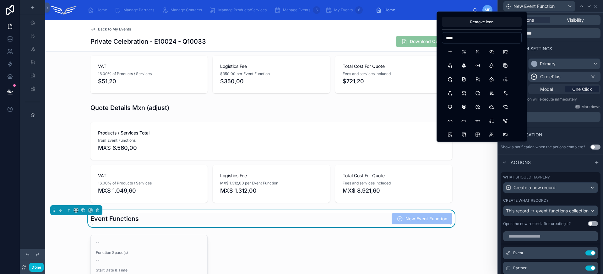
type input "****"
click at [590, 78] on icon at bounding box center [592, 76] width 5 height 5
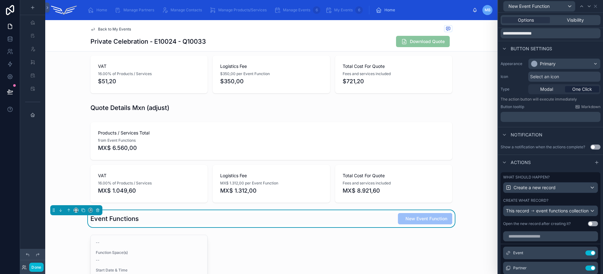
click at [557, 76] on span "Select an icon" at bounding box center [544, 76] width 29 height 6
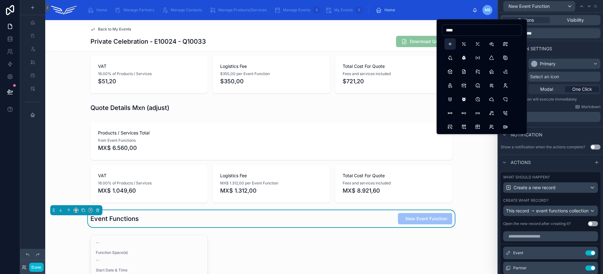
type input "****"
click at [454, 40] on button "Plus" at bounding box center [449, 43] width 11 height 11
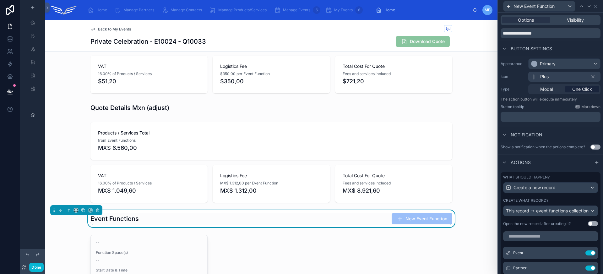
scroll to position [34, 0]
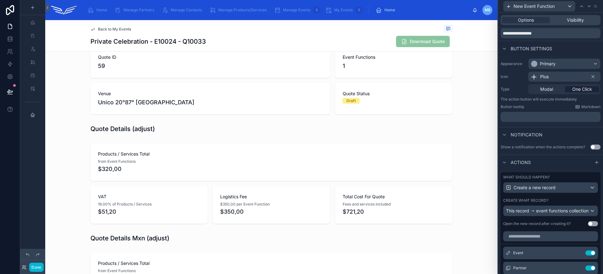
click at [119, 29] on span "Back to My Events" at bounding box center [114, 29] width 33 height 5
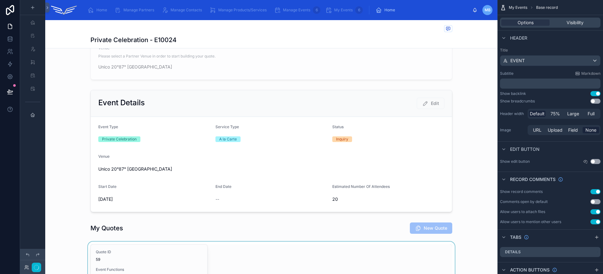
scroll to position [94, 0]
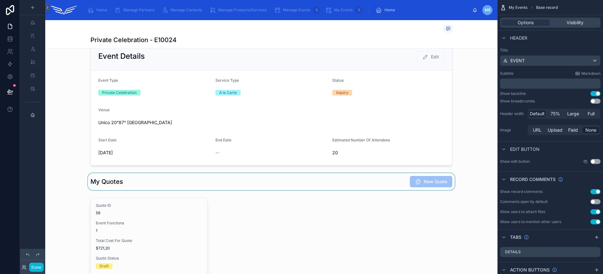
click at [330, 177] on div at bounding box center [271, 181] width 452 height 17
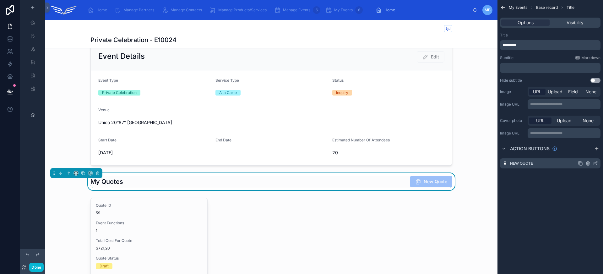
click at [595, 161] on icon "scrollable content" at bounding box center [595, 163] width 5 height 5
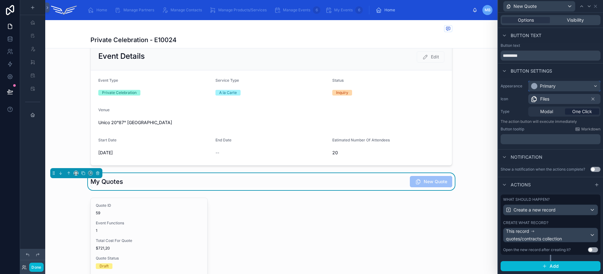
click at [553, 85] on div "Primary" at bounding box center [548, 86] width 16 height 6
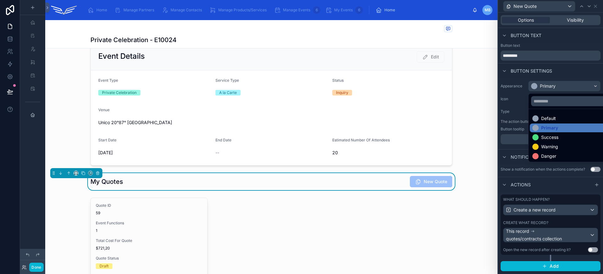
click at [553, 86] on div at bounding box center [550, 137] width 105 height 274
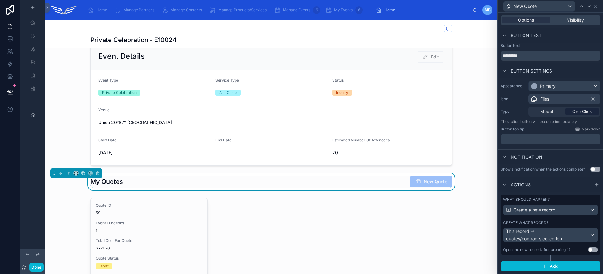
click at [548, 101] on span "Files" at bounding box center [544, 99] width 9 height 6
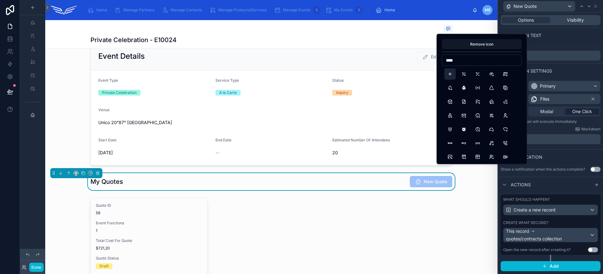
type input "****"
click at [452, 74] on button "Plus" at bounding box center [449, 73] width 11 height 11
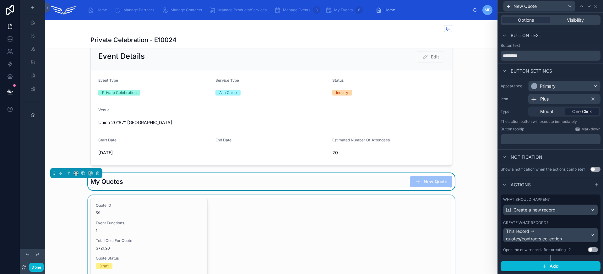
click at [189, 212] on div at bounding box center [271, 263] width 452 height 137
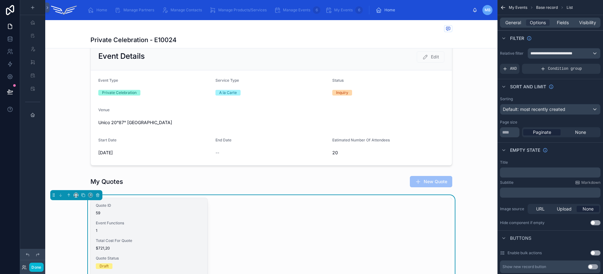
click at [169, 216] on div "Quote ID 59 Event Functions 1 Total Cost For Quote $721,20 Quote Status Draft D…" at bounding box center [149, 253] width 116 height 111
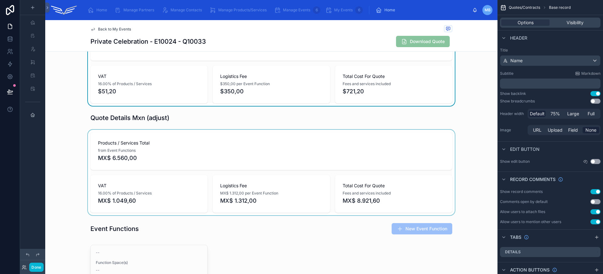
scroll to position [291, 0]
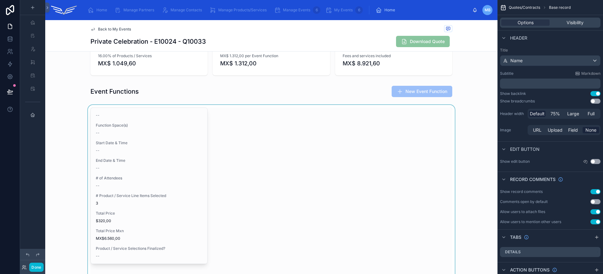
click at [177, 169] on div at bounding box center [271, 195] width 452 height 181
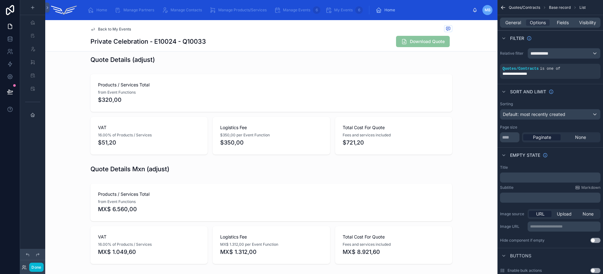
scroll to position [91, 0]
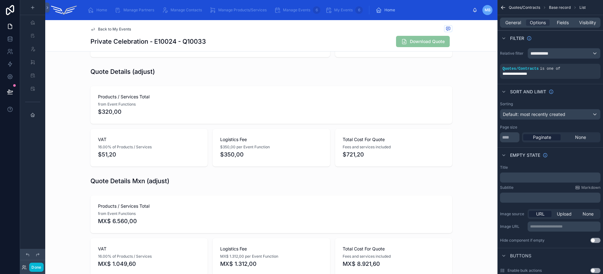
click at [355, 41] on div "Private Celebration - E10024 - Q10033 Download Quote" at bounding box center [271, 41] width 362 height 12
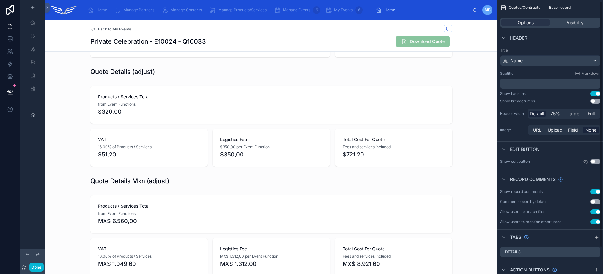
scroll to position [31, 0]
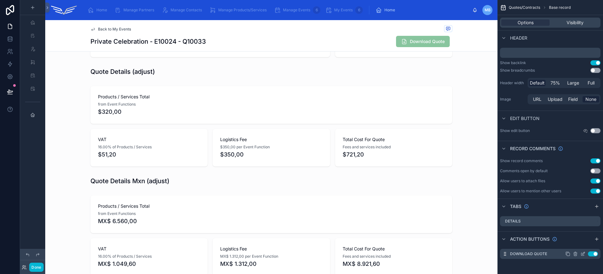
click at [583, 255] on icon "scrollable content" at bounding box center [582, 253] width 5 height 5
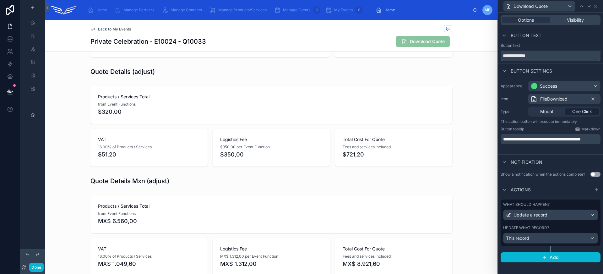
click at [564, 58] on input "**********" at bounding box center [550, 56] width 100 height 10
click at [563, 102] on div "FileDownload" at bounding box center [548, 99] width 37 height 8
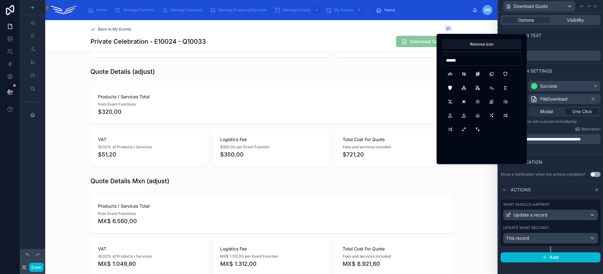
click at [473, 61] on input "******" at bounding box center [481, 60] width 79 height 9
click at [456, 62] on input "******" at bounding box center [481, 60] width 79 height 9
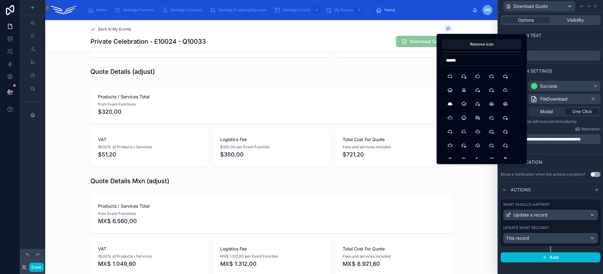
click at [456, 62] on input "******" at bounding box center [481, 60] width 79 height 9
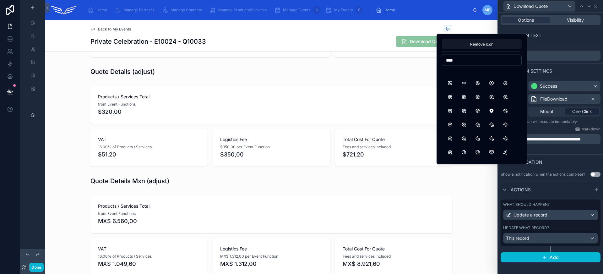
scroll to position [722, 0]
click at [453, 59] on input "****" at bounding box center [481, 60] width 79 height 9
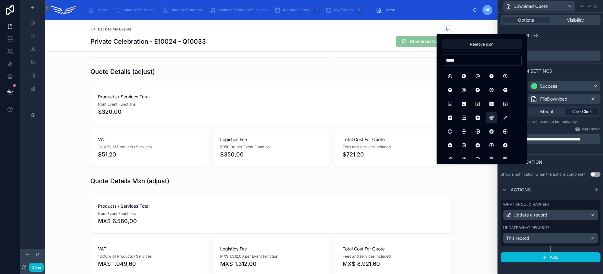
scroll to position [549, 0]
type input "*****"
click at [505, 93] on button "CircleArrowUpRightFilled" at bounding box center [504, 91] width 11 height 11
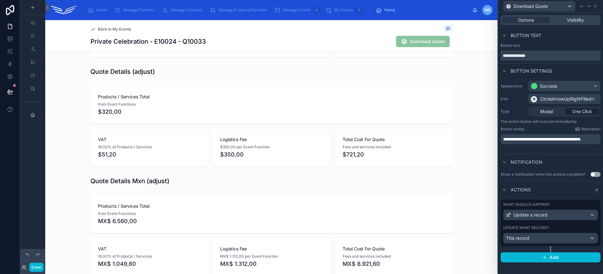
click at [536, 56] on input "**********" at bounding box center [550, 56] width 100 height 10
type input "**********"
click at [567, 89] on div "Success" at bounding box center [564, 86] width 72 height 10
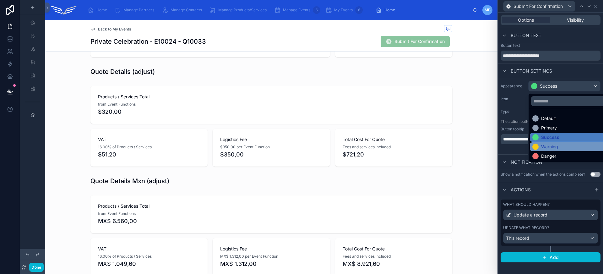
click at [560, 146] on div "Warning" at bounding box center [571, 146] width 78 height 6
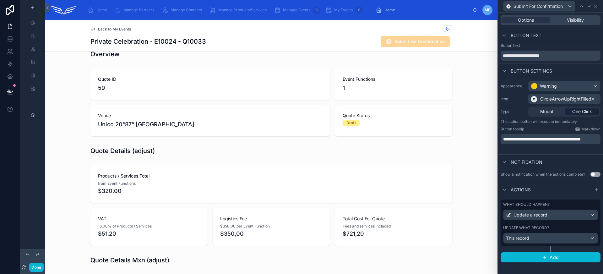
scroll to position [0, 0]
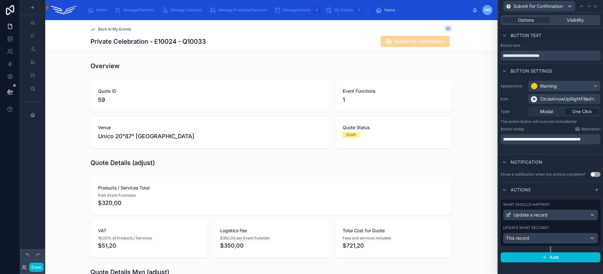
click at [321, 40] on div "Private Celebration - E10024 - Q10033 Submit For Confirmation" at bounding box center [271, 41] width 362 height 12
click at [568, 98] on span "CircleArrowUpRightFilled" at bounding box center [565, 99] width 51 height 6
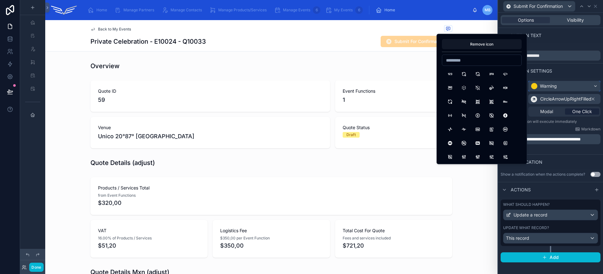
click at [564, 84] on div "Warning" at bounding box center [564, 86] width 72 height 10
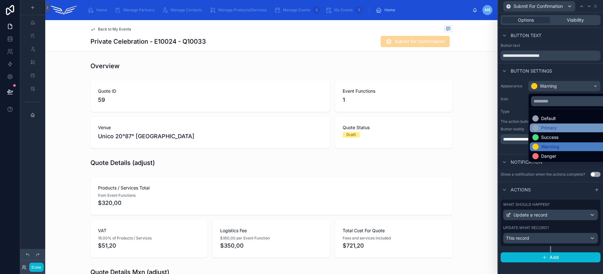
click at [558, 126] on div "Primary" at bounding box center [571, 128] width 78 height 6
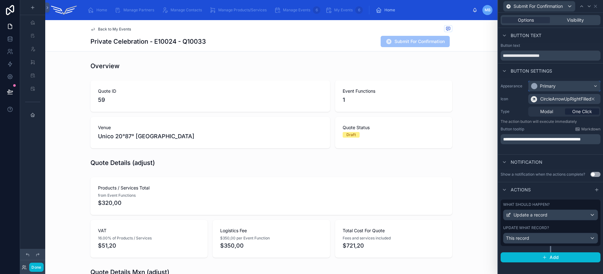
click at [553, 89] on div "Primary" at bounding box center [548, 86] width 16 height 6
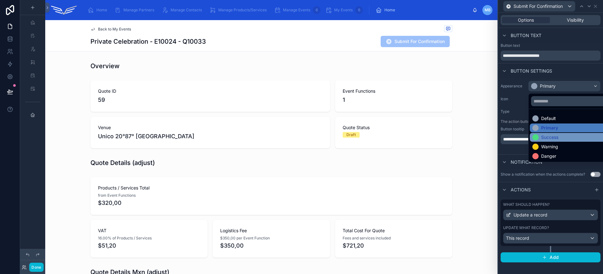
click at [554, 138] on div "Success" at bounding box center [549, 137] width 17 height 6
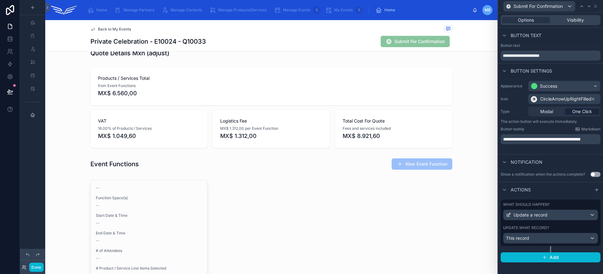
scroll to position [219, 0]
click at [312, 164] on div at bounding box center [271, 163] width 452 height 17
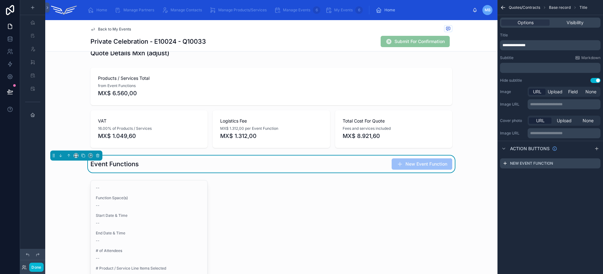
scroll to position [0, 0]
click at [579, 22] on span "Visibility" at bounding box center [574, 22] width 17 height 6
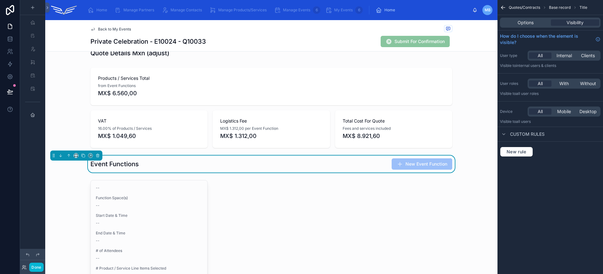
click at [529, 146] on div "New rule" at bounding box center [549, 152] width 105 height 20
click at [529, 150] on button "New rule" at bounding box center [516, 152] width 33 height 10
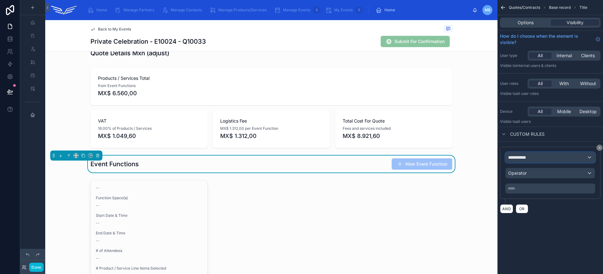
click at [544, 161] on div "**********" at bounding box center [549, 157] width 89 height 10
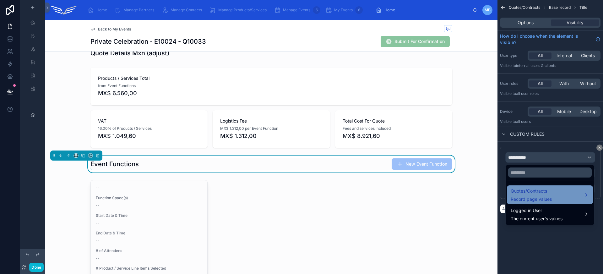
click at [537, 189] on span "Quotes/Contracts" at bounding box center [530, 191] width 41 height 8
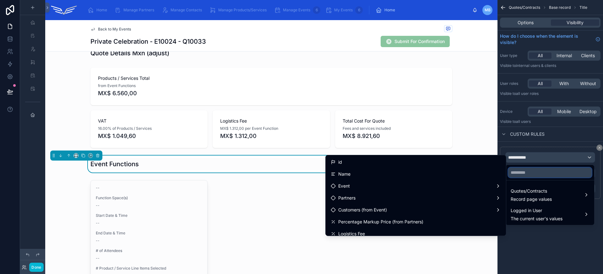
click at [535, 175] on input "text" at bounding box center [549, 172] width 83 height 10
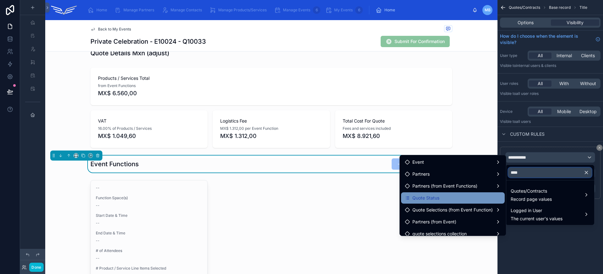
type input "****"
click at [468, 197] on div "Quote Status" at bounding box center [453, 198] width 96 height 8
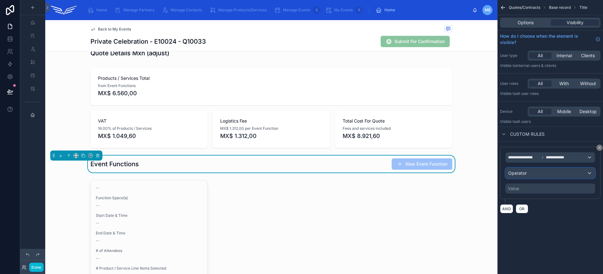
click at [552, 177] on div "Operator" at bounding box center [549, 173] width 89 height 10
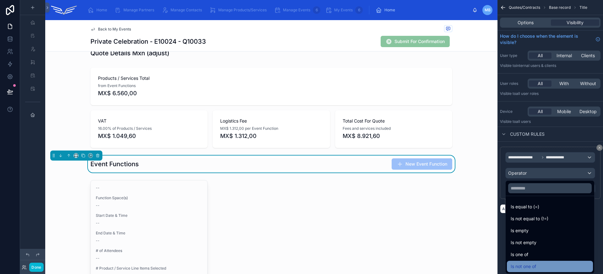
click at [542, 263] on div "Is not one of" at bounding box center [549, 266] width 78 height 8
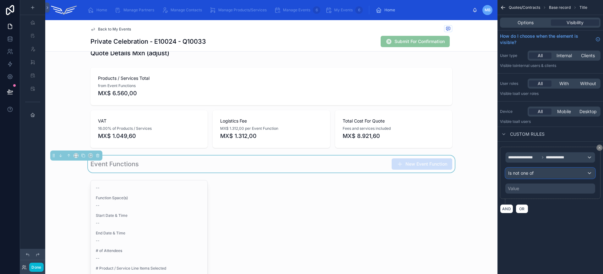
click at [536, 174] on div "Is not one of" at bounding box center [549, 173] width 89 height 10
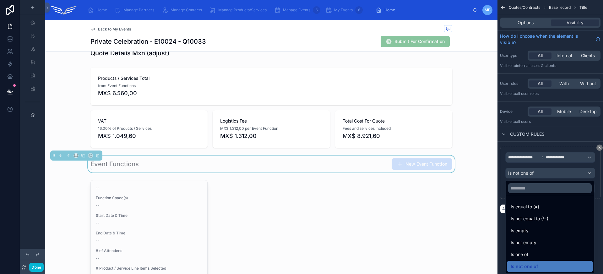
click at [546, 255] on div "Is one of" at bounding box center [549, 254] width 78 height 8
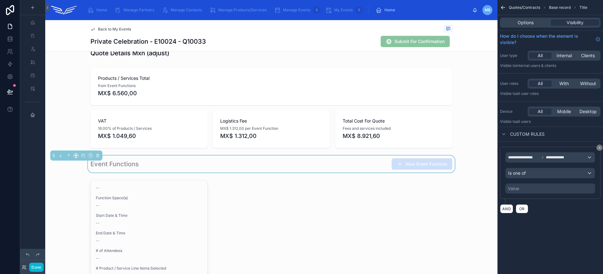
click at [530, 189] on div "Value" at bounding box center [550, 188] width 90 height 10
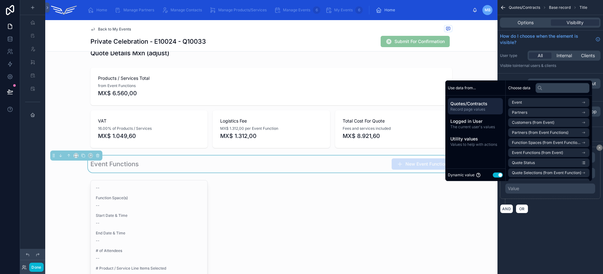
click at [495, 176] on button "Use setting" at bounding box center [497, 174] width 10 height 5
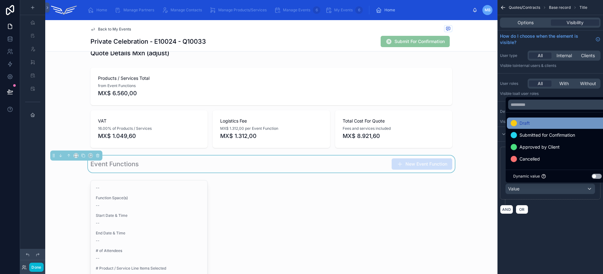
click at [522, 125] on span "Draft" at bounding box center [524, 123] width 10 height 8
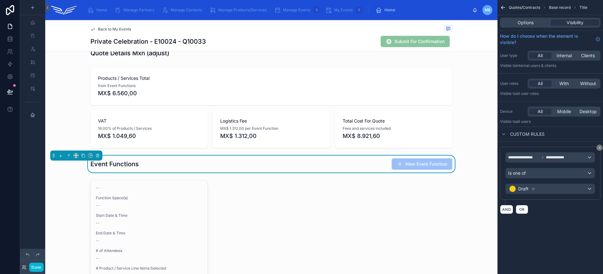
click at [564, 233] on div "**********" at bounding box center [549, 137] width 105 height 274
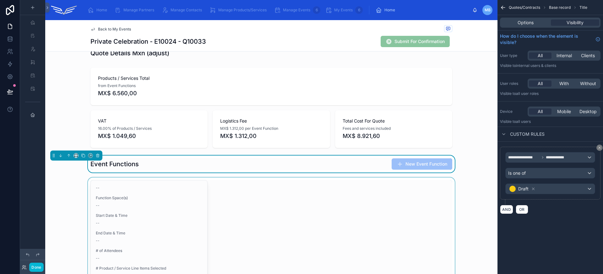
scroll to position [230, 0]
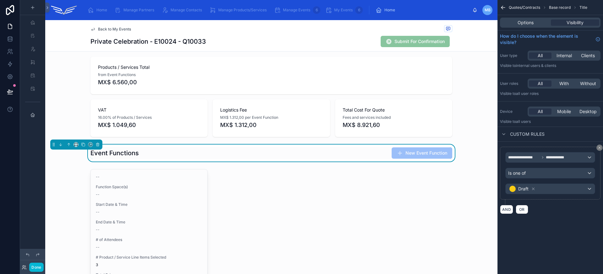
click at [143, 151] on div "Event Functions New Event Function" at bounding box center [271, 153] width 362 height 12
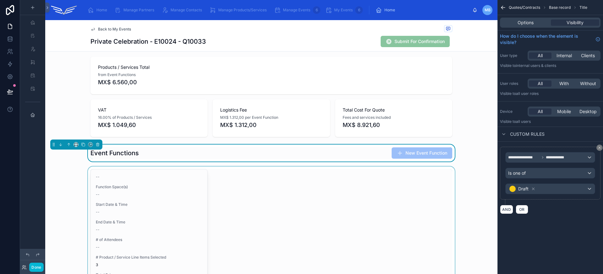
click at [153, 209] on div at bounding box center [271, 256] width 452 height 181
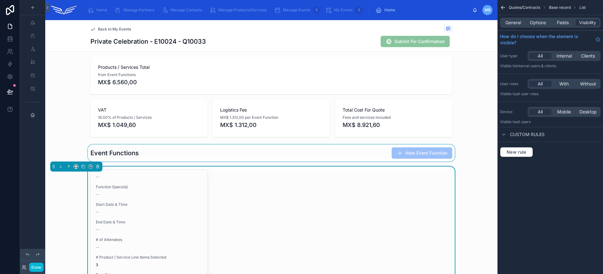
click at [163, 156] on div at bounding box center [271, 152] width 452 height 17
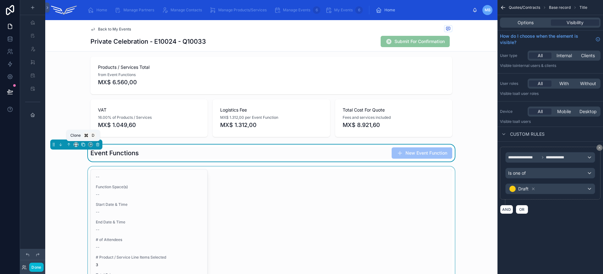
click at [84, 146] on icon at bounding box center [83, 144] width 4 height 4
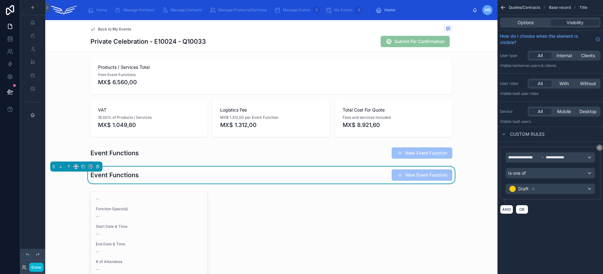
click at [256, 174] on div "Event Functions New Event Function" at bounding box center [271, 175] width 362 height 12
click at [550, 173] on div "Is one of" at bounding box center [549, 173] width 89 height 10
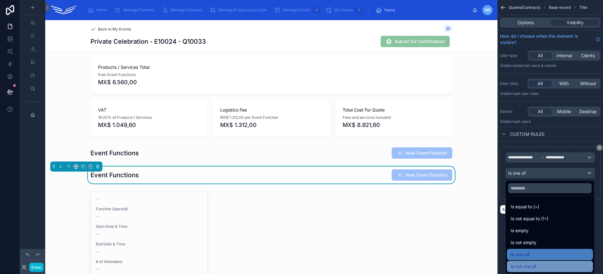
click at [548, 267] on div "Is not one of" at bounding box center [549, 266] width 78 height 8
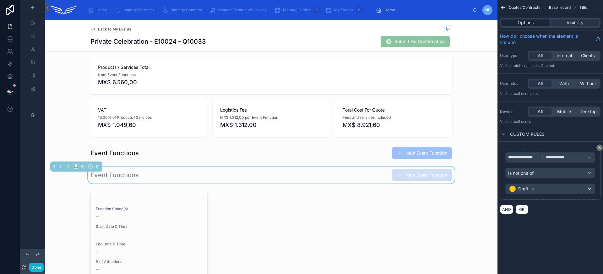
click at [528, 23] on span "Options" at bounding box center [525, 22] width 16 height 6
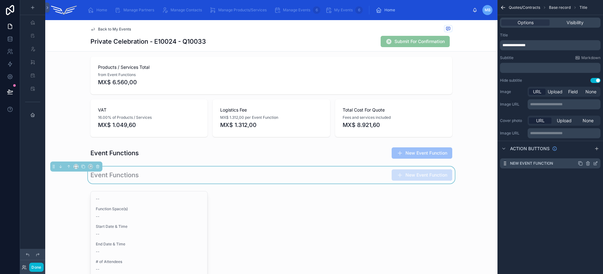
click at [588, 164] on icon "scrollable content" at bounding box center [587, 163] width 5 height 5
click at [584, 155] on icon at bounding box center [584, 153] width 3 height 3
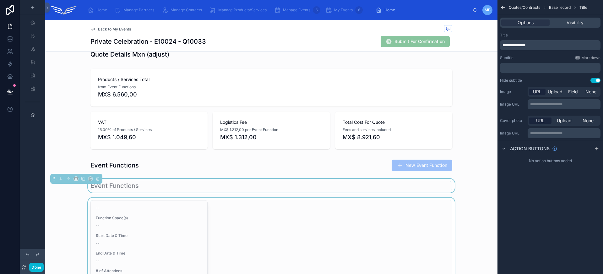
scroll to position [279, 0]
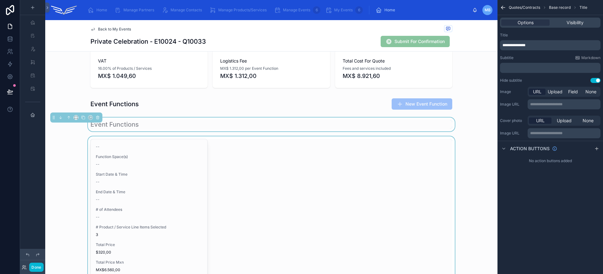
click at [144, 207] on div at bounding box center [271, 226] width 452 height 181
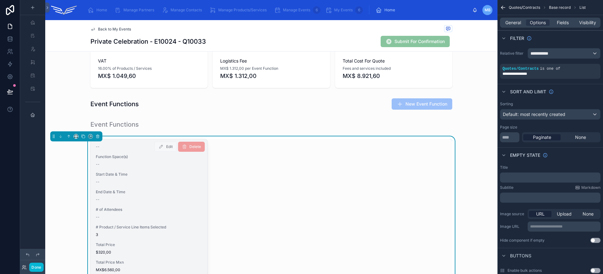
click at [162, 179] on div "--" at bounding box center [149, 181] width 106 height 5
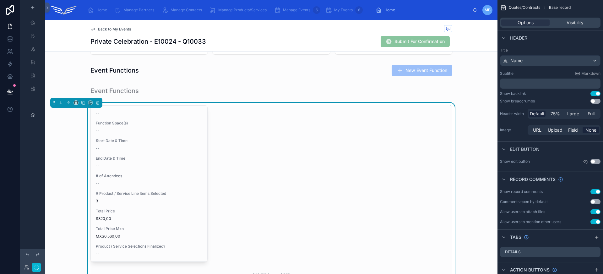
scroll to position [339, 0]
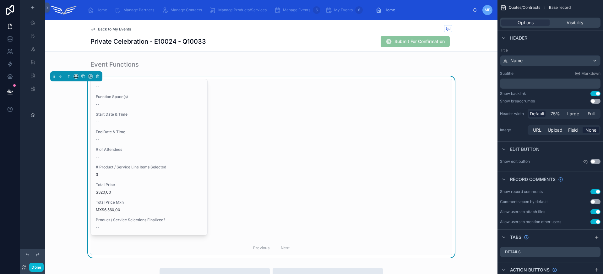
click at [301, 139] on div "-- Function Space(s) -- Start Date & Time -- End Date & Time -- # of Attendees …" at bounding box center [271, 167] width 362 height 176
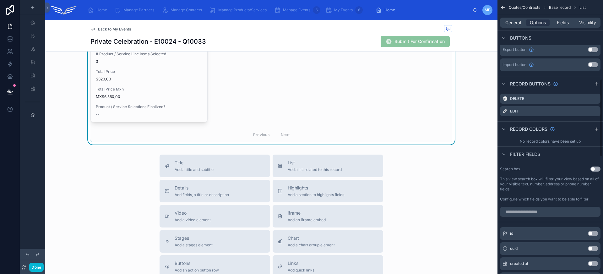
scroll to position [277, 0]
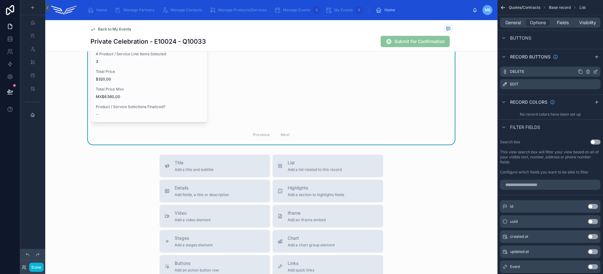
click at [594, 71] on icon "scrollable content" at bounding box center [595, 71] width 5 height 5
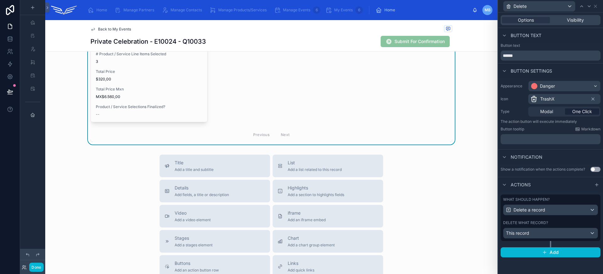
click at [585, 15] on div "Options Visibility" at bounding box center [550, 20] width 100 height 10
click at [585, 20] on div "Visibility" at bounding box center [575, 20] width 48 height 6
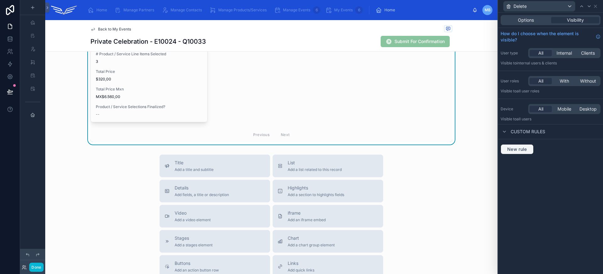
click at [521, 147] on span "New rule" at bounding box center [516, 149] width 25 height 6
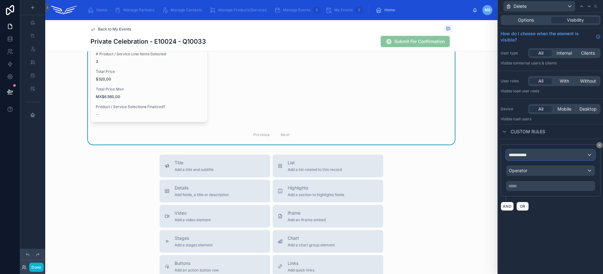
click at [522, 154] on span "**********" at bounding box center [519, 155] width 23 height 6
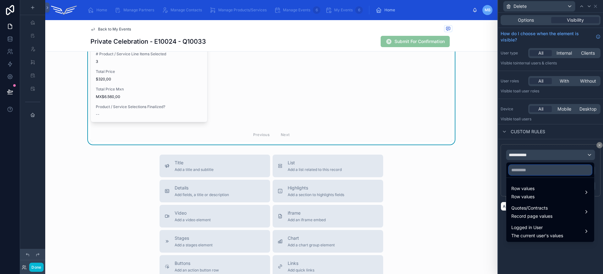
click at [532, 170] on input "text" at bounding box center [549, 170] width 83 height 10
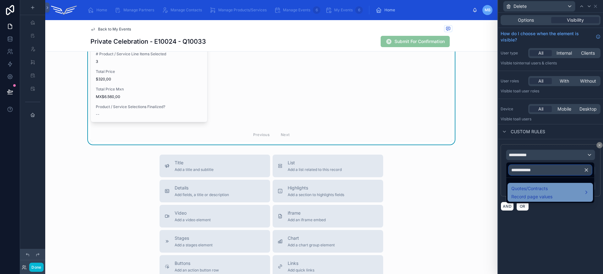
type input "**********"
click at [546, 188] on span "Quotes/Contracts" at bounding box center [531, 189] width 41 height 8
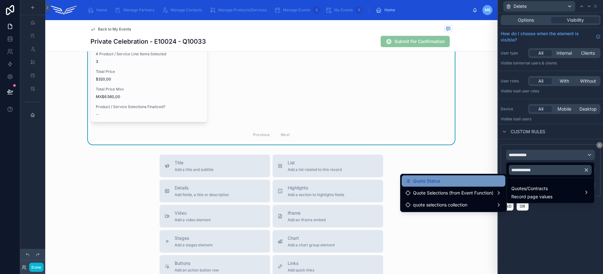
click at [468, 181] on div "Quote Status" at bounding box center [453, 181] width 96 height 8
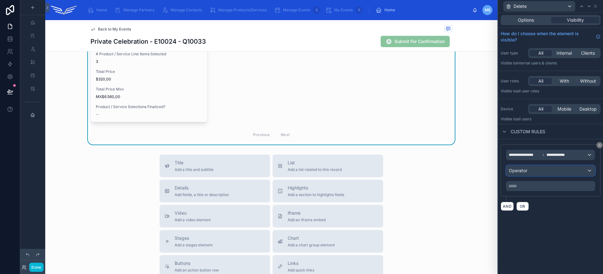
click at [544, 172] on div "Operator" at bounding box center [550, 170] width 89 height 10
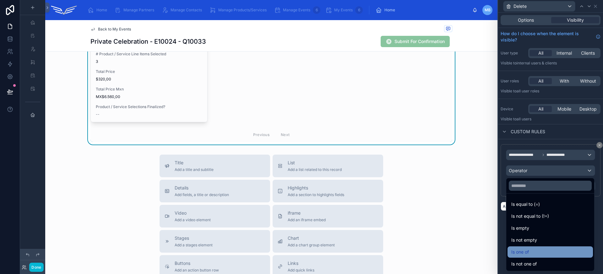
click at [549, 250] on div "Is one of" at bounding box center [550, 252] width 78 height 8
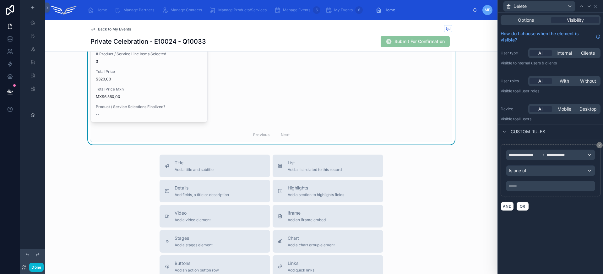
click at [532, 188] on p "***** ﻿" at bounding box center [550, 186] width 85 height 6
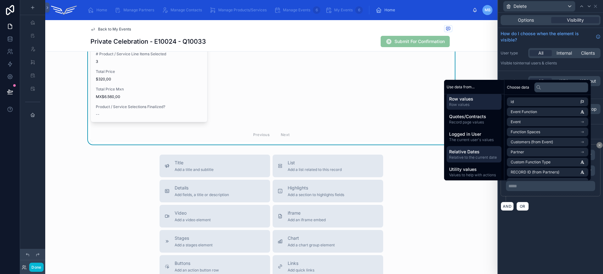
scroll to position [6, 0]
click at [561, 212] on div "**********" at bounding box center [550, 177] width 105 height 77
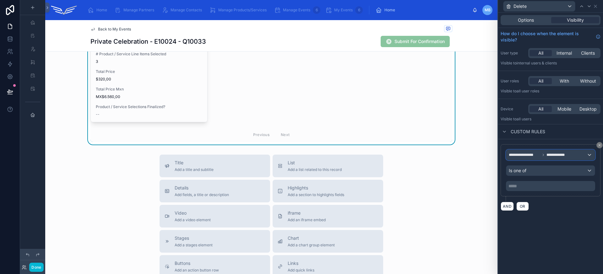
click at [550, 153] on span "**********" at bounding box center [557, 154] width 23 height 5
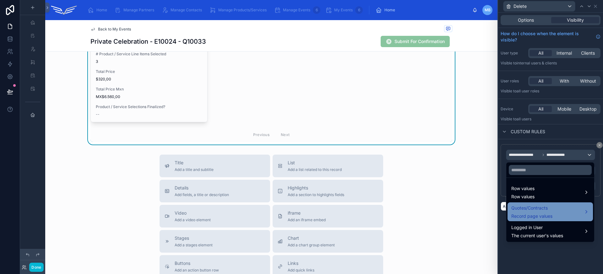
click at [562, 213] on div "Quotes/Contracts Record page values" at bounding box center [550, 211] width 78 height 15
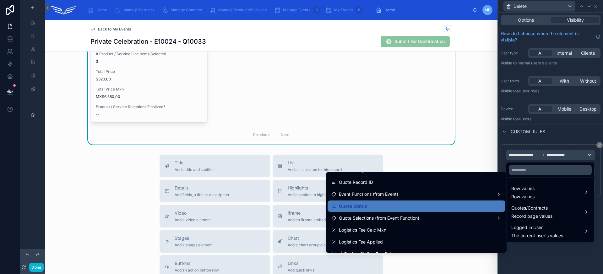
scroll to position [143, 0]
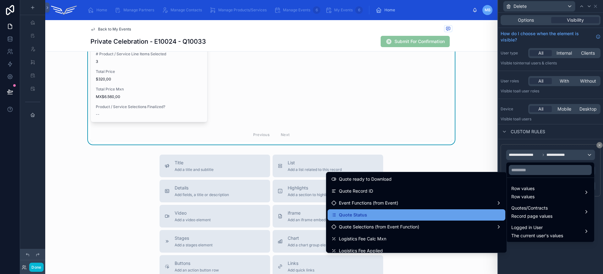
click at [437, 212] on div "Quote Status" at bounding box center [416, 215] width 170 height 8
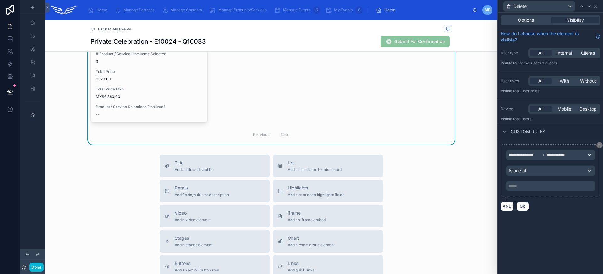
click at [521, 174] on div "Is one of" at bounding box center [550, 170] width 89 height 10
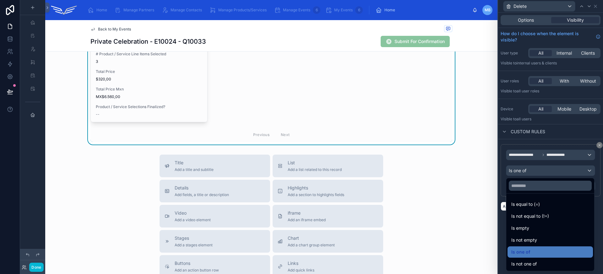
click at [521, 174] on div at bounding box center [550, 137] width 105 height 274
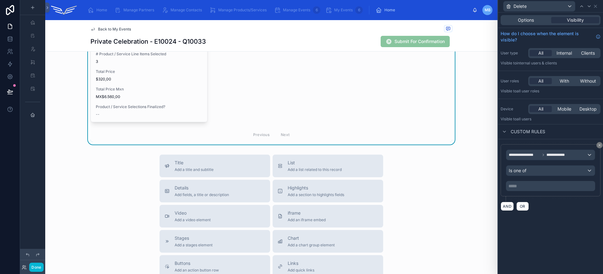
click at [522, 187] on p "***** ﻿" at bounding box center [550, 186] width 85 height 6
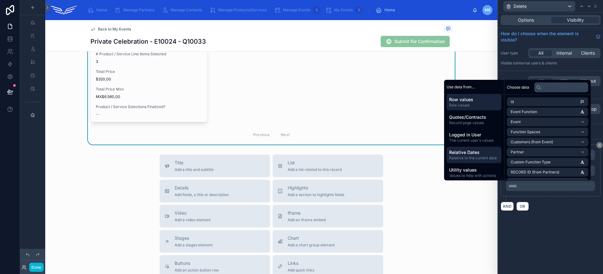
scroll to position [6, 0]
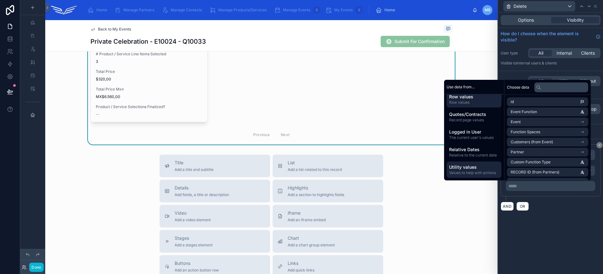
click at [475, 167] on span "Utility values" at bounding box center [474, 167] width 50 height 6
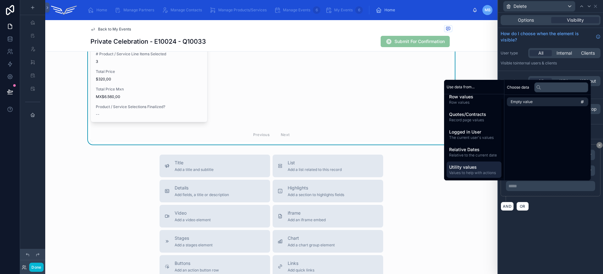
scroll to position [0, 0]
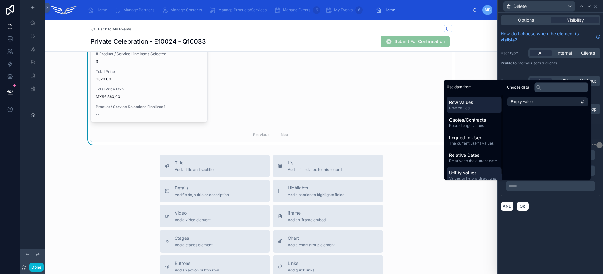
click at [466, 105] on span "Row values" at bounding box center [474, 102] width 50 height 6
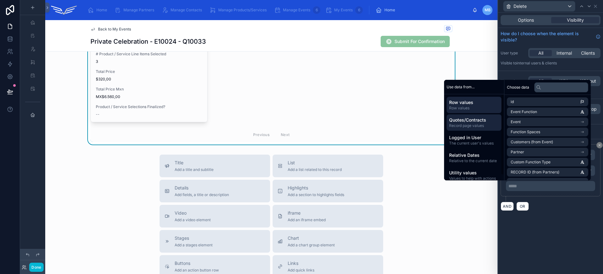
click at [469, 120] on span "Quotes/Contracts" at bounding box center [474, 120] width 50 height 6
click at [554, 239] on div "**********" at bounding box center [550, 143] width 105 height 261
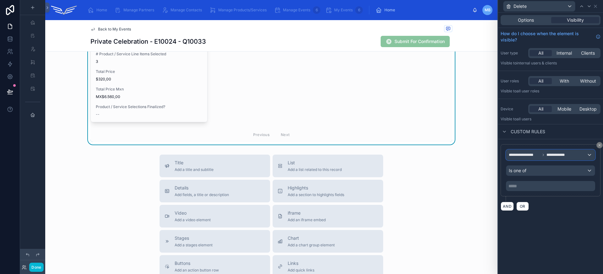
click at [541, 158] on div "**********" at bounding box center [550, 155] width 89 height 10
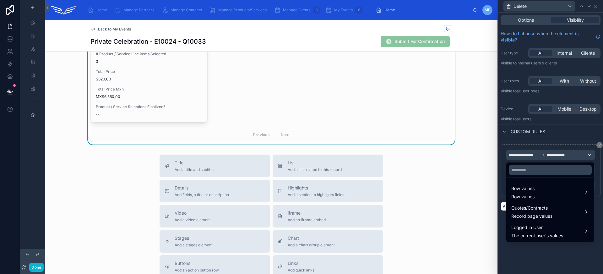
click at [541, 158] on div at bounding box center [550, 137] width 105 height 274
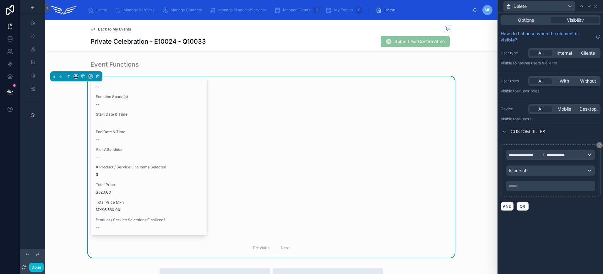
scroll to position [337, 0]
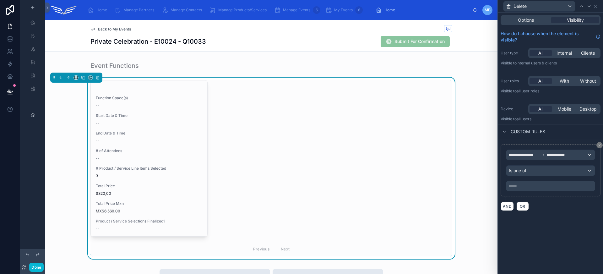
click at [557, 224] on div "**********" at bounding box center [550, 143] width 105 height 261
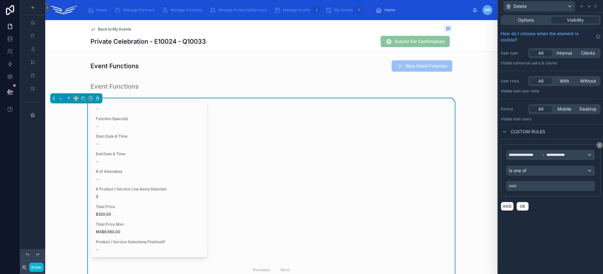
scroll to position [313, 0]
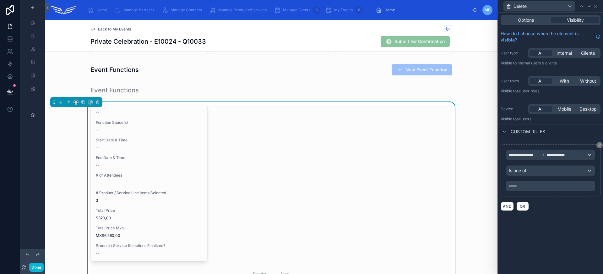
click at [234, 158] on div "-- Function Space(s) -- Start Date & Time -- End Date & Time -- # of Attendees …" at bounding box center [271, 193] width 362 height 176
click at [600, 146] on icon at bounding box center [599, 145] width 4 height 4
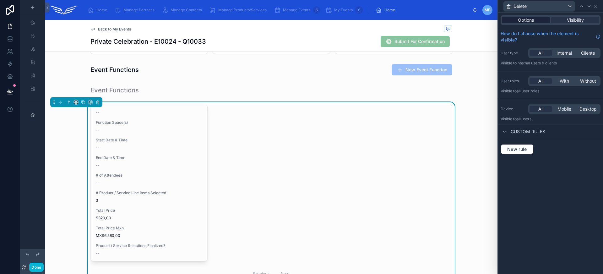
click at [521, 22] on span "Options" at bounding box center [526, 20] width 16 height 6
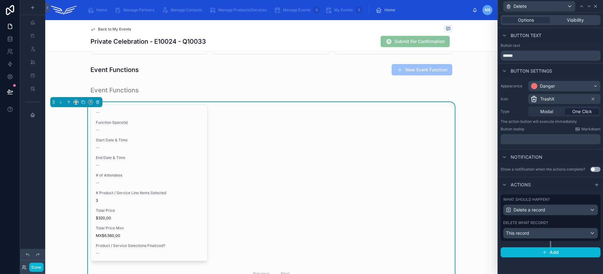
click at [596, 8] on icon at bounding box center [595, 6] width 5 height 5
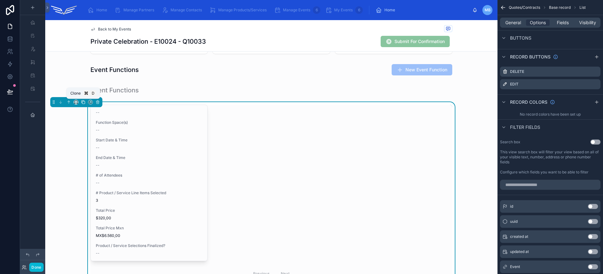
click at [84, 102] on icon at bounding box center [83, 102] width 4 height 4
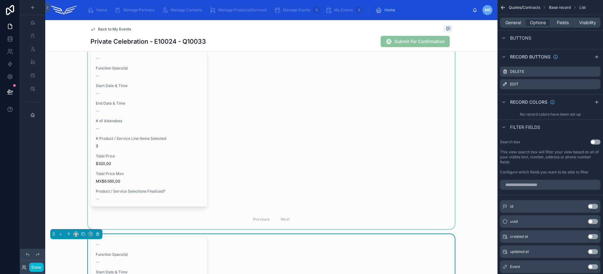
scroll to position [367, 0]
click at [259, 183] on div at bounding box center [271, 138] width 452 height 181
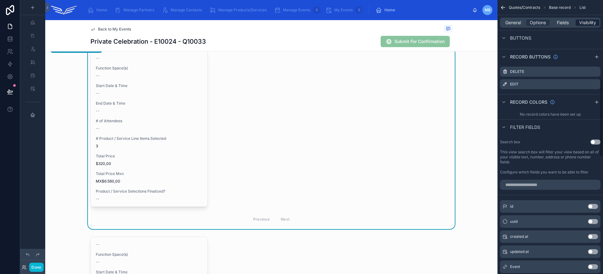
click at [582, 23] on span "Visibility" at bounding box center [587, 22] width 17 height 6
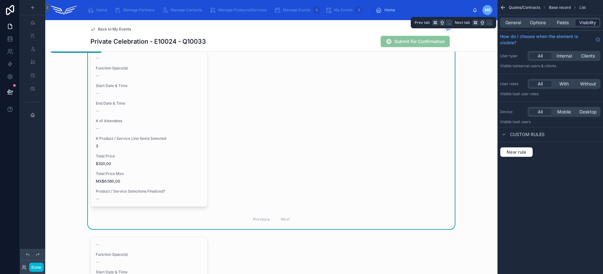
scroll to position [0, 0]
click at [523, 152] on span "New rule" at bounding box center [516, 152] width 25 height 6
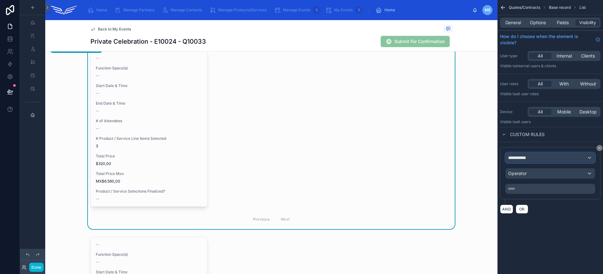
click at [528, 155] on span "**********" at bounding box center [519, 157] width 23 height 6
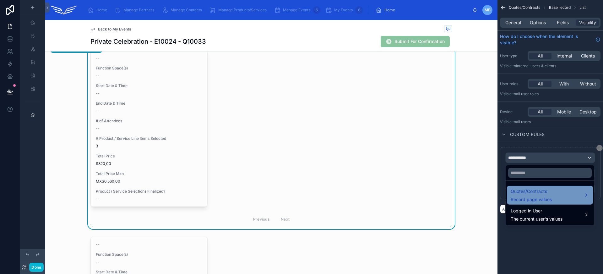
click at [542, 195] on div "Quotes/Contracts Record page values" at bounding box center [530, 194] width 41 height 15
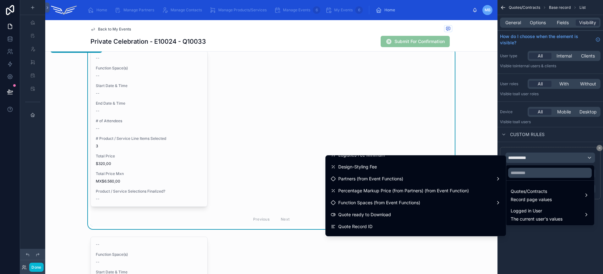
scroll to position [126, 0]
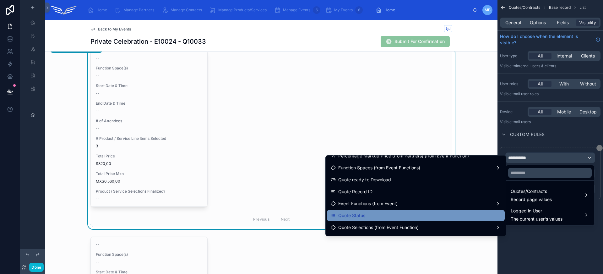
click at [412, 213] on div "Quote Status" at bounding box center [415, 216] width 170 height 8
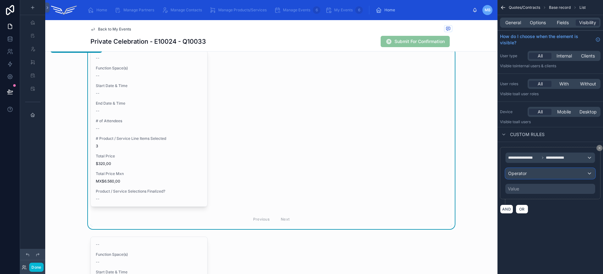
click at [531, 176] on div "Operator" at bounding box center [549, 173] width 89 height 10
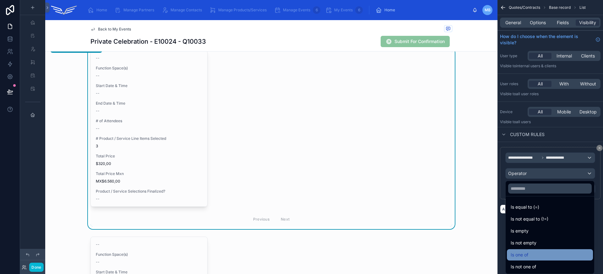
click at [544, 255] on div "Is one of" at bounding box center [549, 255] width 78 height 8
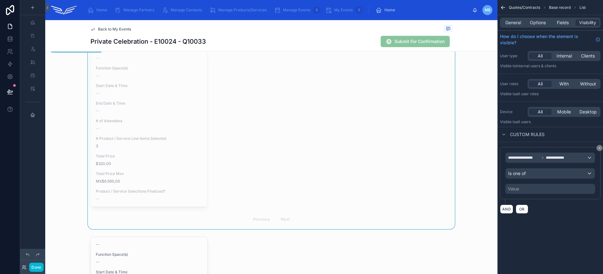
click at [541, 189] on div "Value" at bounding box center [550, 189] width 90 height 10
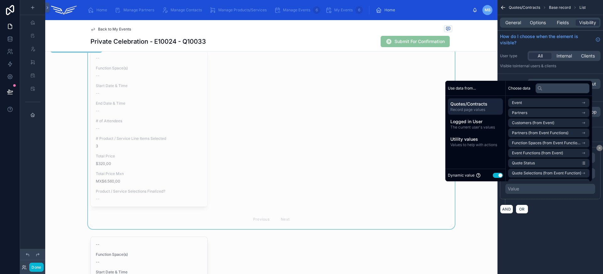
click at [496, 174] on button "Use setting" at bounding box center [497, 175] width 10 height 5
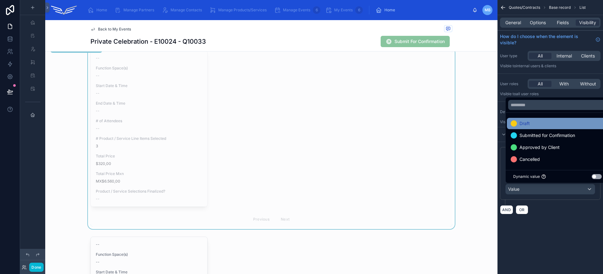
click at [524, 124] on span "Draft" at bounding box center [524, 124] width 10 height 8
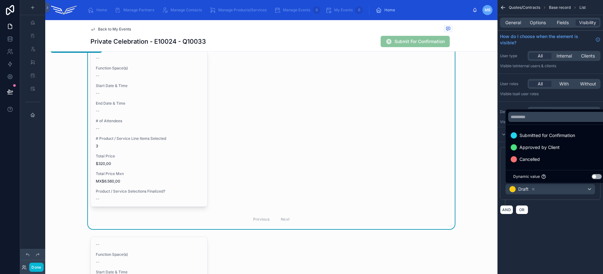
scroll to position [253, 0]
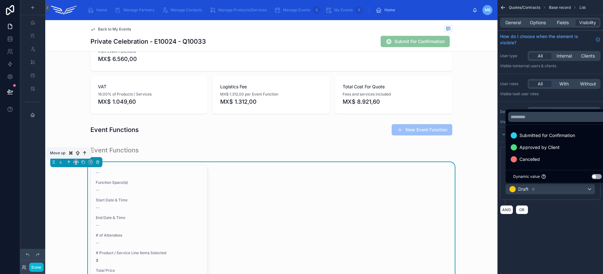
click at [70, 163] on icon at bounding box center [69, 162] width 4 height 4
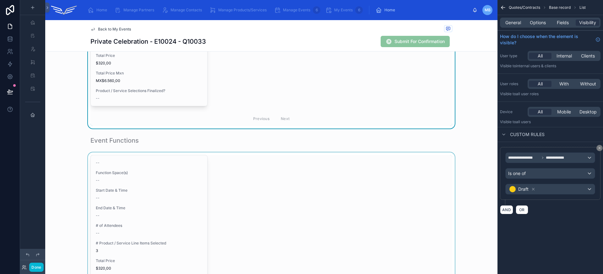
scroll to position [449, 0]
click at [297, 191] on div at bounding box center [271, 242] width 452 height 181
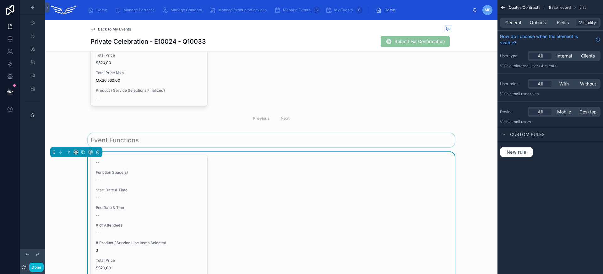
click at [239, 141] on div at bounding box center [271, 140] width 452 height 14
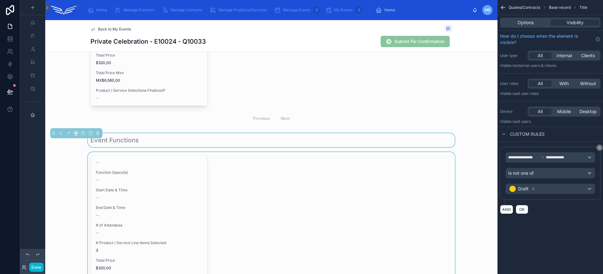
click at [340, 200] on div at bounding box center [271, 242] width 452 height 181
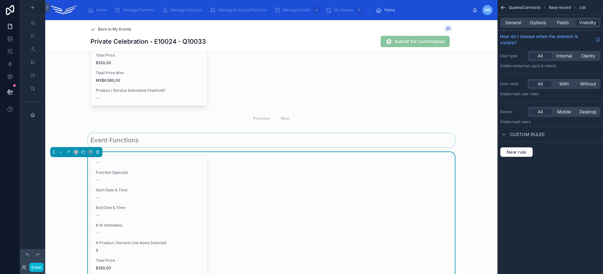
click at [521, 158] on div "New rule" at bounding box center [549, 152] width 105 height 20
click at [520, 153] on span "New rule" at bounding box center [516, 152] width 25 height 6
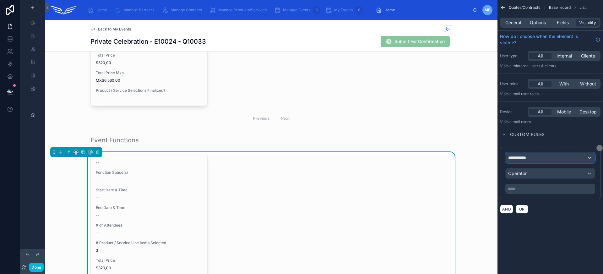
click at [524, 160] on span "**********" at bounding box center [519, 157] width 23 height 6
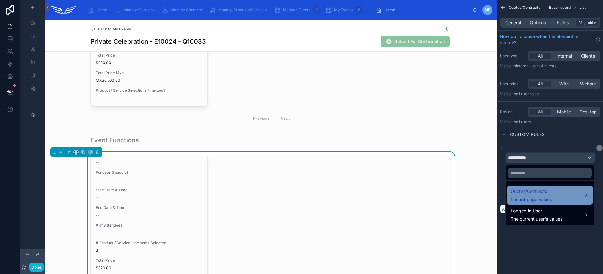
click at [533, 189] on span "Quotes/Contracts" at bounding box center [530, 191] width 41 height 8
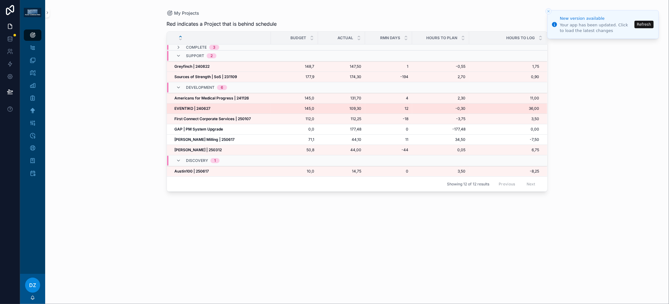
click at [193, 106] on strong "EVENTIKO | 240627" at bounding box center [192, 108] width 36 height 5
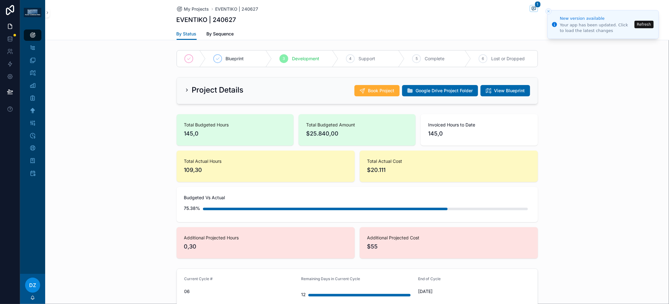
scroll to position [239, 0]
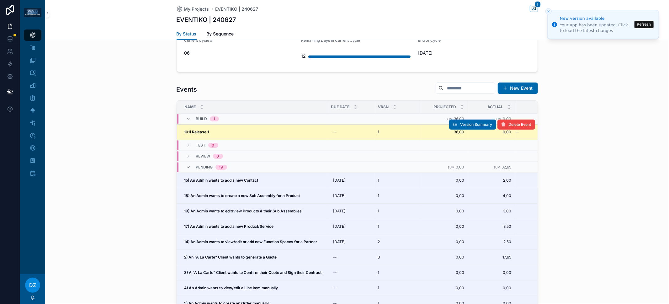
click at [229, 130] on div "101) Release 1 101) Release 1" at bounding box center [254, 132] width 139 height 5
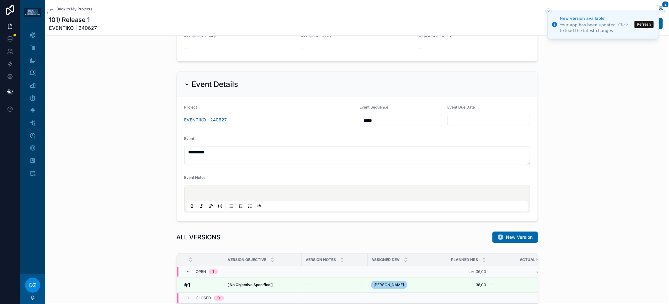
scroll to position [312, 0]
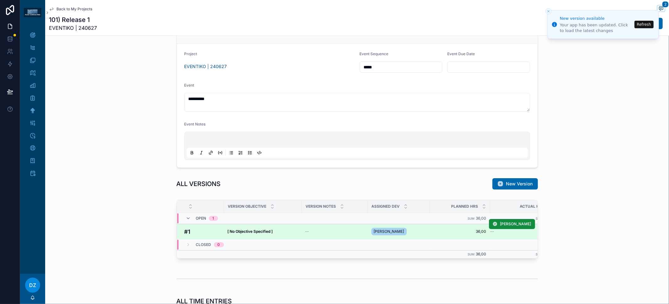
click at [286, 230] on div "[ No Objective Specified ] [ No Objective Specified ]" at bounding box center [263, 231] width 70 height 5
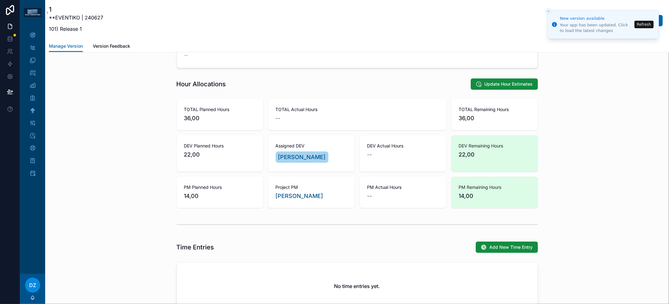
scroll to position [322, 0]
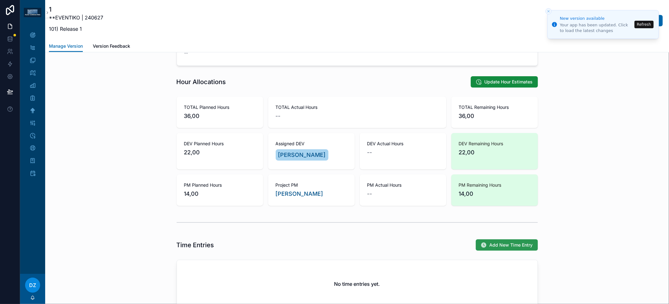
click at [496, 242] on span "Add New Time Entry" at bounding box center [511, 245] width 43 height 6
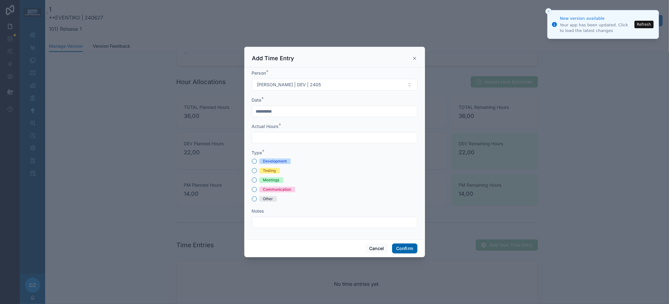
click at [294, 165] on div "Development Testing Meetings Communication Other" at bounding box center [335, 179] width 166 height 43
click at [294, 162] on div "Development" at bounding box center [335, 161] width 166 height 6
click at [290, 160] on div "Development" at bounding box center [335, 161] width 166 height 6
click at [286, 160] on div "Development" at bounding box center [275, 161] width 24 height 6
click at [257, 160] on button "Development" at bounding box center [254, 161] width 5 height 5
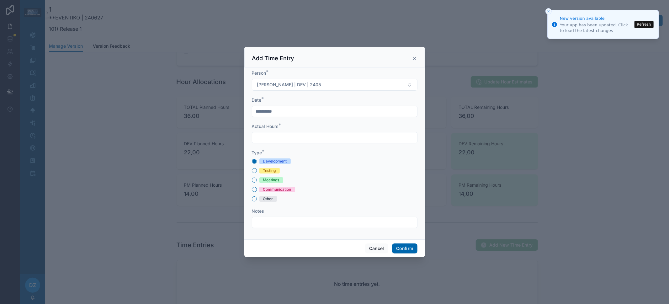
click at [279, 137] on input "text" at bounding box center [334, 137] width 165 height 9
type input "****"
click at [399, 245] on button "Confirm" at bounding box center [404, 249] width 25 height 10
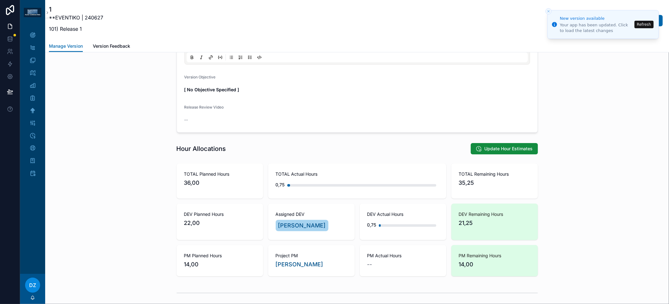
scroll to position [16, 0]
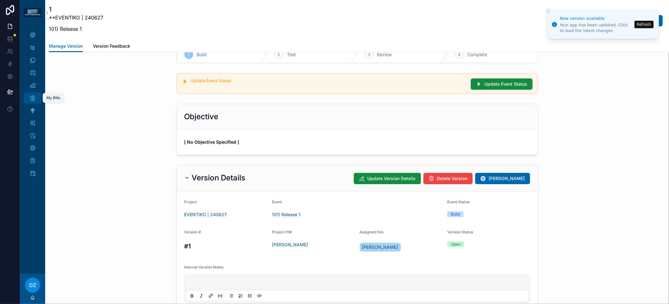
click at [34, 95] on icon "scrollable content" at bounding box center [33, 98] width 6 height 6
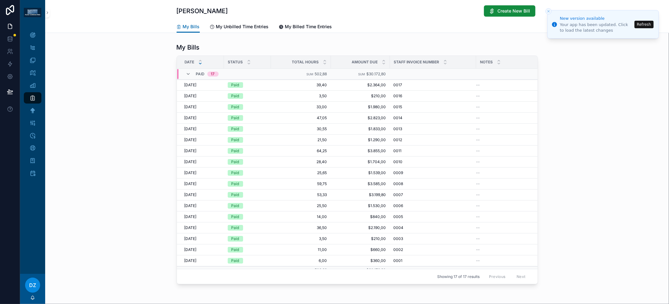
click at [651, 23] on button "Refresh" at bounding box center [644, 25] width 19 height 8
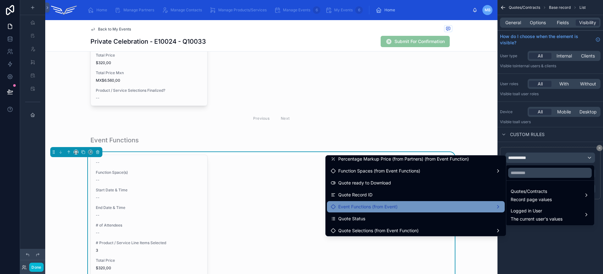
scroll to position [123, 0]
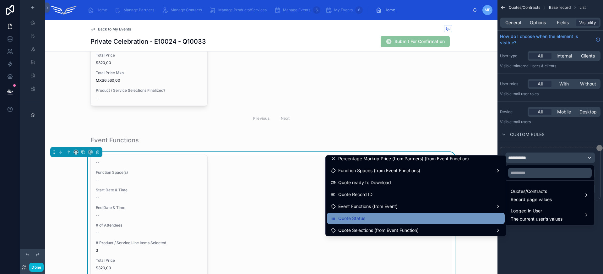
click at [417, 217] on div "Quote Status" at bounding box center [415, 218] width 170 height 8
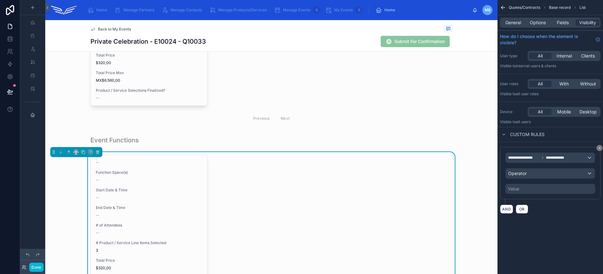
click at [535, 179] on div "**********" at bounding box center [550, 172] width 90 height 41
click at [534, 177] on div "Operator" at bounding box center [549, 173] width 89 height 10
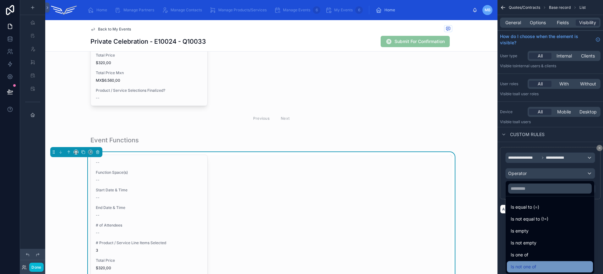
click at [547, 263] on div "Is not one of" at bounding box center [549, 267] width 78 height 8
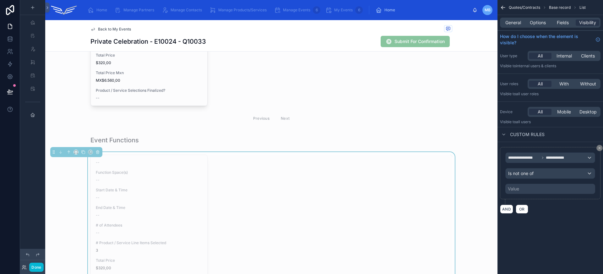
click at [534, 192] on div "Value" at bounding box center [550, 189] width 90 height 10
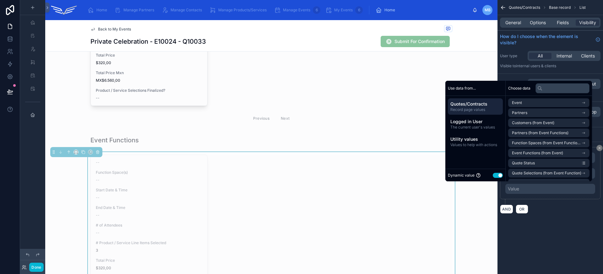
click at [495, 174] on button "Use setting" at bounding box center [497, 175] width 10 height 5
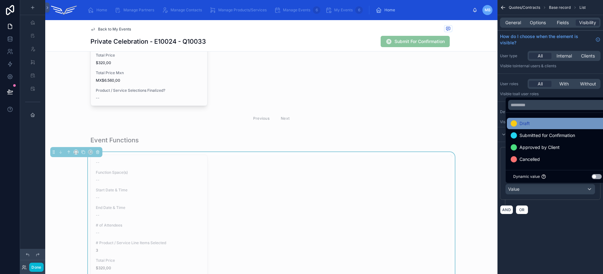
click at [530, 124] on div "Draft" at bounding box center [557, 124] width 94 height 8
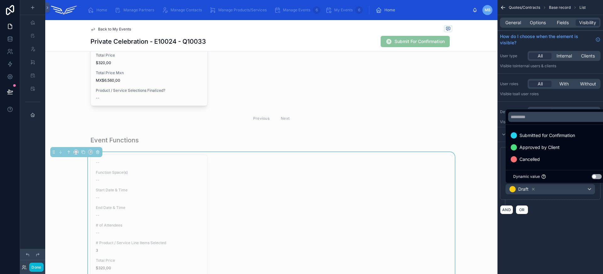
click at [544, 231] on div "**********" at bounding box center [549, 137] width 105 height 274
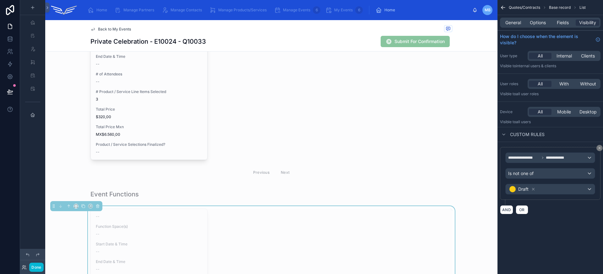
scroll to position [337, 0]
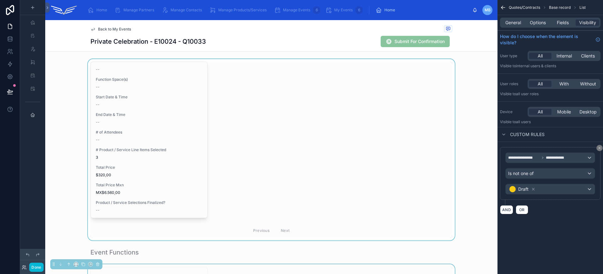
click at [384, 173] on div at bounding box center [271, 149] width 452 height 181
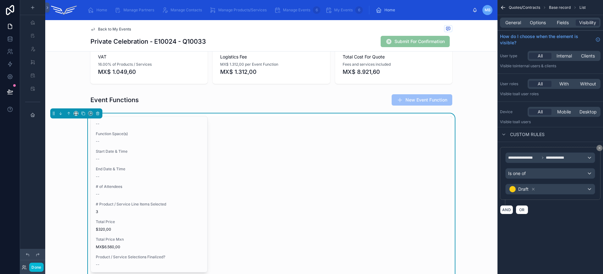
scroll to position [271, 0]
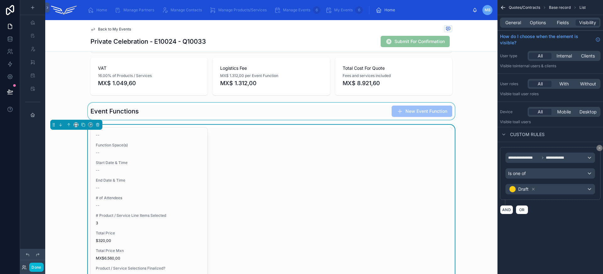
click at [357, 110] on div at bounding box center [271, 111] width 452 height 17
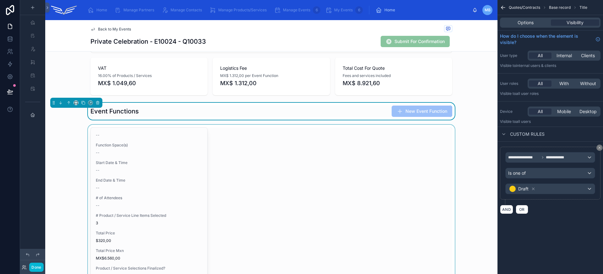
click at [357, 165] on div at bounding box center [271, 215] width 452 height 181
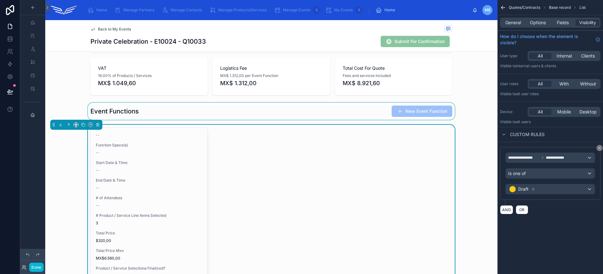
click at [336, 110] on div at bounding box center [271, 111] width 452 height 17
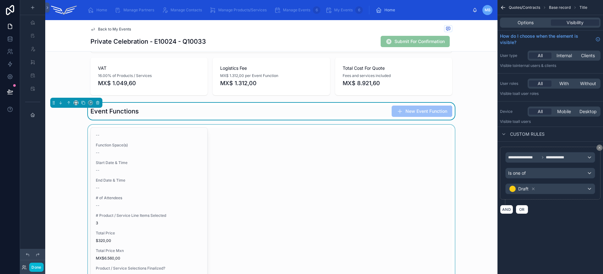
click at [339, 161] on div at bounding box center [271, 215] width 452 height 181
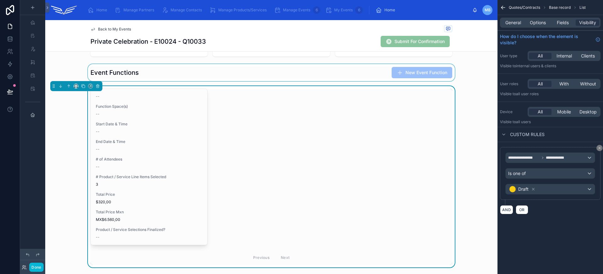
click at [345, 74] on div at bounding box center [271, 72] width 452 height 17
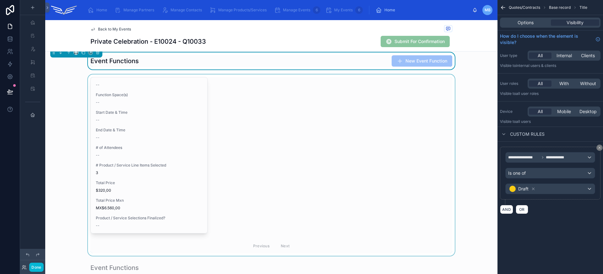
scroll to position [311, 0]
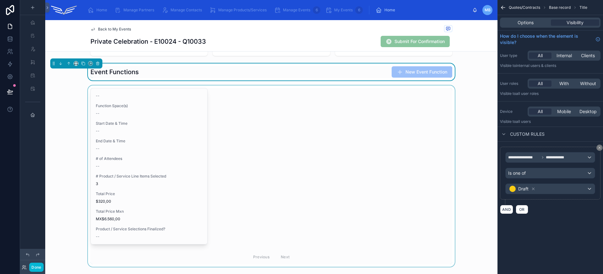
click at [340, 172] on div at bounding box center [271, 175] width 452 height 181
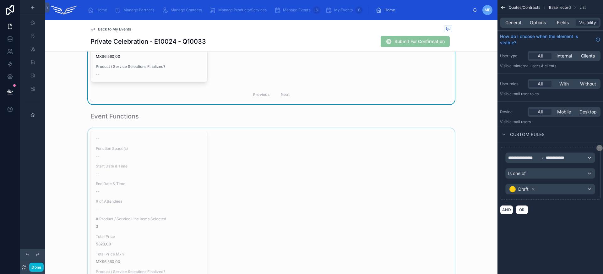
scroll to position [498, 0]
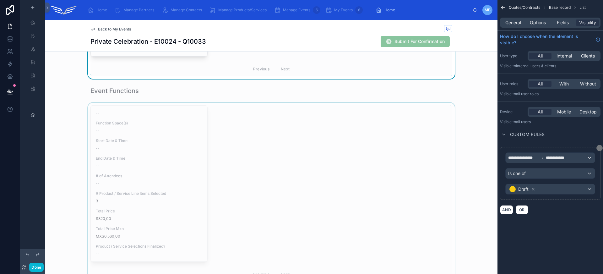
click at [281, 159] on div at bounding box center [271, 193] width 452 height 181
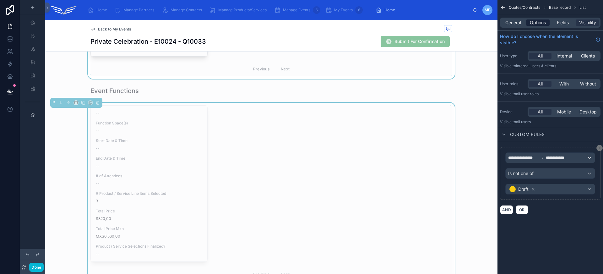
click at [541, 23] on span "Options" at bounding box center [537, 22] width 16 height 6
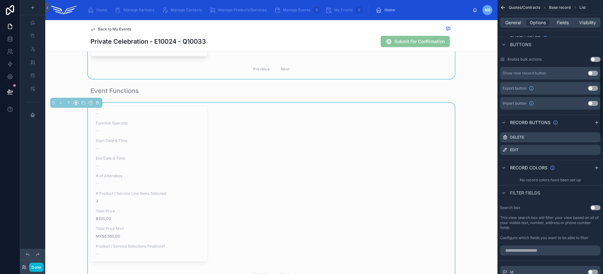
scroll to position [211, 0]
click at [587, 137] on icon "scrollable content" at bounding box center [587, 136] width 5 height 5
click at [586, 128] on icon at bounding box center [585, 126] width 5 height 5
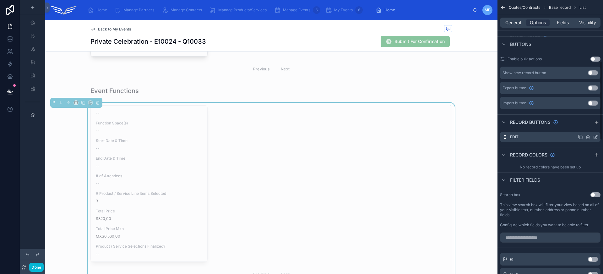
click at [588, 138] on icon "scrollable content" at bounding box center [587, 136] width 5 height 5
click at [584, 127] on icon at bounding box center [585, 126] width 5 height 5
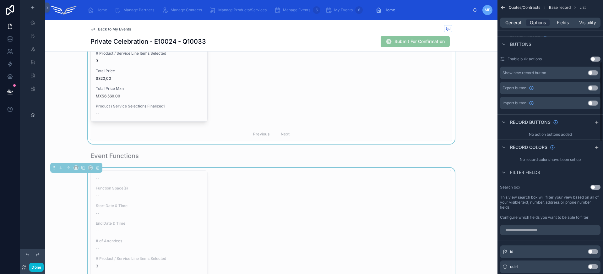
click at [246, 96] on div at bounding box center [271, 53] width 452 height 181
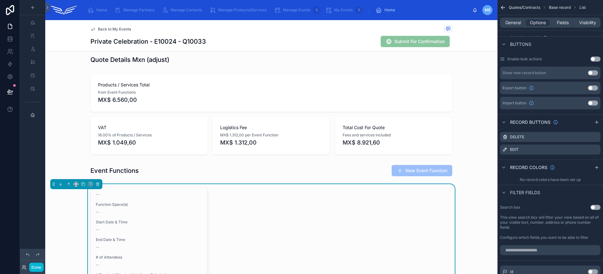
scroll to position [237, 0]
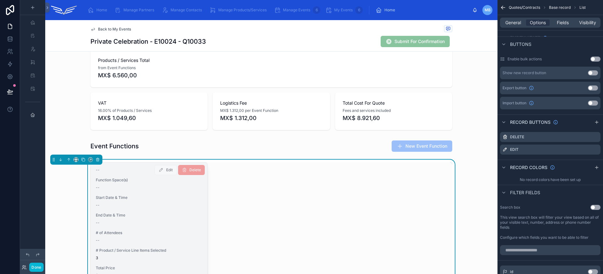
click at [186, 201] on div "Start Date & Time --" at bounding box center [149, 201] width 106 height 13
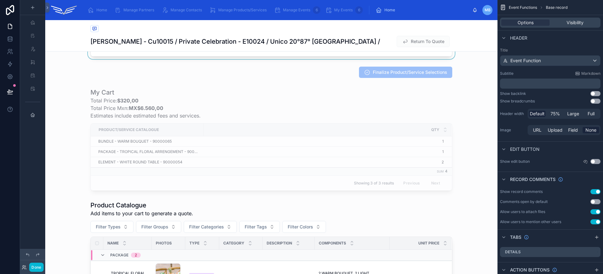
scroll to position [262, 0]
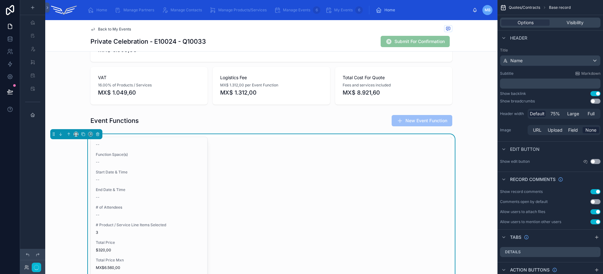
click at [358, 33] on div "Back to My Events" at bounding box center [271, 29] width 362 height 8
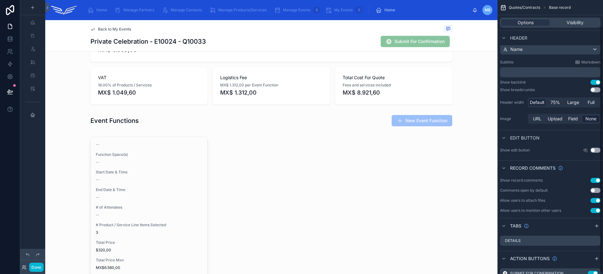
scroll to position [31, 0]
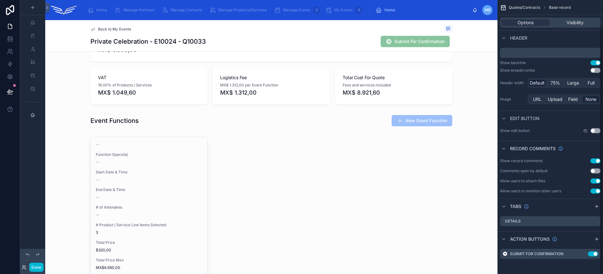
click at [352, 34] on div "Back to My Events Private Celebration - E10024 - Q10033 Submit For Confirmation" at bounding box center [271, 35] width 362 height 31
click at [583, 252] on icon "scrollable content" at bounding box center [583, 253] width 3 height 3
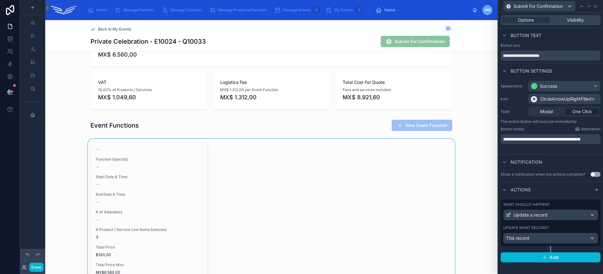
scroll to position [251, 0]
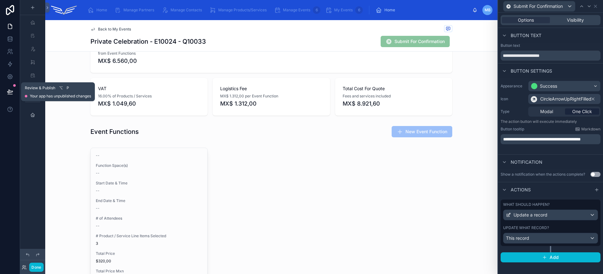
click at [14, 91] on button at bounding box center [10, 92] width 14 height 18
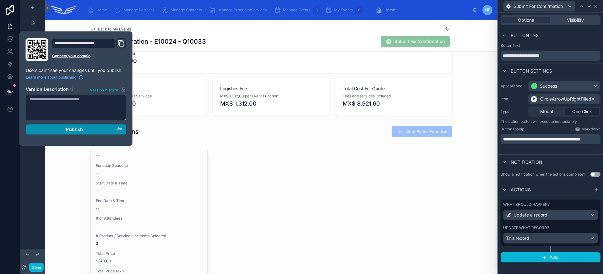
click at [59, 127] on div "Publish" at bounding box center [76, 129] width 92 height 6
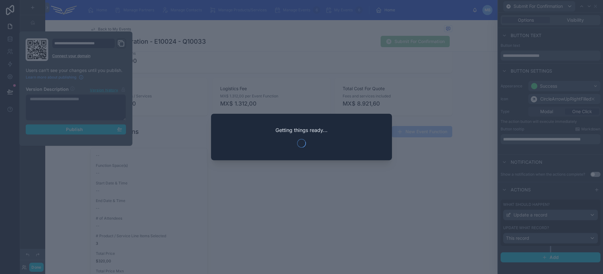
click at [372, 157] on div "Getting things ready..." at bounding box center [301, 137] width 181 height 46
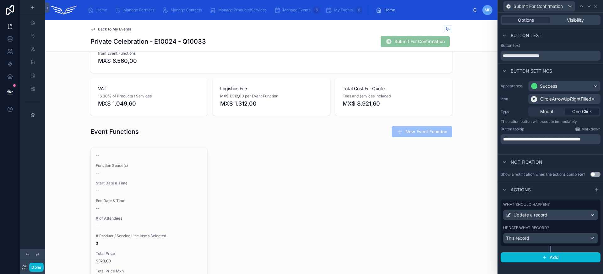
click at [546, 137] on span "**********" at bounding box center [542, 139] width 78 height 4
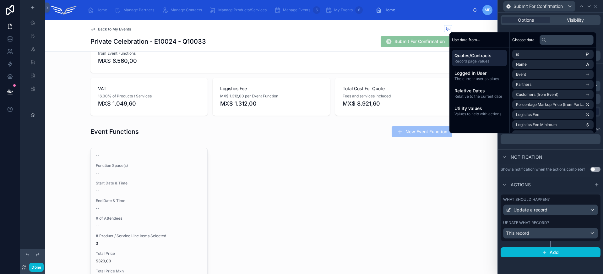
click at [555, 150] on div "Notification" at bounding box center [550, 156] width 105 height 15
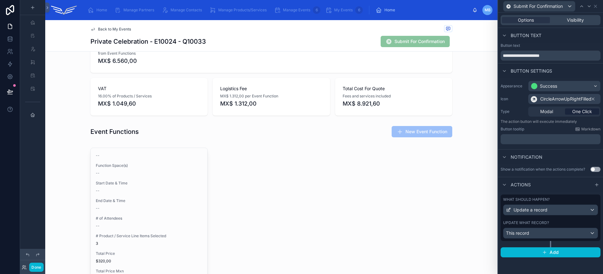
click at [548, 116] on div "Modal One Click" at bounding box center [564, 111] width 72 height 10
click at [548, 114] on span "Modal" at bounding box center [546, 111] width 13 height 6
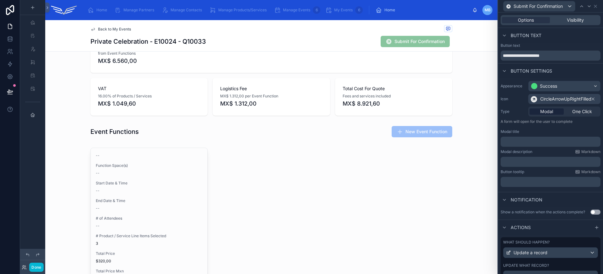
click at [538, 141] on p "﻿" at bounding box center [551, 141] width 96 height 6
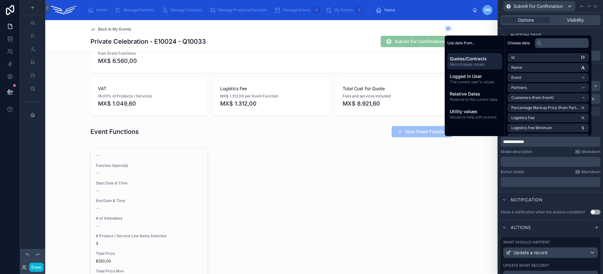
click at [508, 164] on p "﻿" at bounding box center [551, 161] width 96 height 6
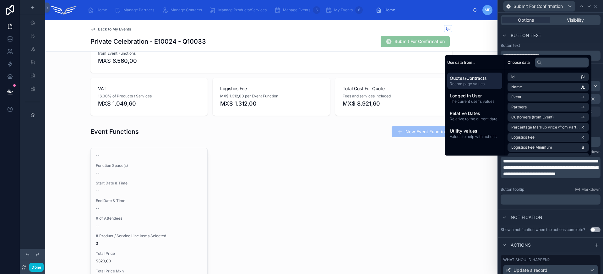
click at [551, 167] on span "**********" at bounding box center [550, 167] width 95 height 17
click at [559, 155] on li "Design-Styling Fee" at bounding box center [547, 157] width 81 height 9
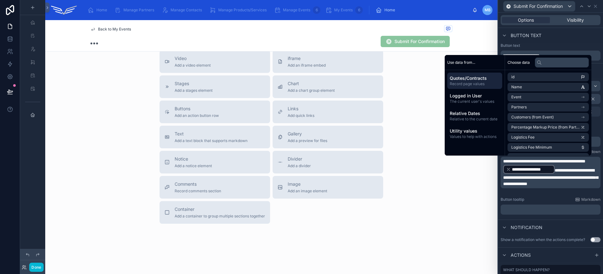
scroll to position [792, 0]
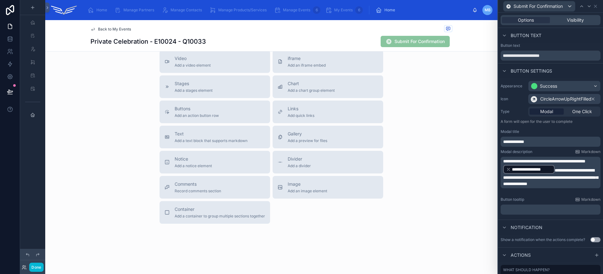
click at [515, 172] on span "**********" at bounding box center [532, 169] width 40 height 6
click at [557, 174] on div "**********" at bounding box center [599, 180] width 84 height 15
click at [556, 169] on p "**********" at bounding box center [551, 172] width 96 height 29
click at [555, 173] on p "**********" at bounding box center [551, 172] width 96 height 29
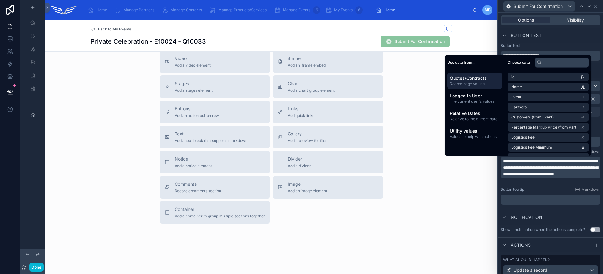
click at [548, 166] on span "**********" at bounding box center [550, 167] width 95 height 17
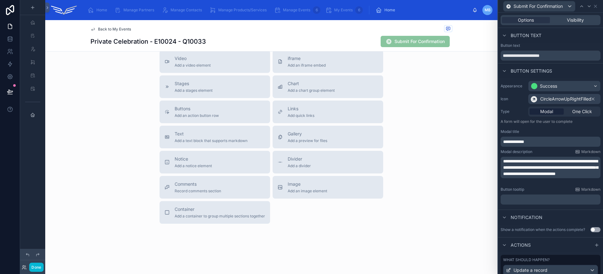
click at [558, 176] on span "**********" at bounding box center [550, 167] width 95 height 17
click at [545, 174] on span "**********" at bounding box center [550, 167] width 95 height 17
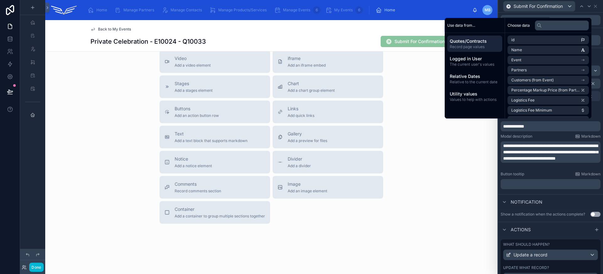
scroll to position [46, 0]
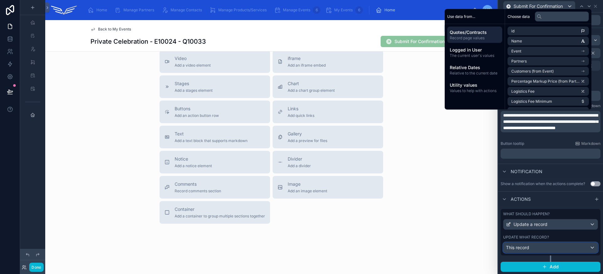
click at [552, 247] on div "This record" at bounding box center [550, 247] width 94 height 10
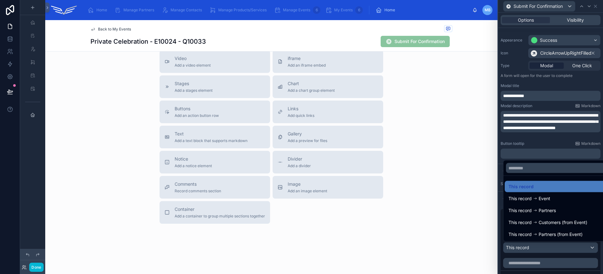
click at [552, 247] on div at bounding box center [550, 137] width 105 height 274
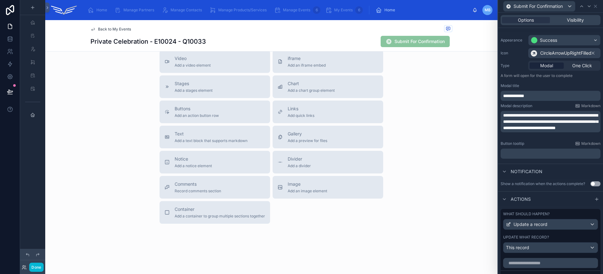
scroll to position [163, 0]
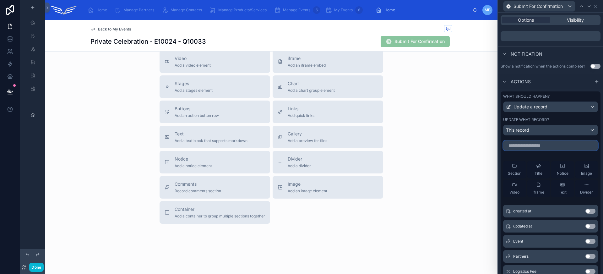
click at [547, 146] on input "text" at bounding box center [550, 145] width 95 height 10
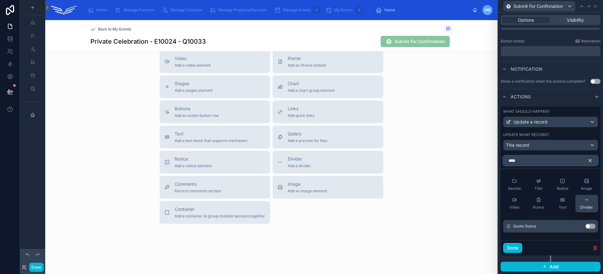
type input "****"
click at [586, 225] on button "Use setting" at bounding box center [590, 225] width 10 height 5
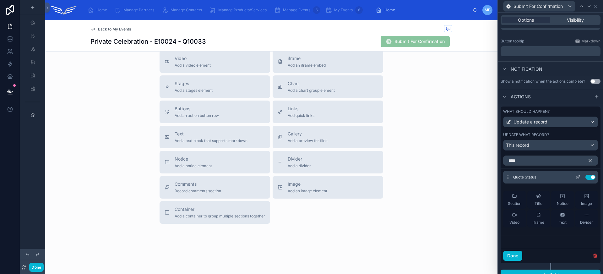
click at [578, 176] on icon at bounding box center [578, 175] width 1 height 1
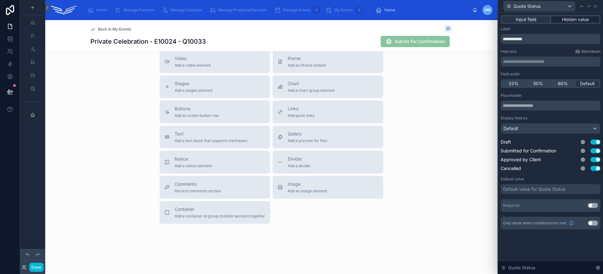
click at [570, 20] on span "Hidden value" at bounding box center [574, 19] width 27 height 6
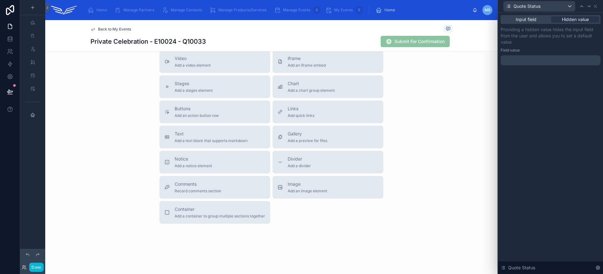
click at [535, 62] on div at bounding box center [550, 60] width 100 height 10
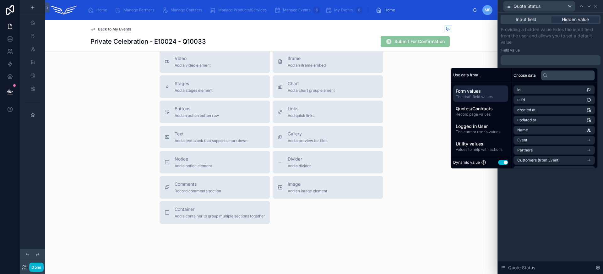
click at [502, 162] on button "Use setting" at bounding box center [503, 162] width 10 height 5
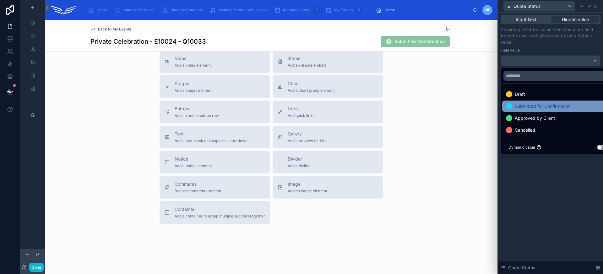
click at [531, 110] on div "Submitted for Confirmation" at bounding box center [557, 105] width 111 height 11
click at [541, 200] on div "Input field Hidden value Providing a hidden value hides the input field from th…" at bounding box center [550, 143] width 105 height 261
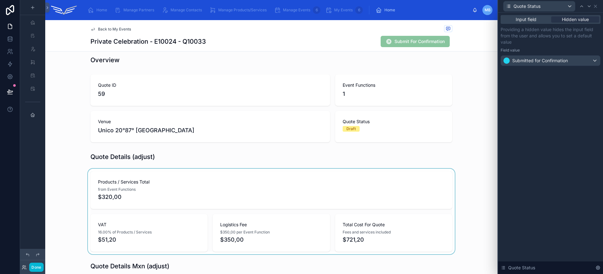
scroll to position [0, 0]
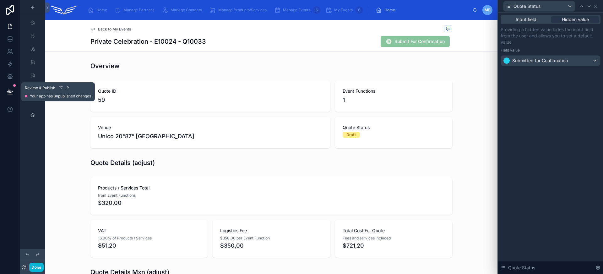
click at [5, 87] on button at bounding box center [10, 92] width 14 height 18
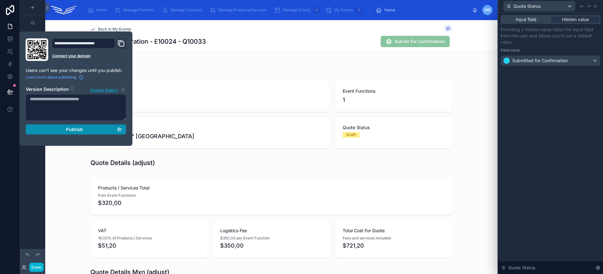
click at [76, 131] on span "Publish" at bounding box center [74, 129] width 17 height 6
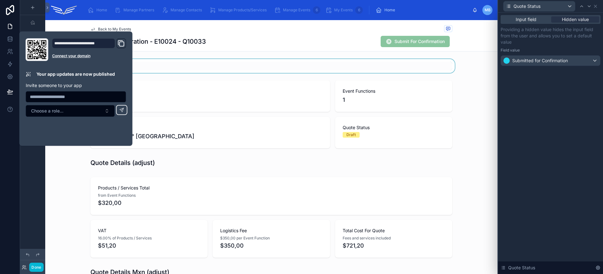
click at [461, 61] on div at bounding box center [271, 66] width 452 height 14
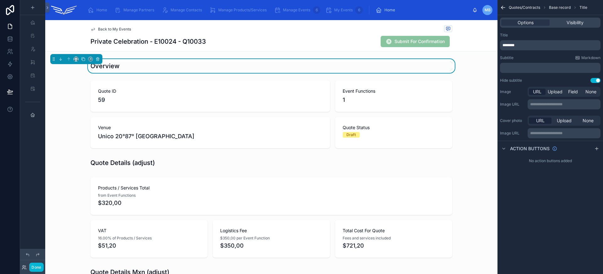
click at [364, 39] on div "Private Celebration - E10024 - Q10033 Submit For Confirmation" at bounding box center [271, 41] width 362 height 12
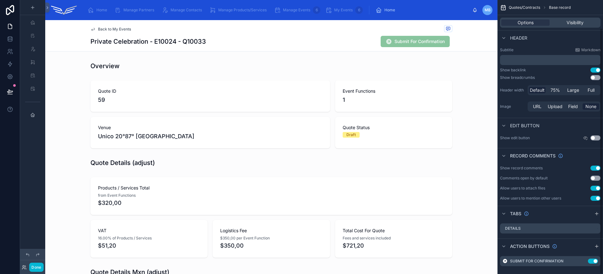
scroll to position [31, 0]
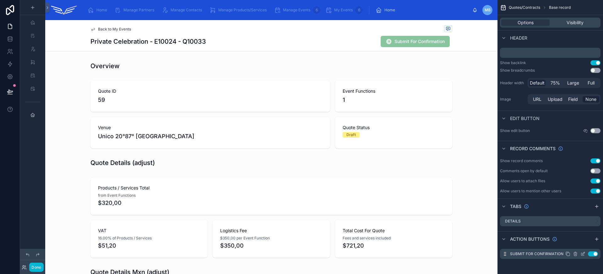
click at [583, 254] on icon "scrollable content" at bounding box center [583, 253] width 3 height 3
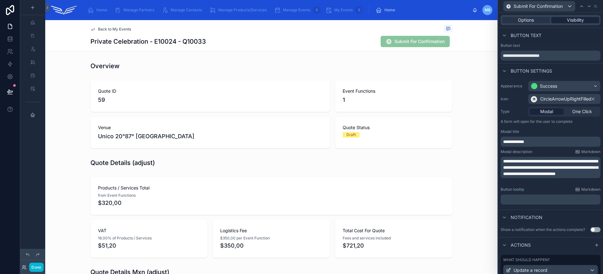
click at [577, 20] on span "Visibility" at bounding box center [574, 20] width 17 height 6
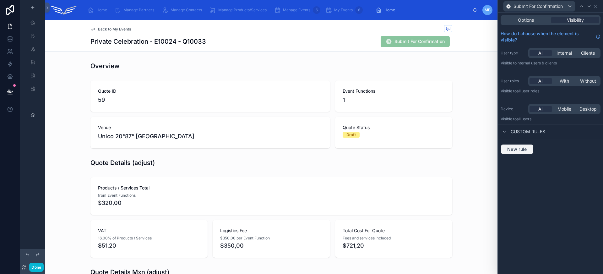
click at [522, 148] on span "New rule" at bounding box center [516, 149] width 25 height 6
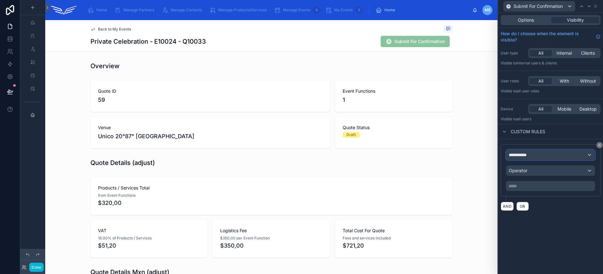
click at [534, 154] on div "**********" at bounding box center [550, 155] width 89 height 10
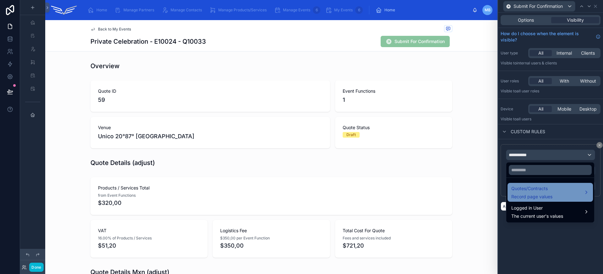
click at [545, 186] on span "Quotes/Contracts" at bounding box center [531, 189] width 41 height 8
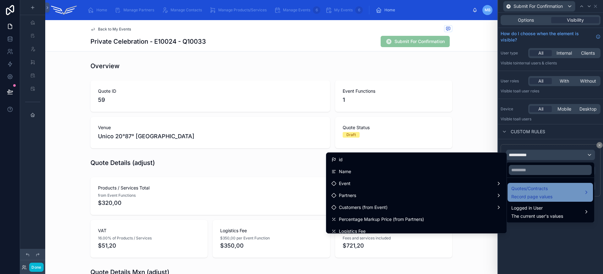
click at [545, 186] on span "Quotes/Contracts" at bounding box center [531, 189] width 41 height 8
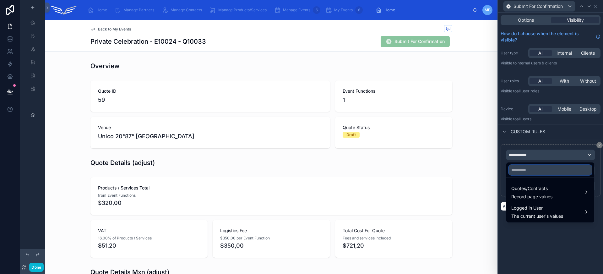
click at [543, 169] on input "text" at bounding box center [549, 170] width 83 height 10
type input "****"
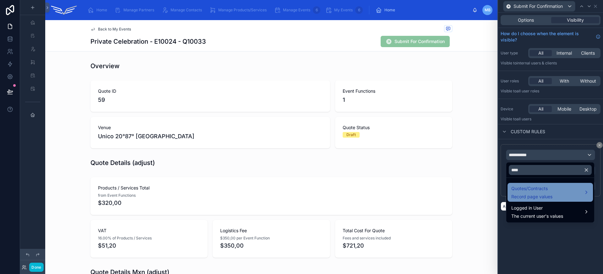
click at [540, 196] on span "Record page values" at bounding box center [531, 196] width 41 height 6
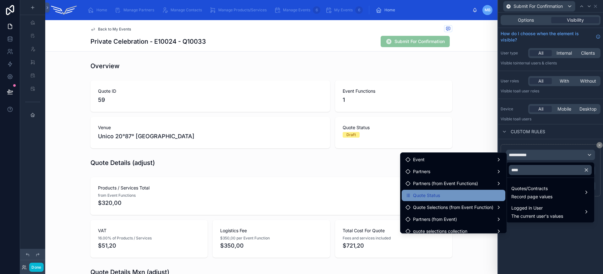
click at [449, 191] on div "Quote Status" at bounding box center [453, 195] width 104 height 11
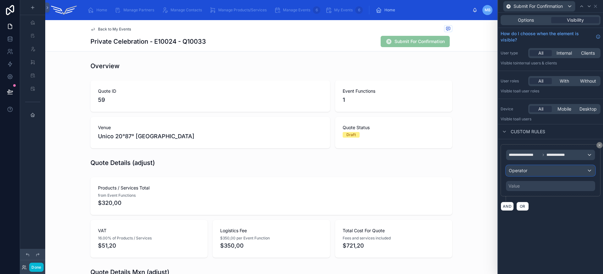
click at [530, 174] on div "Operator" at bounding box center [550, 170] width 89 height 10
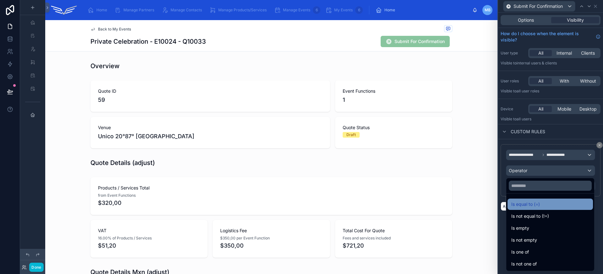
click at [556, 205] on div "Is equal to (=)" at bounding box center [550, 204] width 78 height 8
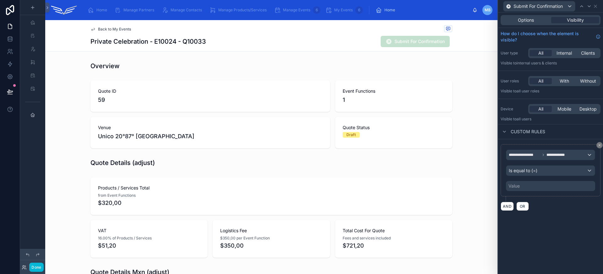
click at [545, 188] on div "Value" at bounding box center [550, 186] width 89 height 10
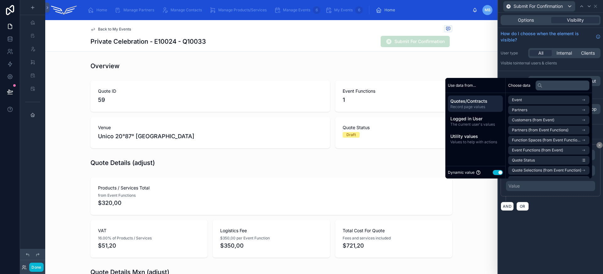
click at [493, 171] on button "Use setting" at bounding box center [497, 172] width 10 height 5
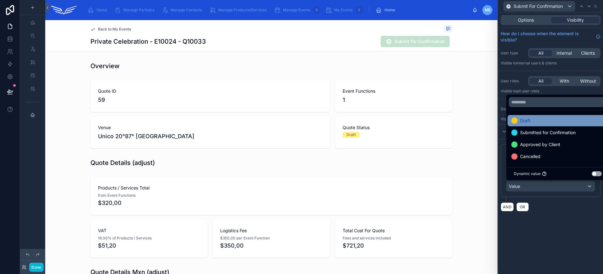
click at [540, 120] on div "Draft" at bounding box center [557, 121] width 93 height 8
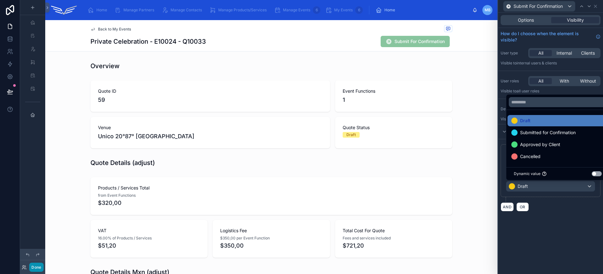
click at [37, 267] on button "Done" at bounding box center [36, 266] width 14 height 9
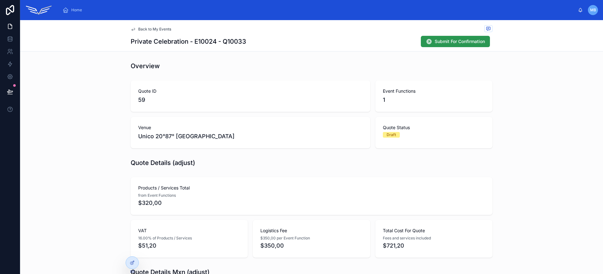
click at [434, 44] on span "Submit For Confirmation" at bounding box center [459, 41] width 50 height 6
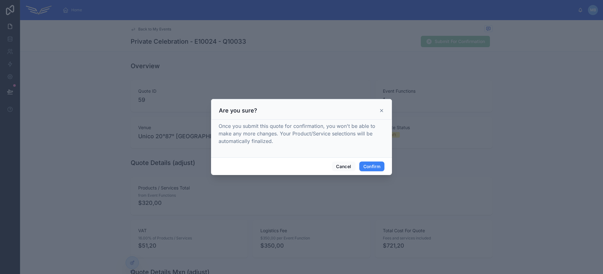
click at [383, 109] on icon at bounding box center [381, 110] width 5 height 5
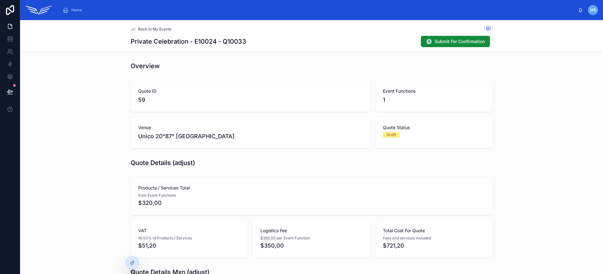
click at [147, 27] on span "Back to My Events" at bounding box center [154, 29] width 33 height 5
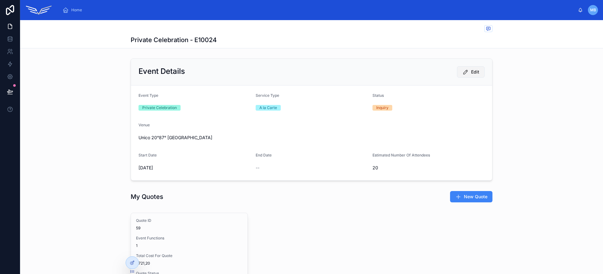
click at [463, 72] on icon at bounding box center [465, 72] width 6 height 6
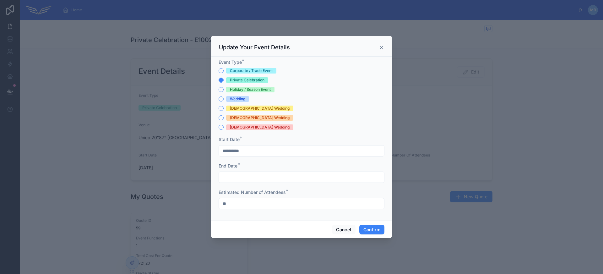
click at [381, 47] on icon at bounding box center [381, 47] width 3 height 3
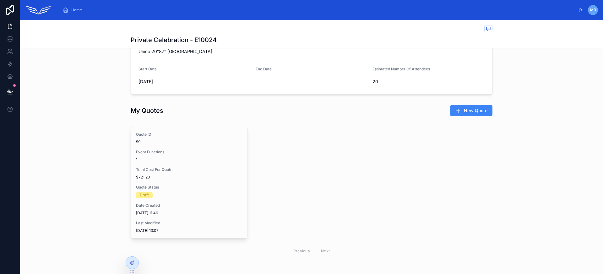
scroll to position [113, 0]
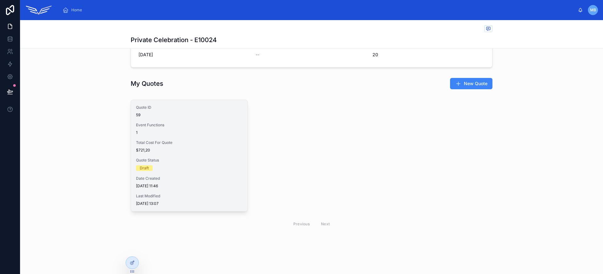
click at [207, 129] on div "Event Functions 1" at bounding box center [189, 128] width 106 height 13
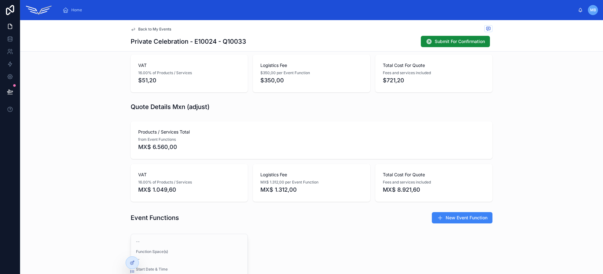
scroll to position [222, 0]
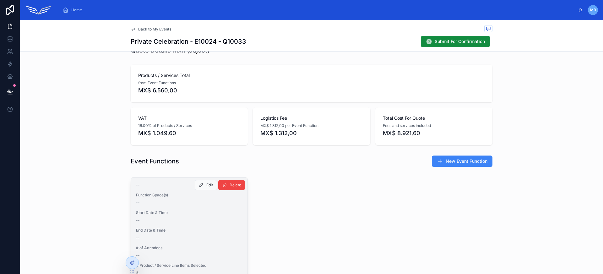
click at [194, 201] on div "--" at bounding box center [189, 202] width 106 height 5
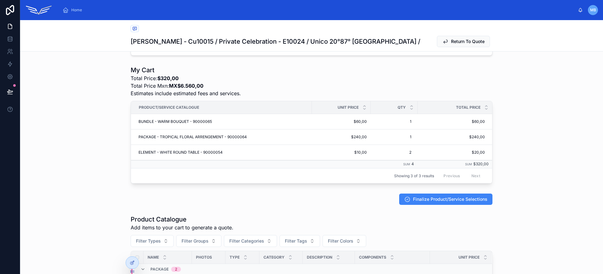
scroll to position [282, 0]
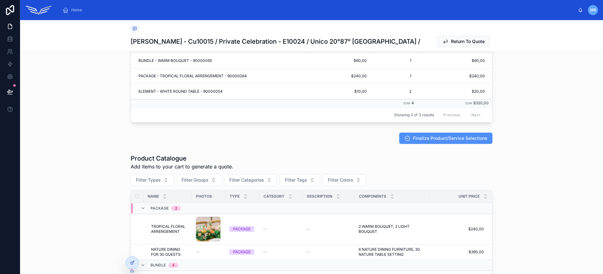
click at [431, 144] on button "Finalize Product/Service Selections" at bounding box center [445, 137] width 93 height 11
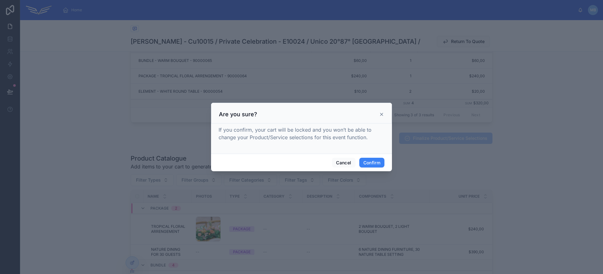
click at [380, 113] on icon at bounding box center [381, 114] width 3 height 3
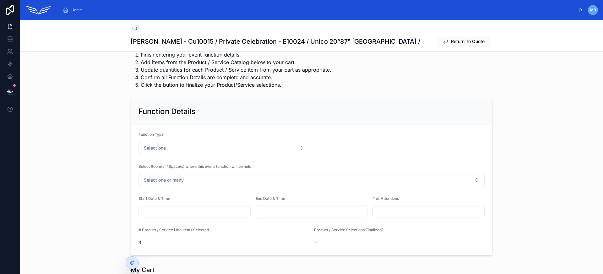
scroll to position [0, 0]
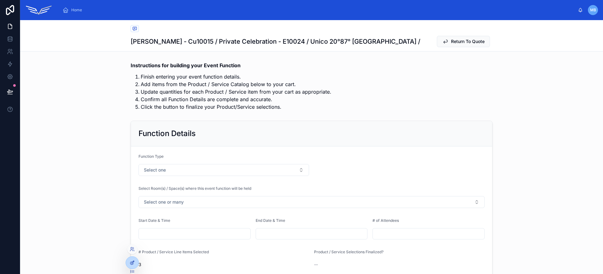
click at [128, 258] on div at bounding box center [132, 262] width 13 height 12
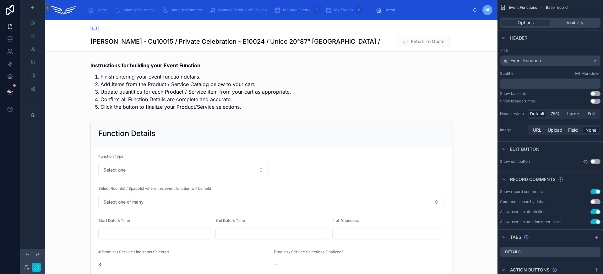
click at [351, 34] on div "[PERSON_NAME] - Cu10015 / Private Celebration - E10024 / Unico 20°87° [GEOGRAPH…" at bounding box center [271, 35] width 362 height 31
click at [596, 96] on button "Use setting" at bounding box center [595, 93] width 10 height 5
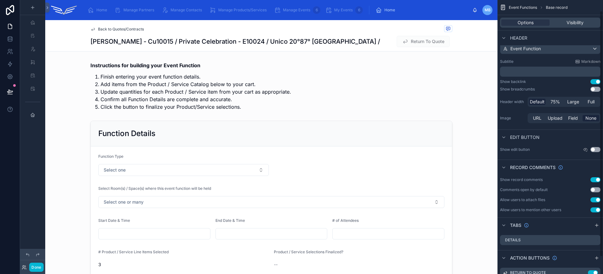
scroll to position [31, 0]
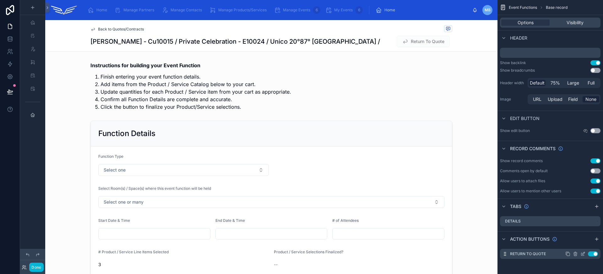
click at [592, 254] on button "Use setting" at bounding box center [593, 253] width 10 height 5
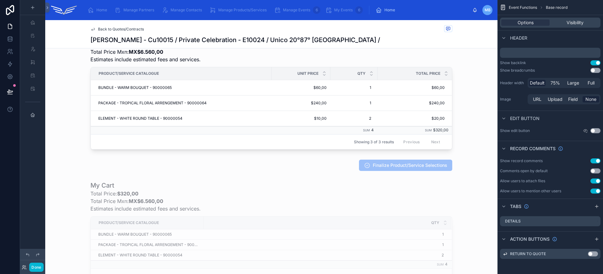
scroll to position [265, 0]
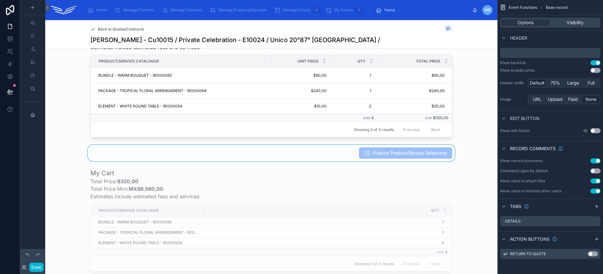
click at [338, 161] on div at bounding box center [271, 153] width 452 height 16
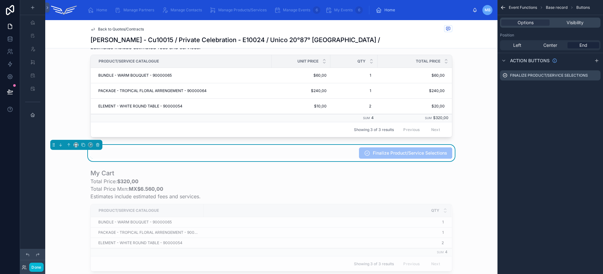
scroll to position [0, 0]
click at [596, 77] on icon "scrollable content" at bounding box center [595, 75] width 5 height 5
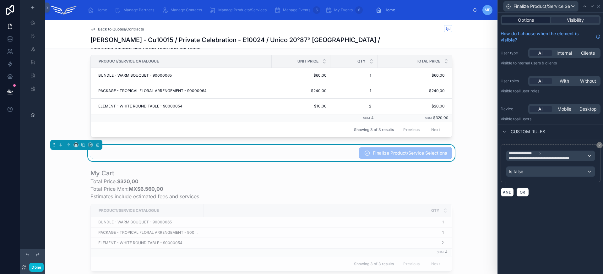
click at [515, 23] on div "Options" at bounding box center [526, 20] width 48 height 6
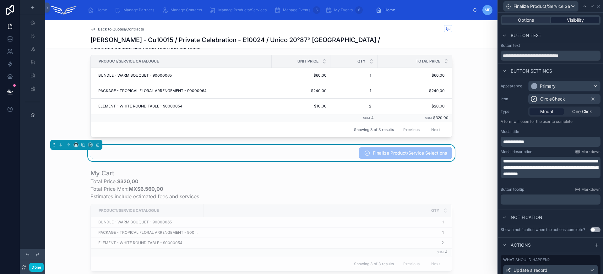
click at [577, 18] on span "Visibility" at bounding box center [574, 20] width 17 height 6
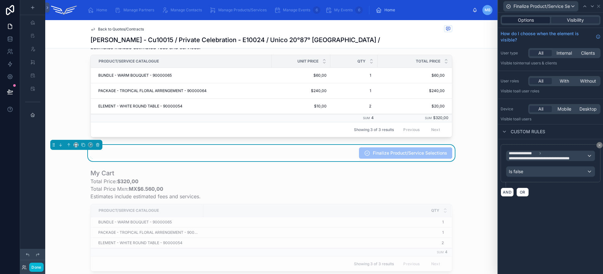
click at [534, 20] on div "Options" at bounding box center [526, 20] width 48 height 6
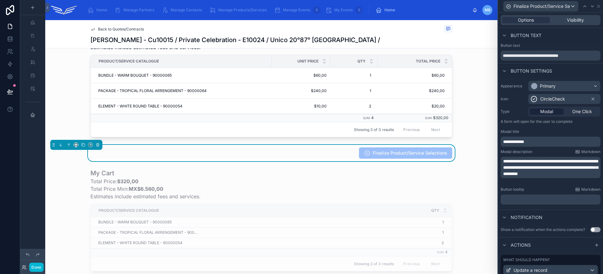
click at [522, 166] on span "**********" at bounding box center [550, 167] width 95 height 17
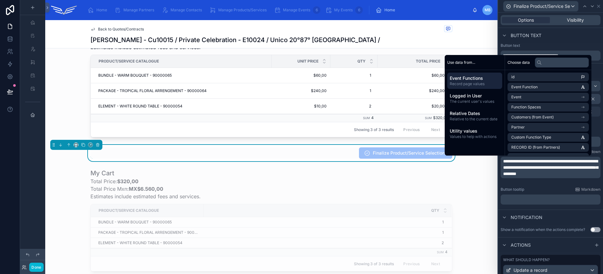
click at [521, 167] on span "**********" at bounding box center [550, 167] width 95 height 17
click at [545, 177] on p "**********" at bounding box center [551, 167] width 96 height 19
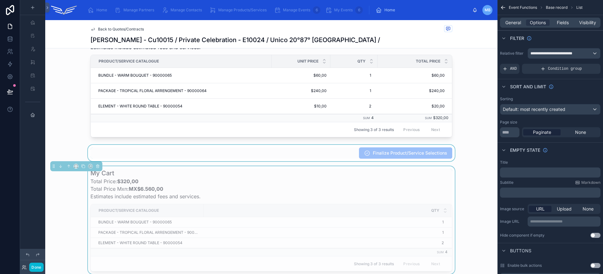
click at [327, 158] on div at bounding box center [271, 153] width 452 height 16
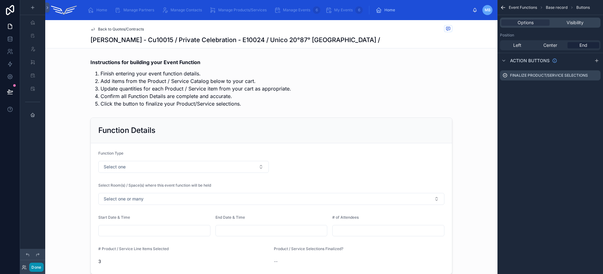
click at [41, 268] on button "Done" at bounding box center [36, 266] width 14 height 9
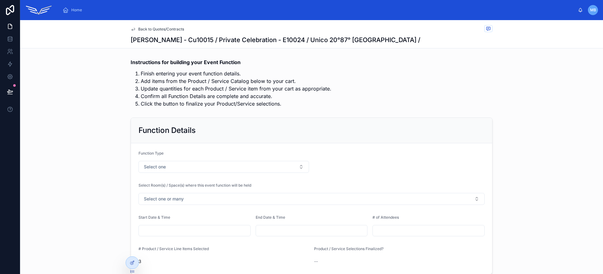
click at [155, 31] on span "Back to Quotes/Contracts" at bounding box center [161, 29] width 46 height 5
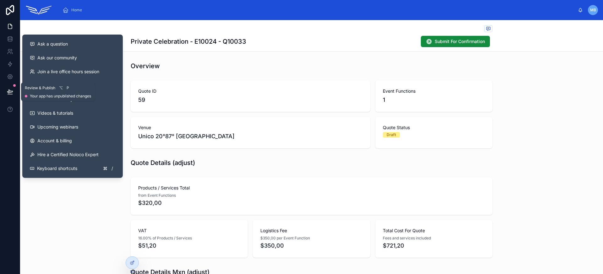
click at [12, 89] on icon at bounding box center [10, 92] width 6 height 6
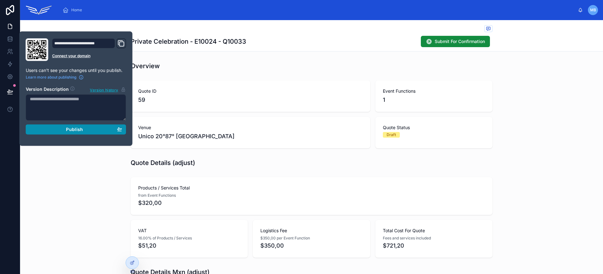
click at [62, 125] on button "Publish" at bounding box center [76, 129] width 100 height 10
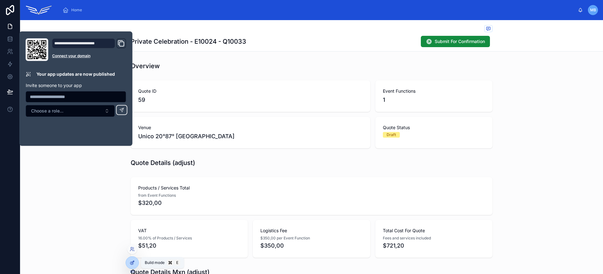
click at [132, 262] on icon at bounding box center [133, 261] width 3 height 3
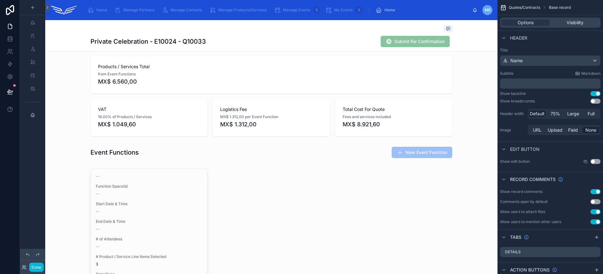
scroll to position [249, 0]
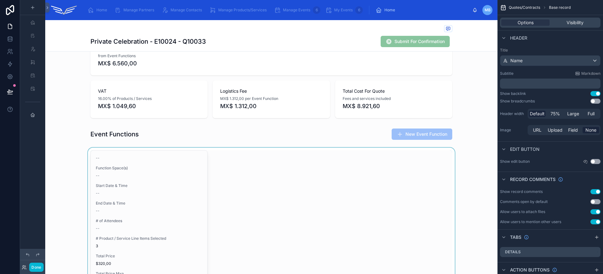
click at [227, 158] on div at bounding box center [271, 238] width 452 height 181
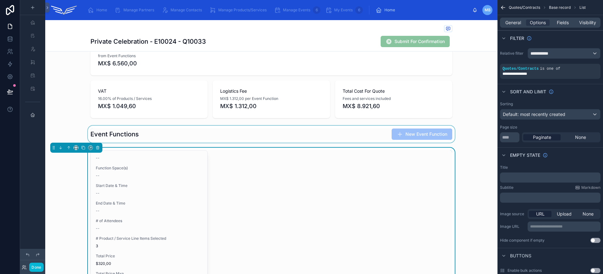
click at [232, 132] on div at bounding box center [271, 134] width 452 height 17
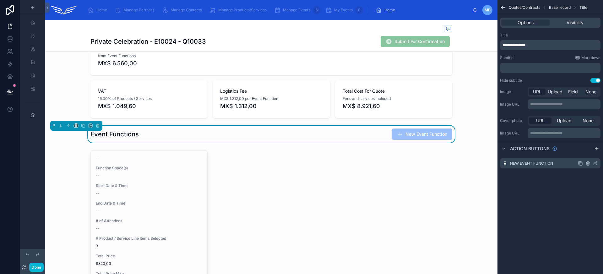
click at [593, 164] on icon "scrollable content" at bounding box center [595, 163] width 5 height 5
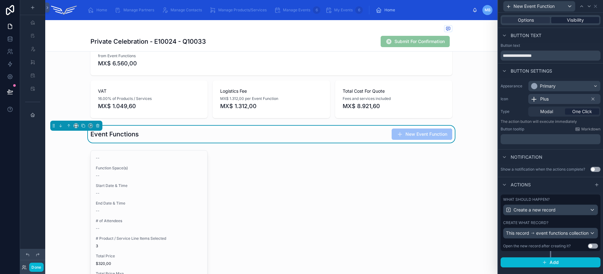
click at [582, 20] on span "Visibility" at bounding box center [574, 20] width 17 height 6
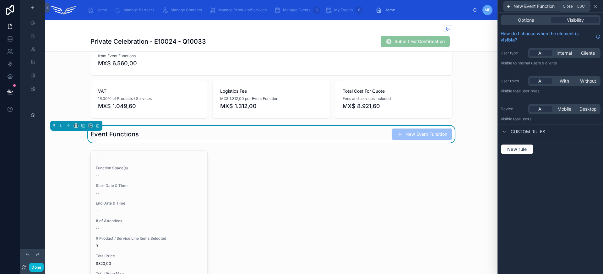
click at [595, 5] on icon at bounding box center [595, 6] width 3 height 3
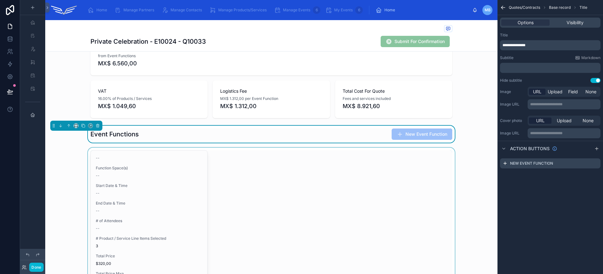
click at [381, 173] on div at bounding box center [271, 238] width 452 height 181
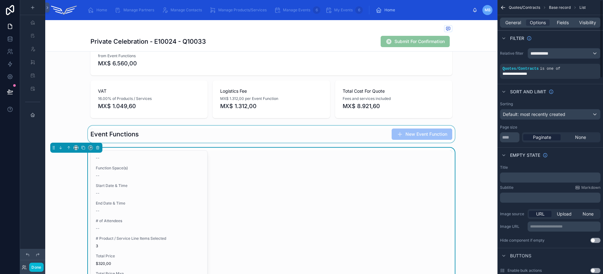
click at [364, 127] on div at bounding box center [271, 134] width 452 height 17
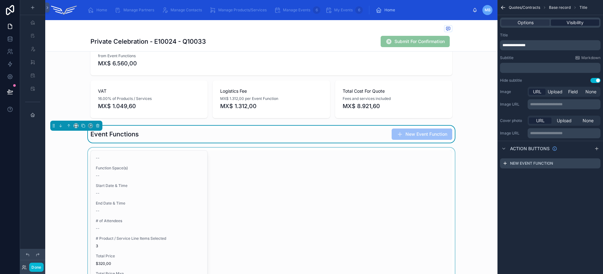
click at [590, 23] on div "Visibility" at bounding box center [574, 22] width 48 height 6
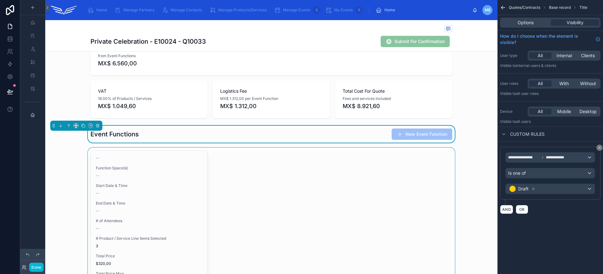
click at [552, 180] on div "**********" at bounding box center [550, 173] width 90 height 42
click at [552, 177] on div "Is one of" at bounding box center [549, 173] width 89 height 10
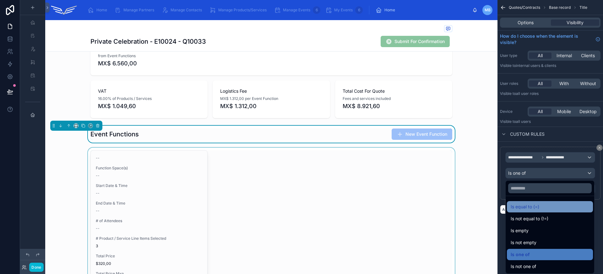
click at [553, 207] on div "Is equal to (=)" at bounding box center [549, 207] width 78 height 8
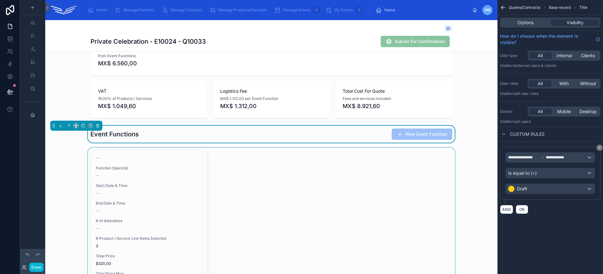
click at [368, 183] on div at bounding box center [271, 238] width 452 height 181
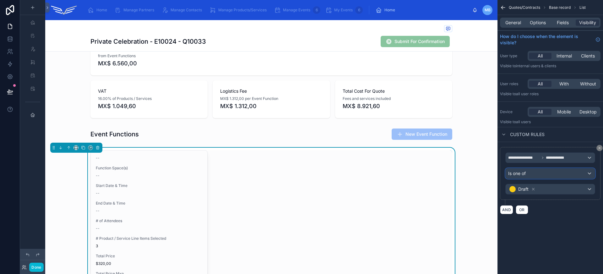
click at [513, 174] on span "Is one of" at bounding box center [517, 173] width 18 height 6
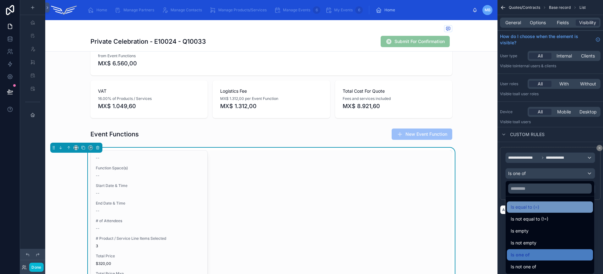
click at [532, 204] on span "Is equal to (=)" at bounding box center [524, 207] width 29 height 8
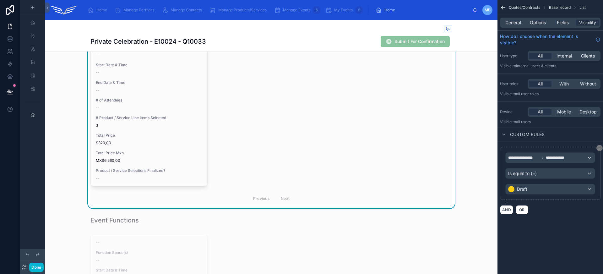
scroll to position [376, 0]
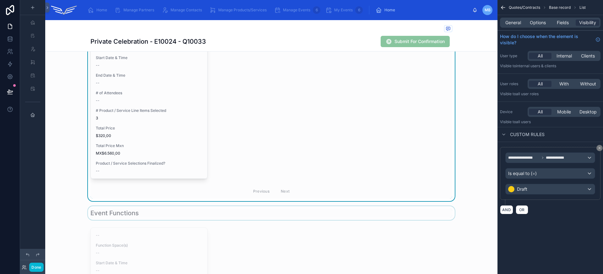
click at [353, 214] on div at bounding box center [271, 213] width 452 height 14
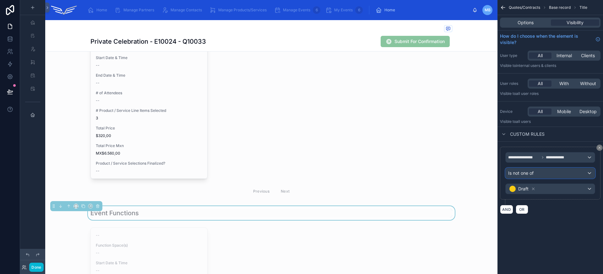
click at [511, 175] on span "Is not one of" at bounding box center [520, 173] width 25 height 6
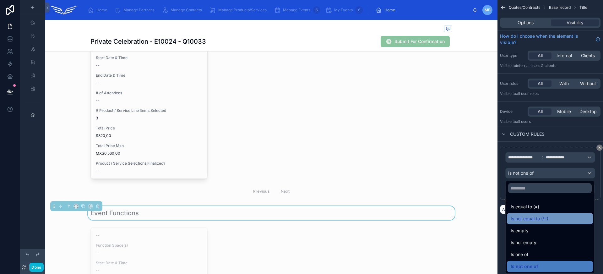
click at [540, 217] on span "Is not equal to (!=)" at bounding box center [529, 219] width 38 height 8
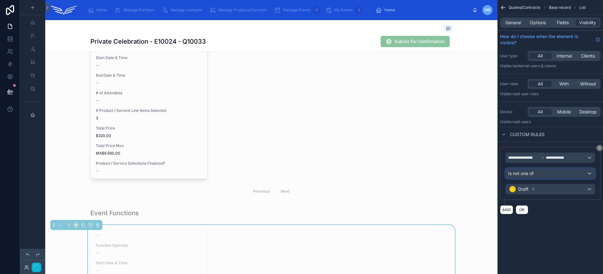
click at [525, 174] on span "Is not one of" at bounding box center [520, 173] width 25 height 6
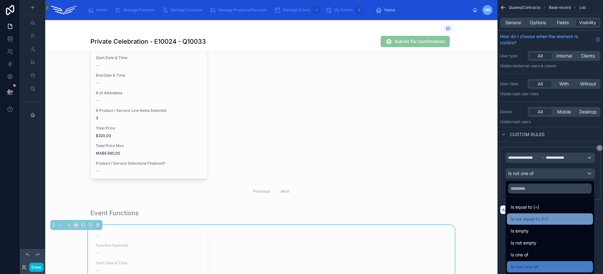
click at [534, 222] on span "Is not equal to (!=)" at bounding box center [529, 219] width 38 height 8
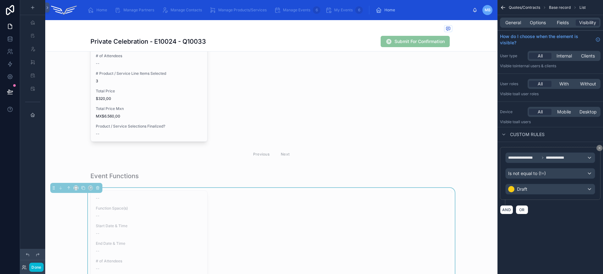
scroll to position [491, 0]
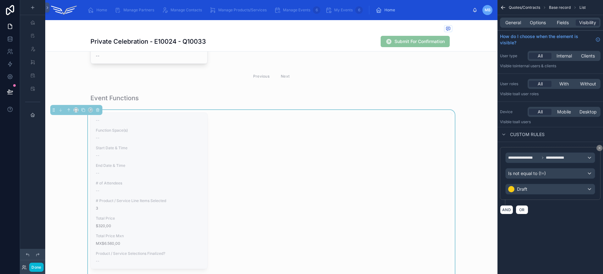
click at [178, 161] on div "-- Function Space(s) -- Start Date & Time -- End Date & Time -- # of Attendees …" at bounding box center [149, 191] width 116 height 156
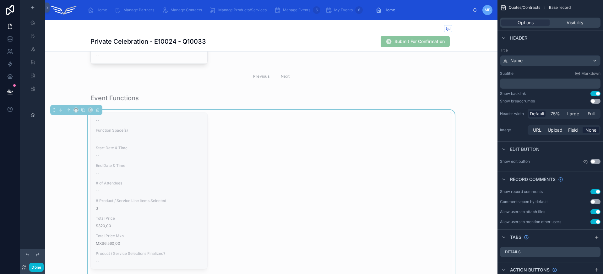
click at [180, 153] on div "Start Date & Time --" at bounding box center [149, 151] width 106 height 13
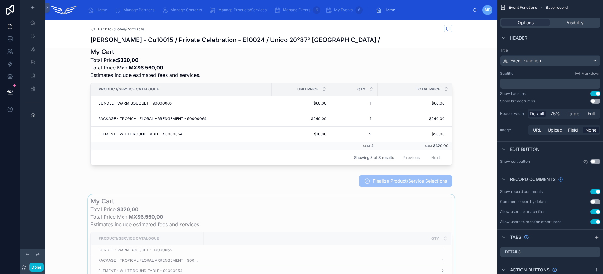
scroll to position [201, 0]
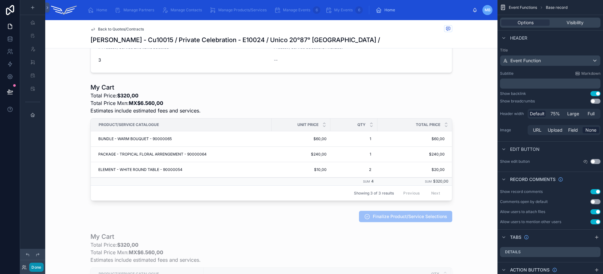
click at [38, 266] on button "Done" at bounding box center [36, 266] width 14 height 9
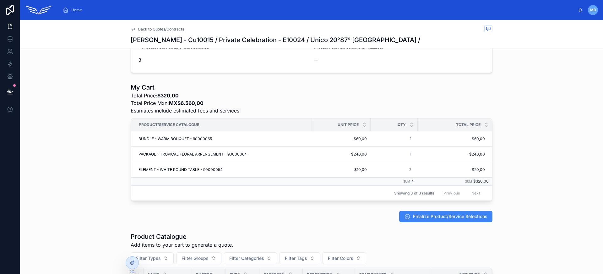
click at [148, 30] on span "Back to Quotes/Contracts" at bounding box center [161, 29] width 46 height 5
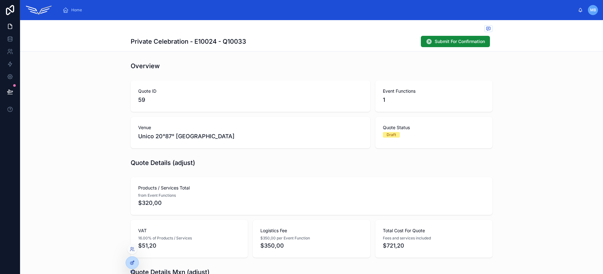
click at [136, 263] on div at bounding box center [132, 262] width 13 height 12
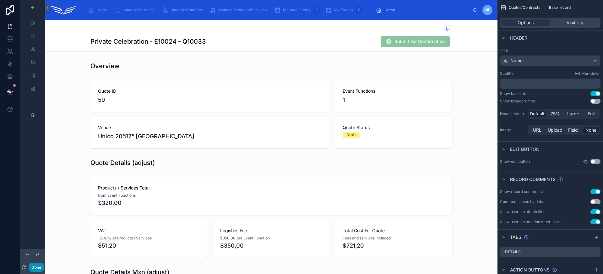
click at [37, 269] on button "Done" at bounding box center [36, 266] width 14 height 9
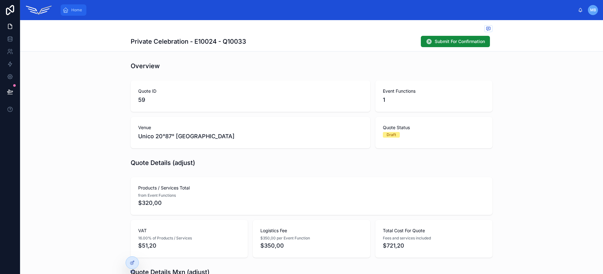
click at [78, 9] on span "Home" at bounding box center [76, 10] width 11 height 5
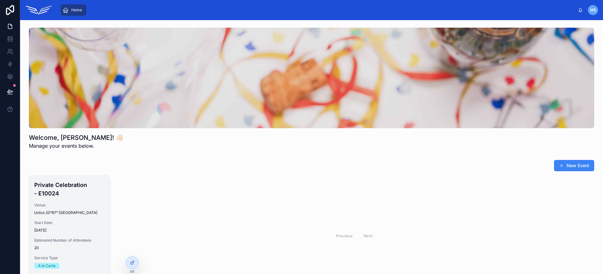
click at [77, 203] on span "Venue" at bounding box center [69, 204] width 70 height 5
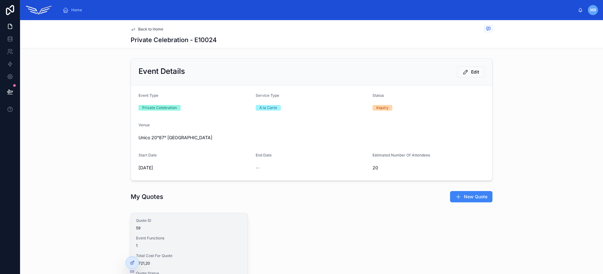
click at [194, 234] on div "Quote ID 59 Event Functions 1 Total Cost For Quote $721,20 Quote Status Draft D…" at bounding box center [189, 268] width 116 height 111
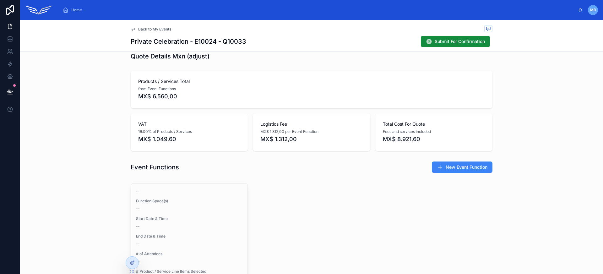
scroll to position [276, 0]
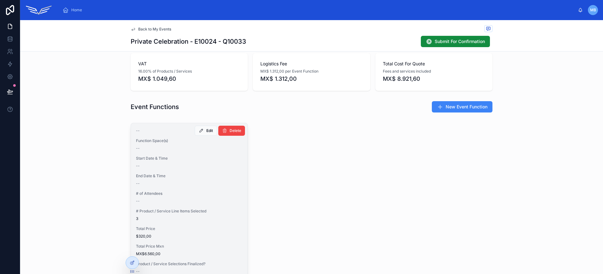
click at [195, 199] on div "--" at bounding box center [189, 200] width 106 height 5
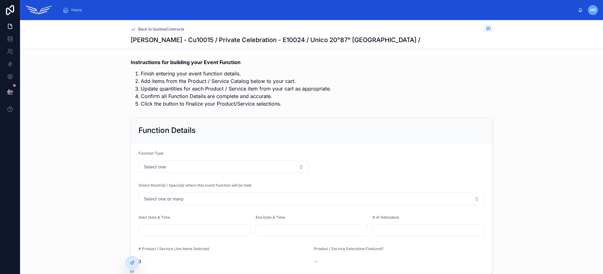
click at [167, 30] on span "Back to Quotes/Contracts" at bounding box center [161, 29] width 46 height 5
